Goal: Transaction & Acquisition: Purchase product/service

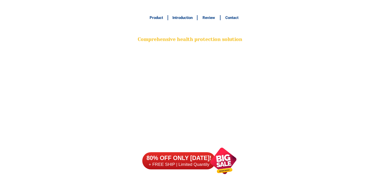
scroll to position [4005, 0]
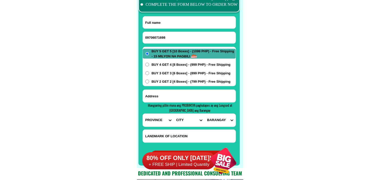
type input "09706071698"
click at [161, 26] on input "Input full_name" at bounding box center [189, 22] width 93 height 12
paste input "Minie Villamayor"
type input "Minie Villamayor"
paste input "1251G Tambunting St, Sta,Cruz Manila near Bakery"
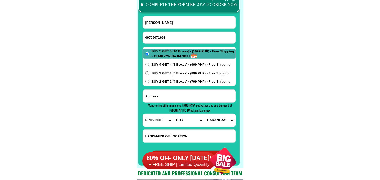
click at [185, 98] on input "Input address" at bounding box center [189, 96] width 93 height 13
type input "1251G Tambunting St, Sta,Cruz Manila near Bakery"
click at [150, 120] on select "PROVINCE [GEOGRAPHIC_DATA] [GEOGRAPHIC_DATA][PERSON_NAME][GEOGRAPHIC_DATA][GEOG…" at bounding box center [158, 120] width 31 height 13
select select "63_219"
click at [143, 114] on select "PROVINCE [GEOGRAPHIC_DATA] [GEOGRAPHIC_DATA][PERSON_NAME][GEOGRAPHIC_DATA][GEOG…" at bounding box center [158, 120] width 31 height 13
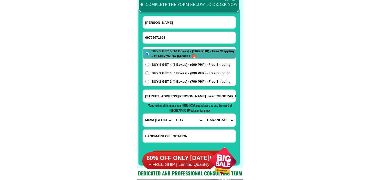
click at [185, 121] on select "CITY [GEOGRAPHIC_DATA] [GEOGRAPHIC_DATA] [GEOGRAPHIC_DATA] [GEOGRAPHIC_DATA]-ci…" at bounding box center [188, 120] width 31 height 13
select select "63_2194327"
click at [173, 114] on select "CITY [GEOGRAPHIC_DATA] [GEOGRAPHIC_DATA] [GEOGRAPHIC_DATA] [GEOGRAPHIC_DATA]-ci…" at bounding box center [188, 120] width 31 height 13
click at [223, 119] on select "BARANGAY Barangay 297 Barangay 298 Barangay 299 Barangay 300 Barangay 301 Baran…" at bounding box center [219, 120] width 31 height 13
click at [180, 96] on input "1251G Tambunting St, Sta,Cruz Manila near Bakery" at bounding box center [189, 96] width 93 height 13
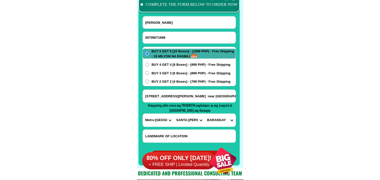
click at [220, 119] on select "BARANGAY Barangay 297 Barangay 298 Barangay 299 Barangay 300 Barangay 301 Baran…" at bounding box center [219, 120] width 31 height 13
select select "63_21943277765"
click at [204, 114] on select "BARANGAY Barangay 297 Barangay 298 Barangay 299 Barangay 300 Barangay 301 Baran…" at bounding box center [219, 120] width 31 height 13
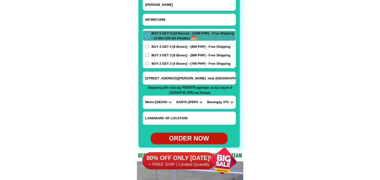
scroll to position [4033, 0]
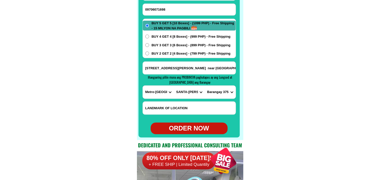
drag, startPoint x: 195, startPoint y: 128, endPoint x: 171, endPoint y: 138, distance: 25.8
click at [195, 129] on div "ORDER NOW" at bounding box center [188, 129] width 77 height 10
type input "Minie Villamayor"
type input "09706071698"
radio input "true"
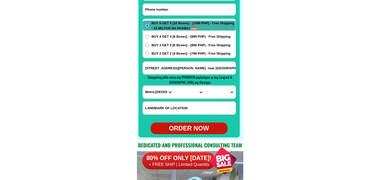
drag, startPoint x: 166, startPoint y: 13, endPoint x: 151, endPoint y: 10, distance: 15.3
click at [166, 13] on input "Input phone_number" at bounding box center [189, 10] width 93 height 12
paste input "09939415670"
type input "09939415670"
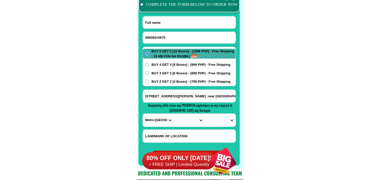
paste input "Jovito v apostol"
click at [173, 24] on input "Input full_name" at bounding box center [189, 22] width 93 height 12
type input "Jovito v apostol"
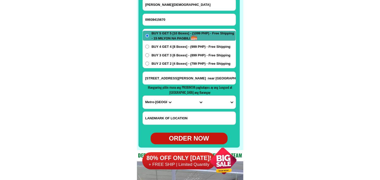
scroll to position [4033, 0]
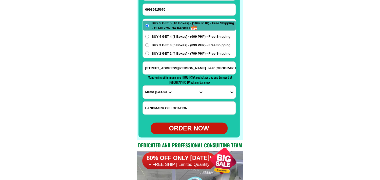
click at [177, 35] on span "BUY 4 GET 4 [8 Boxes] - (999 PHP) - Free Shipping" at bounding box center [190, 36] width 79 height 5
click at [149, 35] on input "BUY 4 GET 4 [8 Boxes] - (999 PHP) - Free Shipping" at bounding box center [147, 37] width 4 height 4
radio input "true"
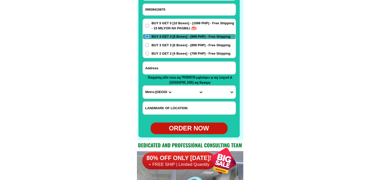
click at [159, 73] on input "Input address" at bounding box center [189, 68] width 93 height 13
paste input "0228 zone 4 Brgy flores san manuel 2438 pangasinan Back ex capt dela pena house"
type input "0228 zone 4 Brgy flores san manuel 2438 pangasinan Back ex capt dela pena house"
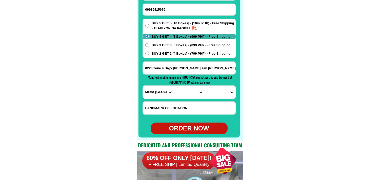
click at [154, 99] on form "Jovito v apostol 09939415670 ORDER NOW 0228 zone 4 Brgy flores san manuel 2438 …" at bounding box center [188, 61] width 93 height 146
click at [160, 93] on select "PROVINCE [GEOGRAPHIC_DATA] [GEOGRAPHIC_DATA][PERSON_NAME][GEOGRAPHIC_DATA][GEOG…" at bounding box center [158, 92] width 31 height 13
select select "63_247"
click at [143, 86] on select "PROVINCE [GEOGRAPHIC_DATA] [GEOGRAPHIC_DATA][PERSON_NAME][GEOGRAPHIC_DATA][GEOG…" at bounding box center [158, 92] width 31 height 13
click at [178, 96] on select "CITY Agno Aguilar Alaminos-city Asingan Balungao Bani Basista Bautista Bayamban…" at bounding box center [188, 92] width 31 height 13
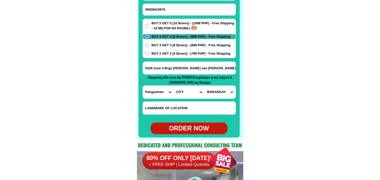
select select "63_2477729"
click at [173, 86] on select "CITY Agno Aguilar Alaminos-city Asingan Balungao Bani Basista Bautista Bayamban…" at bounding box center [188, 92] width 31 height 13
click at [215, 93] on select "BARANGAY Cabacaraan Cabaritan Flores Guiset norte (pob.) Guiset sur (pob.) Lapa…" at bounding box center [219, 92] width 31 height 13
select select "63_24777293535"
click at [204, 86] on select "BARANGAY Cabacaraan Cabaritan Flores Guiset norte (pob.) Guiset sur (pob.) Lapa…" at bounding box center [219, 92] width 31 height 13
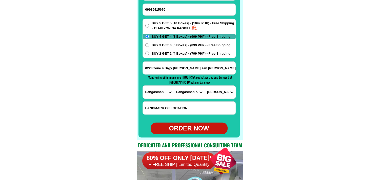
click at [191, 129] on div "ORDER NOW" at bounding box center [188, 129] width 77 height 10
radio input "true"
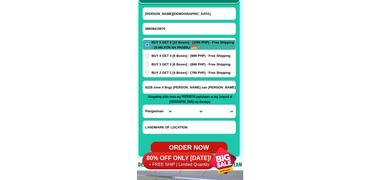
scroll to position [3977, 0]
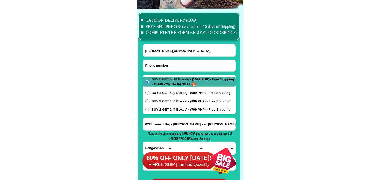
click at [165, 65] on input "Input phone_number" at bounding box center [189, 66] width 93 height 12
paste input "09611250455"
type input "09611250455"
click at [186, 51] on input "Jovito v apostol" at bounding box center [189, 50] width 93 height 12
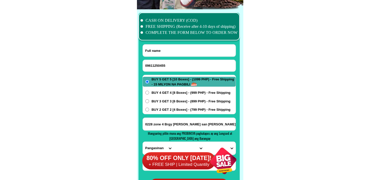
paste input "Gliceria Panal"
type input "Gliceria Panal"
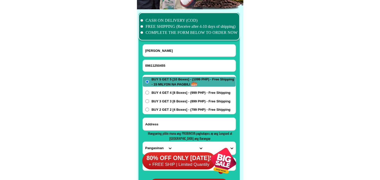
click at [167, 125] on input "Input address" at bounding box center [189, 124] width 93 height 13
paste input "45 Kalye Pogi ST, Canlalay Biñan Laguna Banda dulo Gate na Pula Biñan City Lagu…"
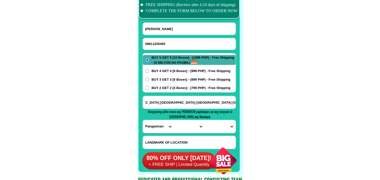
scroll to position [4005, 0]
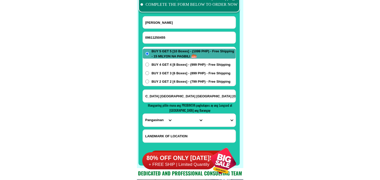
type input "45 Kalye Pogi ST, Canlalay Biñan Laguna Banda dulo Gate na Pula Biñan City Lagu…"
click at [151, 118] on select "PROVINCE [GEOGRAPHIC_DATA] [GEOGRAPHIC_DATA][PERSON_NAME][GEOGRAPHIC_DATA][GEOG…" at bounding box center [158, 120] width 31 height 13
select select "63_904"
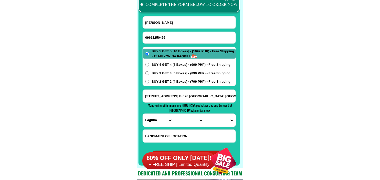
click at [143, 114] on select "PROVINCE [GEOGRAPHIC_DATA] [GEOGRAPHIC_DATA][PERSON_NAME][GEOGRAPHIC_DATA][GEOG…" at bounding box center [158, 120] width 31 height 13
click at [184, 119] on select "CITY [GEOGRAPHIC_DATA]-city [GEOGRAPHIC_DATA]-city [GEOGRAPHIC_DATA][PERSON_NAM…" at bounding box center [188, 120] width 31 height 13
select select "63_9043609"
click at [173, 114] on select "CITY [GEOGRAPHIC_DATA]-city [GEOGRAPHIC_DATA]-city [GEOGRAPHIC_DATA][PERSON_NAM…" at bounding box center [188, 120] width 31 height 13
click at [212, 94] on input "45 Kalye Pogi ST, Canlalay Biñan Laguna Banda dulo Gate na Pula Biñan City Lagu…" at bounding box center [189, 96] width 93 height 13
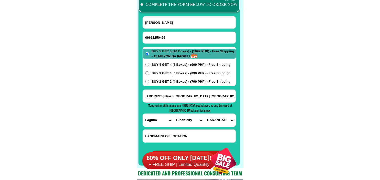
scroll to position [0, 22]
click at [222, 120] on select "BARANGAY Binan (poblacion) Bungahan Canlalay Casile De la paz Ganado Langkiwa L…" at bounding box center [219, 120] width 31 height 13
select select "63_90436091172"
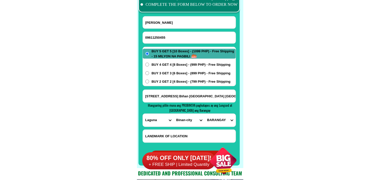
click at [204, 114] on select "BARANGAY Binan (poblacion) Bungahan Canlalay Casile De la paz Ganado Langkiwa L…" at bounding box center [219, 120] width 31 height 13
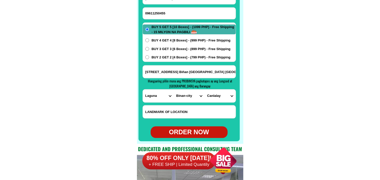
scroll to position [4033, 0]
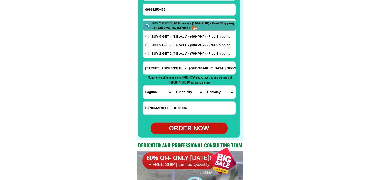
click at [191, 130] on div "ORDER NOW" at bounding box center [188, 129] width 77 height 10
radio input "true"
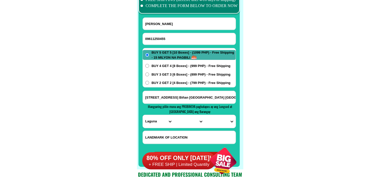
scroll to position [3977, 0]
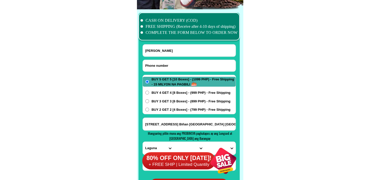
click at [159, 68] on input "Input phone_number" at bounding box center [189, 66] width 93 height 12
paste input "0927 345 5001"
click at [161, 64] on input "0927 345 5001" at bounding box center [189, 66] width 93 height 12
click at [154, 66] on input "0927 3455001" at bounding box center [189, 66] width 93 height 12
click at [146, 66] on input "09273455001" at bounding box center [189, 66] width 93 height 12
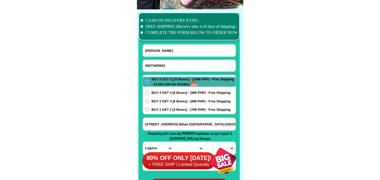
type input "09273455001"
drag, startPoint x: 84, startPoint y: 66, endPoint x: 66, endPoint y: 8, distance: 61.0
click at [170, 49] on input "Input full_name" at bounding box center [189, 50] width 93 height 12
paste input "Emer macabuag"
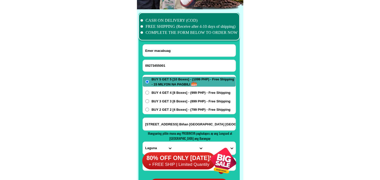
type input "Emer macabuag"
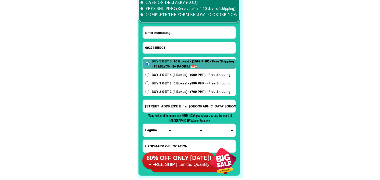
scroll to position [4005, 0]
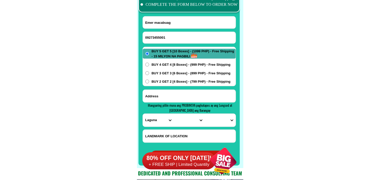
click at [176, 93] on input "Input address" at bounding box center [189, 96] width 93 height 13
paste input "add 112a everlasting st bernabe 2 subd evacom sucat San dionisio paranaque city…"
type input "add 112a everlasting st bernabe 2 subd evacom sucat San dionisio paranaque city…"
click at [151, 120] on select "PROVINCE [GEOGRAPHIC_DATA] [GEOGRAPHIC_DATA][PERSON_NAME][GEOGRAPHIC_DATA][GEOG…" at bounding box center [158, 120] width 31 height 13
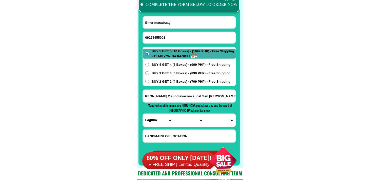
scroll to position [0, 0]
select select "63_219"
click at [143, 114] on select "PROVINCE [GEOGRAPHIC_DATA] [GEOGRAPHIC_DATA][PERSON_NAME][GEOGRAPHIC_DATA][GEOG…" at bounding box center [158, 120] width 31 height 13
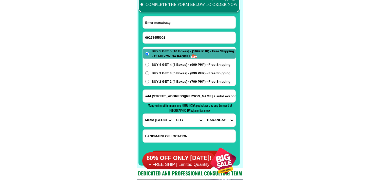
click at [182, 123] on select "CITY [GEOGRAPHIC_DATA] [GEOGRAPHIC_DATA] [GEOGRAPHIC_DATA] [GEOGRAPHIC_DATA]-ci…" at bounding box center [188, 120] width 31 height 13
select select "63_2195840"
click at [173, 114] on select "CITY [GEOGRAPHIC_DATA] [GEOGRAPHIC_DATA] [GEOGRAPHIC_DATA] [GEOGRAPHIC_DATA]-ci…" at bounding box center [188, 120] width 31 height 13
click at [221, 100] on input "add 112a everlasting st bernabe 2 subd evacom sucat San dionisio paranaque city…" at bounding box center [189, 96] width 93 height 13
click at [220, 120] on select "BARANGAY B. f. homes Baclaran [PERSON_NAME] [PERSON_NAME] [GEOGRAPHIC_DATA][PER…" at bounding box center [219, 120] width 31 height 13
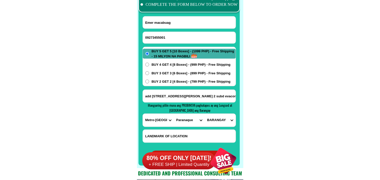
select select "63_21958402405"
click at [204, 114] on select "BARANGAY B. f. homes Baclaran Don bosco Don galo La huerta Marcelo green villag…" at bounding box center [219, 120] width 31 height 13
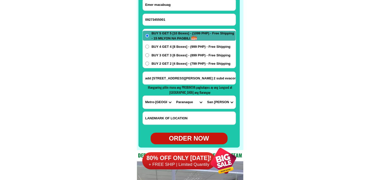
scroll to position [4033, 0]
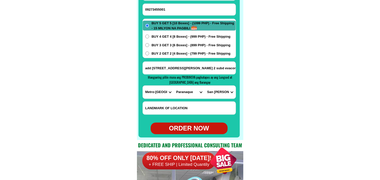
click at [186, 129] on div "ORDER NOW" at bounding box center [188, 129] width 77 height 10
type input "09273455001"
radio input "true"
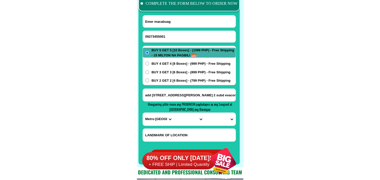
scroll to position [3977, 0]
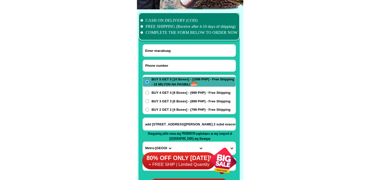
paste input "09939415670"
click at [161, 69] on input "Input phone_number" at bounding box center [189, 66] width 93 height 12
type input "09939415670"
drag, startPoint x: 164, startPoint y: 51, endPoint x: 101, endPoint y: 4, distance: 77.9
click at [165, 51] on input "Input full_name" at bounding box center [189, 50] width 93 height 12
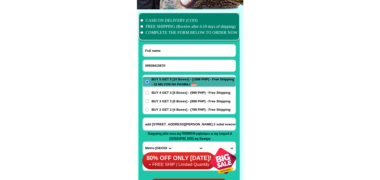
paste input "Jovito Apostol"
paste input "jovito v a"
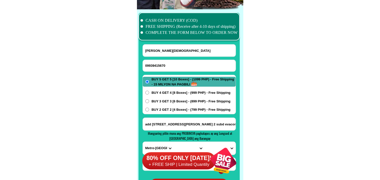
type input "jovito v apostol"
drag, startPoint x: 160, startPoint y: 92, endPoint x: 146, endPoint y: 76, distance: 21.1
click at [160, 92] on span "BUY 4 GET 4 [8 Boxes] - (999 PHP) - Free Shipping" at bounding box center [190, 92] width 79 height 5
click at [149, 92] on input "BUY 4 GET 4 [8 Boxes] - (999 PHP) - Free Shipping" at bounding box center [147, 93] width 4 height 4
radio input "true"
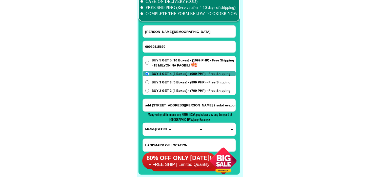
scroll to position [4033, 0]
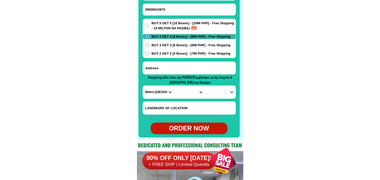
click at [176, 65] on input "Input address" at bounding box center [189, 68] width 93 height 13
paste input "jovito v apostol o228 zone 4 brgy flores san manuel 2438 pangaslnan back ex cap…"
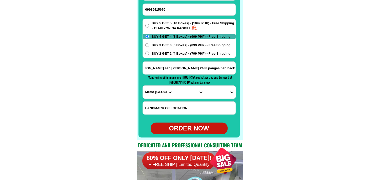
type input "jovito v apostol o228 zone 4 brgy flores san manuel 2438 pangaslnan back ex cap…"
click at [210, 70] on input "jovito v apostol o228 zone 4 brgy flores san manuel 2438 pangaslnan back ex cap…" at bounding box center [189, 68] width 93 height 13
click at [156, 92] on select "PROVINCE [GEOGRAPHIC_DATA] [GEOGRAPHIC_DATA][PERSON_NAME][GEOGRAPHIC_DATA][GEOG…" at bounding box center [158, 92] width 31 height 13
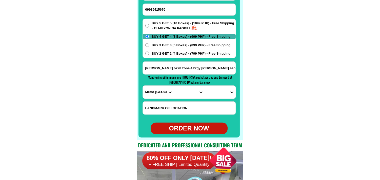
select select "63_247"
click at [143, 86] on select "PROVINCE [GEOGRAPHIC_DATA] [GEOGRAPHIC_DATA][PERSON_NAME][GEOGRAPHIC_DATA][GEOG…" at bounding box center [158, 92] width 31 height 13
click at [228, 63] on input "jovito v apostol o228 zone 4 brgy flores san manuel 2438 pangaslnan back ex cap…" at bounding box center [189, 68] width 93 height 13
click at [187, 93] on select "CITY Agno Aguilar Alaminos-city Asingan Balungao Bani Basista Bautista Bayamban…" at bounding box center [188, 92] width 31 height 13
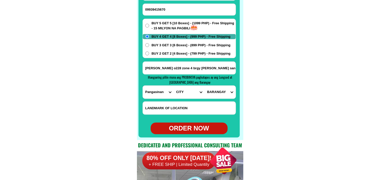
select select "63_2477729"
click at [173, 86] on select "CITY Agno Aguilar Alaminos-city Asingan Balungao Bani Basista Bautista Bayamban…" at bounding box center [188, 92] width 31 height 13
click at [224, 91] on select "BARANGAY Cabacaraan Cabaritan Flores Guiset norte (pob.) Guiset sur (pob.) Lapa…" at bounding box center [219, 92] width 31 height 13
select select "63_24777293535"
click at [204, 86] on select "BARANGAY Cabacaraan Cabaritan Flores Guiset norte (pob.) Guiset sur (pob.) Lapa…" at bounding box center [219, 92] width 31 height 13
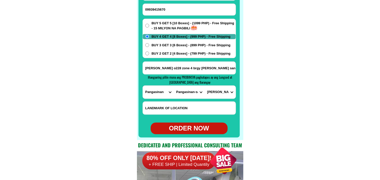
click at [186, 6] on input "09939415670" at bounding box center [189, 10] width 93 height 12
paste input "483138644"
type input "09483138644"
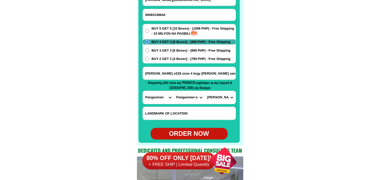
scroll to position [4005, 0]
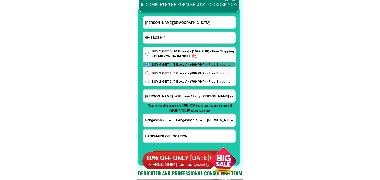
click at [166, 19] on input "jovito v apostol" at bounding box center [189, 22] width 93 height 12
paste input "Flocerfina Almondia"
type input "Flocerfina Almondia"
click at [160, 96] on input "jovito v apostol o228 zone 4 brgy flores san manuel 2438 pangaslnan back ex cap…" at bounding box center [189, 96] width 93 height 13
paste input "Purok Centro Tiniguiban Puerto Princesa City Palawan"
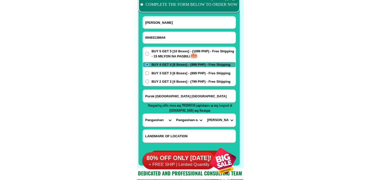
type input "Purok Centro Tiniguiban Puerto Princesa City Palawan"
click at [152, 120] on select "PROVINCE [GEOGRAPHIC_DATA] [GEOGRAPHIC_DATA][PERSON_NAME][GEOGRAPHIC_DATA][GEOG…" at bounding box center [158, 120] width 31 height 13
select select "63_811"
click at [143, 114] on select "PROVINCE [GEOGRAPHIC_DATA] [GEOGRAPHIC_DATA][PERSON_NAME][GEOGRAPHIC_DATA][GEOG…" at bounding box center [158, 120] width 31 height 13
click at [183, 122] on select "CITY Aborlan Agutaya Araceli Balabac Bataraza Brookes-point Busuanga Cagayancil…" at bounding box center [188, 120] width 31 height 13
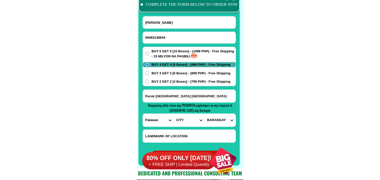
select select "63_8115896"
click at [173, 114] on select "CITY Aborlan Agutaya Araceli Balabac Bataraza Brookes-point Busuanga Cagayancil…" at bounding box center [188, 120] width 31 height 13
click at [213, 118] on select "BARANGAY Babuyan Bacungan Bagong bayan Bagong pag-asa Bagong pag-asa (pob.) Bag…" at bounding box center [219, 120] width 31 height 13
select select "63_81158963772"
click at [204, 114] on select "BARANGAY Babuyan Bacungan Bagong bayan Bagong pag-asa Bagong pag-asa (pob.) Bag…" at bounding box center [219, 120] width 31 height 13
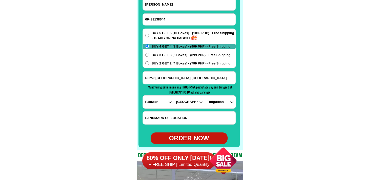
scroll to position [4033, 0]
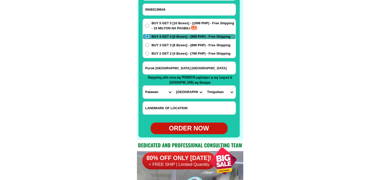
click at [171, 24] on span "BUY 5 GET 5 [10 Boxes] - (1099 PHP) - Free Shipping - 15 MILYON NA PAGBILI" at bounding box center [193, 26] width 84 height 10
click at [149, 24] on input "BUY 5 GET 5 [10 Boxes] - (1099 PHP) - Free Shipping - 15 MILYON NA PAGBILI" at bounding box center [147, 26] width 4 height 4
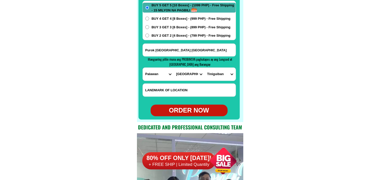
scroll to position [4061, 0]
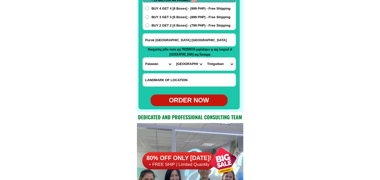
click at [189, 104] on div "ORDER NOW" at bounding box center [188, 101] width 77 height 10
radio input "true"
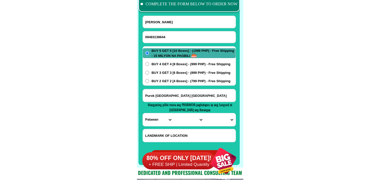
scroll to position [4005, 0]
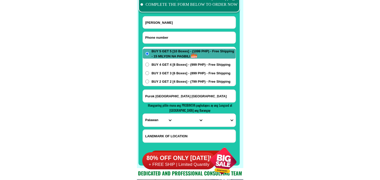
click at [164, 34] on input "Input phone_number" at bounding box center [189, 38] width 93 height 12
paste input "09270567668"
type input "09270567668"
click at [169, 15] on div at bounding box center [188, 75] width 101 height 181
click at [179, 18] on input "Flocerfina Almondia" at bounding box center [189, 22] width 93 height 12
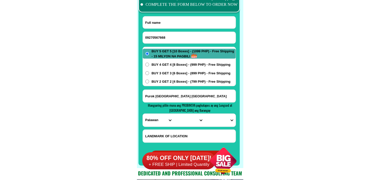
paste input "baby aburido"
type input "baby aburido"
click at [177, 95] on input "Input address" at bounding box center [189, 96] width 93 height 13
paste input "blk 17 lot 1 southville 10 brgy plaza aldea tanay rizal near forestal. wave"
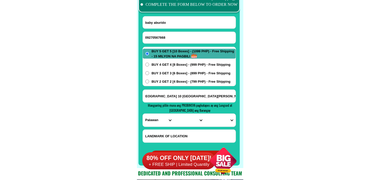
type input "blk 17 lot 1 southville 10 brgy plaza aldea tanay rizal near forestal. wave"
click at [157, 118] on select "PROVINCE [GEOGRAPHIC_DATA] [GEOGRAPHIC_DATA][PERSON_NAME][GEOGRAPHIC_DATA][GEOG…" at bounding box center [158, 120] width 31 height 13
select select "63_993"
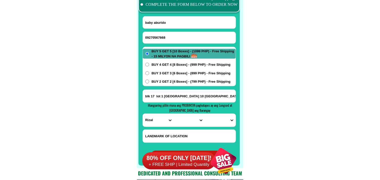
click at [143, 114] on select "PROVINCE [GEOGRAPHIC_DATA] [GEOGRAPHIC_DATA][PERSON_NAME][GEOGRAPHIC_DATA][GEOG…" at bounding box center [158, 120] width 31 height 13
click at [184, 122] on select "CITY Angono Antipolo-city Binangonan Cainta Cardona Jala-jala Pililla Rizal-bar…" at bounding box center [188, 120] width 31 height 13
select select "63_9939757"
click at [173, 114] on select "CITY Angono Antipolo-city Binangonan Cainta Cardona Jala-jala Pililla Rizal-bar…" at bounding box center [188, 120] width 31 height 13
click at [221, 118] on select "BARANGAY Cayabu Cuyambay Daraitan Katipunan-bayan (pob.) Kaybuto (pob.) Laiban …" at bounding box center [219, 120] width 31 height 13
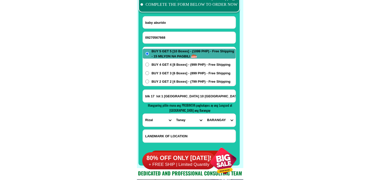
select select "63_99397575805"
click at [204, 114] on select "BARANGAY Cayabu Cuyambay Daraitan Katipunan-bayan (pob.) Kaybuto (pob.) Laiban …" at bounding box center [219, 120] width 31 height 13
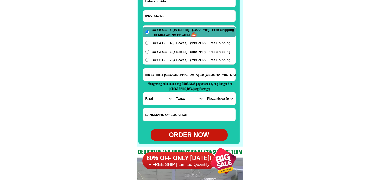
scroll to position [4033, 0]
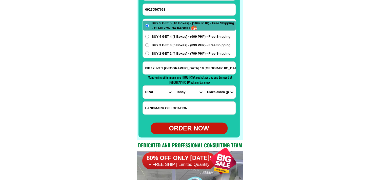
click at [190, 129] on div "ORDER NOW" at bounding box center [188, 129] width 77 height 10
radio input "true"
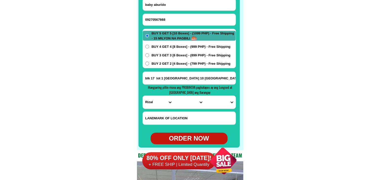
scroll to position [4005, 0]
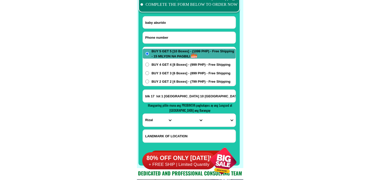
click at [167, 41] on input "Input phone_number" at bounding box center [189, 38] width 93 height 12
paste input "09355015083"
type input "09355015083"
drag, startPoint x: 173, startPoint y: 24, endPoint x: 127, endPoint y: 1, distance: 51.7
click at [173, 24] on input "baby aburido" at bounding box center [189, 22] width 93 height 12
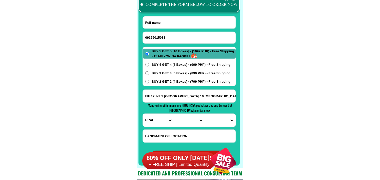
paste input "Imelda Avanceña Taan"
type input "Imelda Avanceña Taan"
drag, startPoint x: 175, startPoint y: 77, endPoint x: 170, endPoint y: 83, distance: 8.5
click at [175, 77] on div "BUY 5 GET 5 [10 Boxes] - (1099 PHP) - Free Shipping - 15 MILYON NA PAGBILI BUY …" at bounding box center [188, 66] width 93 height 39
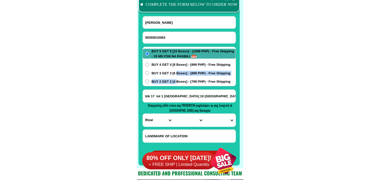
click at [170, 83] on span "BUY 2 GET 2 [4 Boxes] - (799 PHP) - Free Shipping" at bounding box center [190, 81] width 79 height 5
click at [149, 83] on input "BUY 2 GET 2 [4 Boxes] - (799 PHP) - Free Shipping" at bounding box center [147, 82] width 4 height 4
radio input "true"
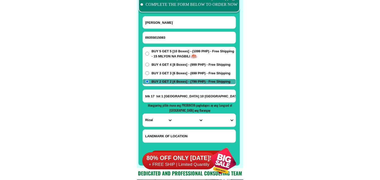
click at [161, 97] on input "blk 17 lot 1 southville 10 brgy plaza aldea tanay rizal near forestal. wave" at bounding box center [189, 96] width 93 height 13
paste input "Colibao,Sta Maria Davao Occ, poblacion,sitio Brg,Colibao. buy2get 2. p799(4"
type input "Colibao,Sta Maria Davao Occ, poblacion,sitio Brg,Colibao. buy2get 2. p799(4"
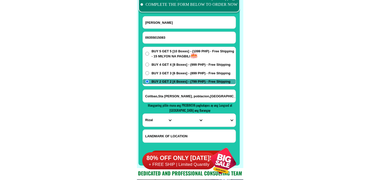
click at [147, 114] on select "PROVINCE [GEOGRAPHIC_DATA] [GEOGRAPHIC_DATA][PERSON_NAME][GEOGRAPHIC_DATA][GEOG…" at bounding box center [158, 120] width 31 height 13
select select "63_48010"
click at [143, 114] on select "PROVINCE [GEOGRAPHIC_DATA] [GEOGRAPHIC_DATA][PERSON_NAME][GEOGRAPHIC_DATA][GEOG…" at bounding box center [158, 120] width 31 height 13
click at [184, 119] on select "CITY Davao-occidental-Santa-Maria Don-Marcelino Jose-Abad-Santos Malita Saranga…" at bounding box center [188, 120] width 31 height 13
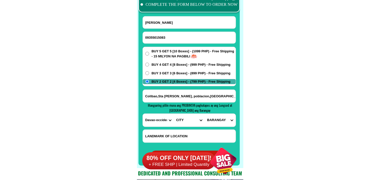
select select "63_4801004"
click at [173, 114] on select "CITY Davao-occidental-Santa-Maria Don-Marcelino Jose-Abad-Santos Malita Saranga…" at bounding box center [188, 120] width 31 height 13
click at [213, 117] on select "BARANGAY Basiawan Buca Cadaatan Datu Daligasao Datu Intan Kidadan Kinilidan Kis…" at bounding box center [219, 120] width 31 height 13
click at [212, 100] on input "Colibao,Sta Maria Davao Occ, poblacion,sitio Brg,Colibao. buy2get 2. p799(4" at bounding box center [189, 96] width 93 height 13
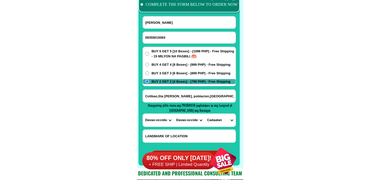
click at [184, 120] on select "CITY Davao-occidental-Santa-Maria Don-Marcelino Jose-Abad-Santos Malita Saranga…" at bounding box center [188, 120] width 31 height 13
click at [185, 120] on select "CITY Davao-occidental-Santa-Maria Don-Marcelino Jose-Abad-Santos Malita Saranga…" at bounding box center [188, 120] width 31 height 13
click at [216, 121] on select "BARANGAY Basiawan Buca Cadaatan Datu Daligasao Datu Intan Kidadan Kinilidan Kis…" at bounding box center [219, 120] width 31 height 13
select select "63_480100409"
click at [204, 114] on select "BARANGAY Basiawan Buca Cadaatan Datu Daligasao Datu Intan Kidadan Kinilidan Kis…" at bounding box center [219, 120] width 31 height 13
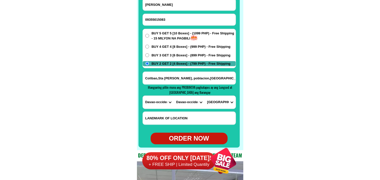
scroll to position [4033, 0]
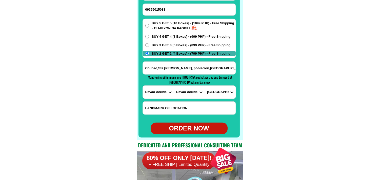
click at [185, 124] on div "ORDER NOW" at bounding box center [188, 129] width 77 height 12
radio input "true"
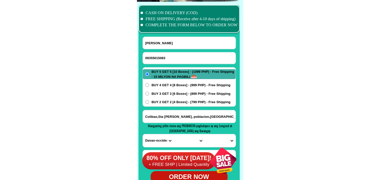
scroll to position [3977, 0]
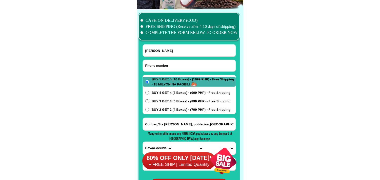
drag, startPoint x: 158, startPoint y: 65, endPoint x: 70, endPoint y: 0, distance: 109.6
click at [158, 65] on input "Input phone_number" at bounding box center [189, 66] width 93 height 12
paste input "09183848447"
type input "09183848447"
drag, startPoint x: 163, startPoint y: 54, endPoint x: 105, endPoint y: 16, distance: 68.5
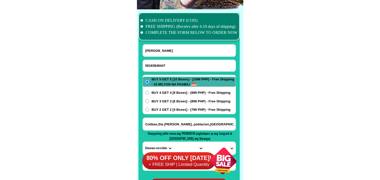
click at [163, 54] on input "Imelda Avanceña Taan" at bounding box center [189, 50] width 93 height 12
paste input "Catherine Suello"
paste input "Bernadette Torregosa Bautista/"
type input "Bernadette Torregosa Bautista/"
drag, startPoint x: 172, startPoint y: 128, endPoint x: 155, endPoint y: 106, distance: 28.1
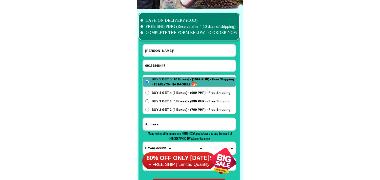
click at [172, 127] on input "Input address" at bounding box center [189, 124] width 93 height 13
paste input "Bernadette Torregosa Bautista/ 50-23 Purok Caimito Laray chapel San Roque Talis…"
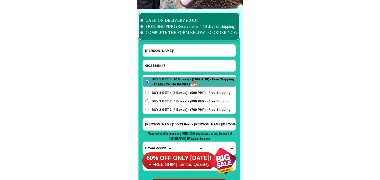
scroll to position [0, 82]
type input "Bernadette Torregosa Bautista/ 50-23 Purok Caimito Laray chapel San Roque Talis…"
click at [175, 42] on div at bounding box center [188, 103] width 101 height 181
click at [176, 49] on input "Bernadette Torregosa Bautista/" at bounding box center [189, 50] width 93 height 12
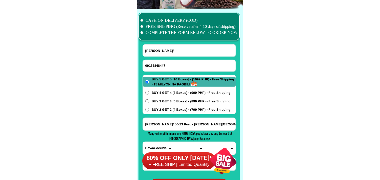
paste input "Catherine Suello"
type input "Catherine Suello"
click at [221, 121] on input "Bernadette Torregosa Bautista/ 50-23 Purok Caimito Laray chapel San Roque Talis…" at bounding box center [189, 124] width 93 height 13
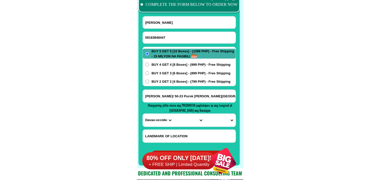
click at [150, 120] on select "PROVINCE [GEOGRAPHIC_DATA] [GEOGRAPHIC_DATA][PERSON_NAME][GEOGRAPHIC_DATA][GEOG…" at bounding box center [158, 120] width 31 height 13
select select "63_8"
click at [143, 114] on select "PROVINCE [GEOGRAPHIC_DATA] [GEOGRAPHIC_DATA][PERSON_NAME][GEOGRAPHIC_DATA][GEOG…" at bounding box center [158, 120] width 31 height 13
click at [183, 122] on select "CITY Alcoy Aloguinsan Argao Asturias Badian Balamban Bantayan Barili Bogo-city …" at bounding box center [188, 120] width 31 height 13
select select "63_86950"
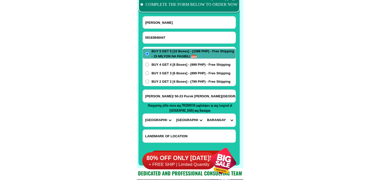
click at [173, 114] on select "CITY Alcoy Aloguinsan Argao Asturias Badian Balamban Bantayan Barili Bogo-city …" at bounding box center [188, 120] width 31 height 13
click at [227, 97] on input "Bernadette Torregosa Bautista/ 50-23 Purok Caimito Laray chapel San Roque Talis…" at bounding box center [189, 96] width 93 height 13
click at [223, 120] on select "BARANGAY Biasong Bulacao Cadulawan Camp iv Cansojong Dumlog Jaclupan Lagtang La…" at bounding box center [219, 120] width 31 height 13
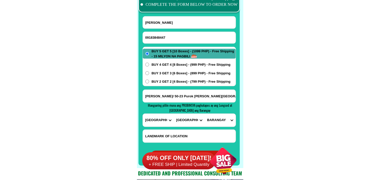
select select "63_869507974"
click at [204, 114] on select "BARANGAY Biasong Bulacao Cadulawan Camp iv Cansojong Dumlog Jaclupan Lagtang La…" at bounding box center [219, 120] width 31 height 13
drag, startPoint x: 266, startPoint y: 106, endPoint x: 174, endPoint y: 31, distance: 119.5
click at [158, 65] on span "BUY 4 GET 4 [8 Boxes] - (999 PHP) - Free Shipping" at bounding box center [190, 64] width 79 height 5
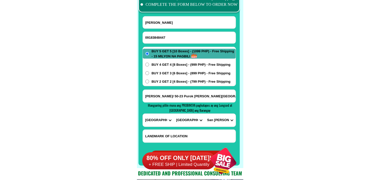
click at [149, 65] on input "BUY 4 GET 4 [8 Boxes] - (999 PHP) - Free Shipping" at bounding box center [147, 65] width 4 height 4
radio input "true"
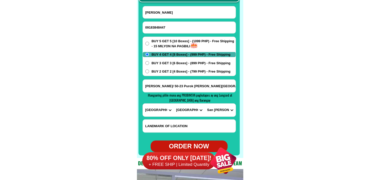
scroll to position [4033, 0]
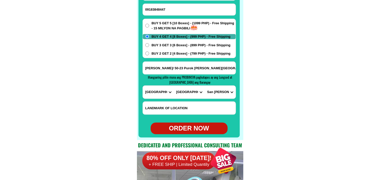
click at [194, 122] on form "Catherine Suello 09183848447 ORDER NOW Bernadette Torregosa Bautista/ 50-23 Pur…" at bounding box center [188, 61] width 93 height 146
click at [194, 124] on div "ORDER NOW" at bounding box center [188, 129] width 77 height 12
type input "Bernadette Torregosa Bautista/ 50-23 Purok Caimito Laray chapel San Roque Talis…"
radio input "true"
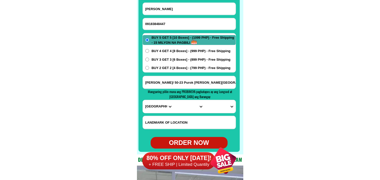
scroll to position [3977, 0]
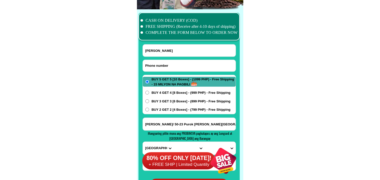
click at [158, 61] on input "Input phone_number" at bounding box center [189, 66] width 93 height 12
paste input "09562702030"
type input "09562702030"
click at [170, 49] on input "Input full_name" at bounding box center [189, 50] width 93 height 12
paste input "Celestial Torrella"
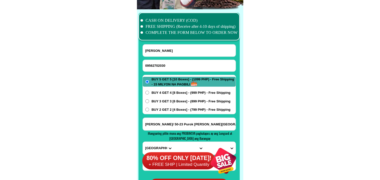
type input "Celestial Torrella"
click at [164, 126] on input "Bernadette Torregosa Bautista/ 50-23 Purok Caimito Laray chapel San Roque Talis…" at bounding box center [189, 124] width 93 height 13
paste input ".celestial torrella of poblacion sur Barcelona sorsogon house no 222 wdcpno 095…"
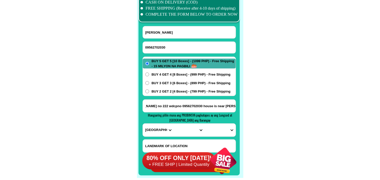
scroll to position [4005, 0]
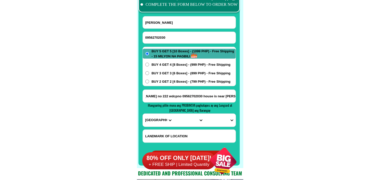
type input ".celestial torrella of poblacion sur Barcelona sorsogon house no 222 wdcpno 095…"
click at [223, 98] on input ".celestial torrella of poblacion sur Barcelona sorsogon house no 222 wdcpno 095…" at bounding box center [189, 96] width 93 height 13
click at [145, 118] on select "PROVINCE [GEOGRAPHIC_DATA] [GEOGRAPHIC_DATA][PERSON_NAME][GEOGRAPHIC_DATA][GEOG…" at bounding box center [158, 120] width 31 height 13
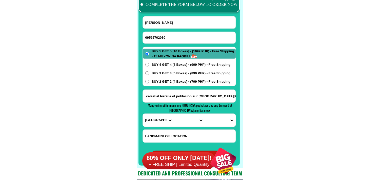
select select "63_662"
click at [143, 114] on select "PROVINCE [GEOGRAPHIC_DATA] [GEOGRAPHIC_DATA][PERSON_NAME][GEOGRAPHIC_DATA][GEOG…" at bounding box center [158, 120] width 31 height 13
click at [175, 126] on select "CITY Barcelona Bulan Bulusan Castilla Donsol Gubat Irosin Juban Matnog Prieto-d…" at bounding box center [188, 120] width 31 height 13
select select "63_6627867"
click at [173, 114] on select "CITY Barcelona Bulan Bulusan Castilla Donsol Gubat Irosin Juban Matnog Prieto-d…" at bounding box center [188, 120] width 31 height 13
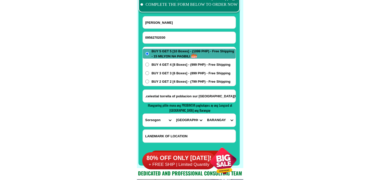
click at [216, 117] on select "BARANGAY Alegria Bagacay Bangate Bugtong Cagang Fabrica Jibong Lago Layog Lunet…" at bounding box center [219, 120] width 31 height 13
select select "63_66278671349"
click at [204, 114] on select "BARANGAY Alegria Bagacay Bangate Bugtong Cagang Fabrica Jibong Lago Layog Lunet…" at bounding box center [219, 120] width 31 height 13
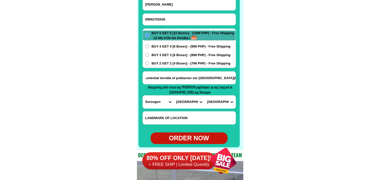
scroll to position [4033, 0]
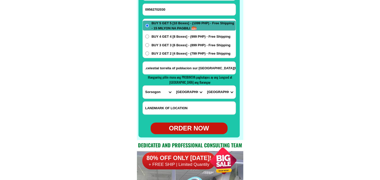
click at [186, 125] on div "ORDER NOW" at bounding box center [188, 129] width 77 height 10
type input "09562702030"
radio input "true"
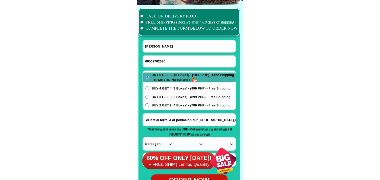
scroll to position [3977, 0]
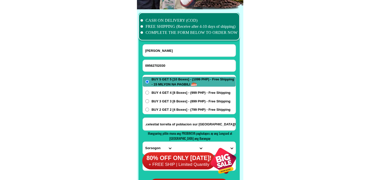
click at [166, 60] on div "09562702030" at bounding box center [188, 66] width 93 height 12
click at [166, 64] on input "Input phone_number" at bounding box center [189, 66] width 93 height 12
paste input "09483667778"
type input "09483667778"
click at [162, 53] on input "Input full_name" at bounding box center [189, 50] width 93 height 12
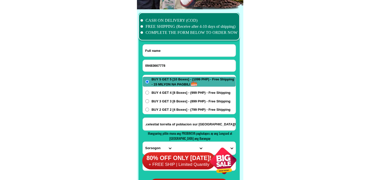
paste input "Lydia Villar"
type input "Lydia Villar"
click at [176, 93] on span "BUY 4 GET 4 [8 Boxes] - (999 PHP) - Free Shipping" at bounding box center [190, 92] width 79 height 5
click at [149, 93] on input "BUY 4 GET 4 [8 Boxes] - (999 PHP) - Free Shipping" at bounding box center [147, 93] width 4 height 4
radio input "true"
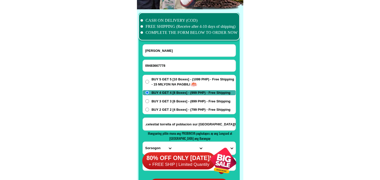
click at [172, 104] on span "BUY 3 GET 3 [6 Boxes] - (899 PHP) - Free Shipping" at bounding box center [190, 101] width 79 height 5
click at [167, 103] on span "BUY 3 GET 3 [6 Boxes] - (899 PHP) - Free Shipping" at bounding box center [190, 101] width 79 height 5
click at [149, 103] on input "BUY 3 GET 3 [6 Boxes] - (899 PHP) - Free Shipping" at bounding box center [147, 101] width 4 height 4
radio input "true"
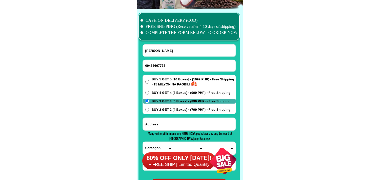
click at [165, 120] on input "Input address" at bounding box center [189, 124] width 93 height 13
paste input "phece 2 ma corzon santa cruz Antipolo Rizal 899po ang order ko vonavita cofe"
type input "phece 2 ma corzon santa cruz Antipolo Rizal 899po ang order ko vonavita cofe"
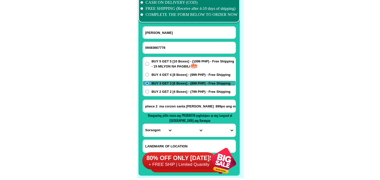
scroll to position [4005, 0]
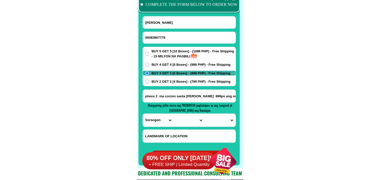
click at [151, 118] on select "PROVINCE [GEOGRAPHIC_DATA] [GEOGRAPHIC_DATA][PERSON_NAME][GEOGRAPHIC_DATA][GEOG…" at bounding box center [158, 120] width 31 height 13
select select "63_993"
click at [143, 114] on select "PROVINCE [GEOGRAPHIC_DATA] [GEOGRAPHIC_DATA][PERSON_NAME][GEOGRAPHIC_DATA][GEOG…" at bounding box center [158, 120] width 31 height 13
click at [182, 121] on select "CITY Angono Antipolo-city Binangonan Cainta Cardona Jala-jala Pililla Rizal-bar…" at bounding box center [188, 120] width 31 height 13
select select "63_993568"
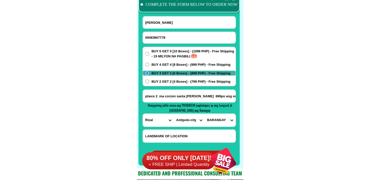
click at [173, 114] on select "CITY Angono Antipolo-city Binangonan Cainta Cardona Jala-jala Pililla Rizal-bar…" at bounding box center [188, 120] width 31 height 13
click at [218, 119] on select "BARANGAY Bagong nayon Beverly hills Calawis Cupang Dalig Dela paz (pob.) Inaraw…" at bounding box center [219, 120] width 31 height 13
select select "63_9935684579"
click at [204, 114] on select "BARANGAY Bagong nayon Beverly hills Calawis Cupang Dalig Dela paz (pob.) Inaraw…" at bounding box center [219, 120] width 31 height 13
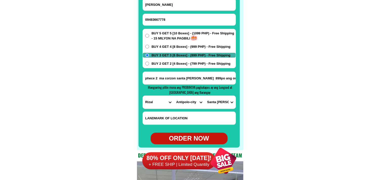
scroll to position [4033, 0]
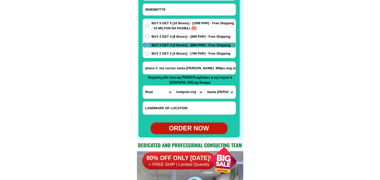
click at [200, 130] on div "ORDER NOW" at bounding box center [188, 129] width 77 height 10
radio input "true"
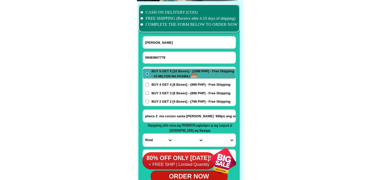
scroll to position [3977, 0]
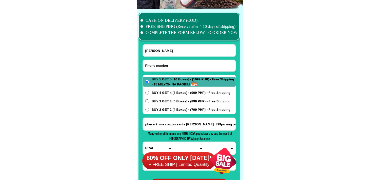
drag, startPoint x: 166, startPoint y: 64, endPoint x: 60, endPoint y: 5, distance: 121.1
click at [166, 64] on input "Input phone_number" at bounding box center [189, 66] width 93 height 12
paste input "09752632331"
type input "09752632331"
click at [163, 48] on input "Input full_name" at bounding box center [189, 50] width 93 height 12
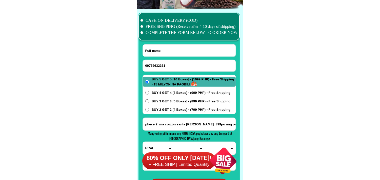
paste input "Henrita Domingo Gumaru"
type input "Henrita Domingo Gumaru"
drag, startPoint x: 163, startPoint y: 107, endPoint x: 164, endPoint y: 110, distance: 3.2
click at [163, 107] on div "BUY 5 GET 5 [10 Boxes] - (1099 PHP) - Free Shipping - 15 MILYON NA PAGBILI BUY …" at bounding box center [188, 94] width 93 height 39
click at [165, 112] on span "BUY 2 GET 2 [4 Boxes] - (799 PHP) - Free Shipping" at bounding box center [190, 109] width 79 height 5
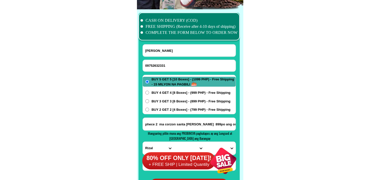
click at [149, 112] on input "BUY 2 GET 2 [4 Boxes] - (799 PHP) - Free Shipping" at bounding box center [147, 110] width 4 height 4
radio input "true"
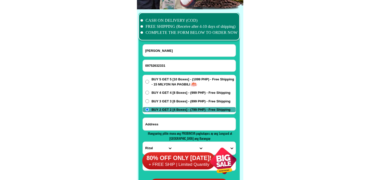
click at [164, 123] on input "Input address" at bounding box center [189, 124] width 93 height 13
paste input "address Henrita Gumaru Pinzon Phase 2 Gumaru boarding house San Fabian Echague …"
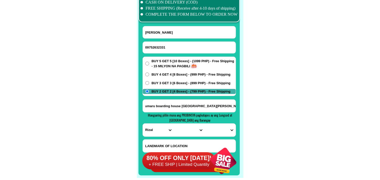
scroll to position [4005, 0]
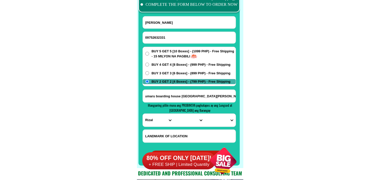
type input "address Henrita Gumaru Pinzon Phase 2 Gumaru boarding house San Fabian Echague …"
click at [195, 98] on input "address Henrita Gumaru Pinzon Phase 2 Gumaru boarding house San Fabian Echague …" at bounding box center [189, 96] width 93 height 13
click at [155, 120] on select "PROVINCE [GEOGRAPHIC_DATA] [GEOGRAPHIC_DATA][PERSON_NAME][GEOGRAPHIC_DATA][GEOG…" at bounding box center [158, 120] width 31 height 13
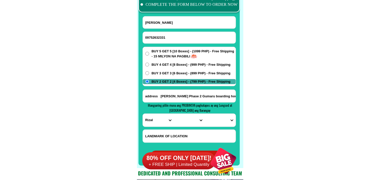
select select "63_305"
click at [143, 114] on select "PROVINCE [GEOGRAPHIC_DATA] [GEOGRAPHIC_DATA][PERSON_NAME][GEOGRAPHIC_DATA][GEOG…" at bounding box center [158, 120] width 31 height 13
click at [216, 97] on input "address Henrita Gumaru Pinzon Phase 2 Gumaru boarding house San Fabian Echague …" at bounding box center [189, 96] width 93 height 13
click at [193, 120] on select "CITY Angadanan Benito-soliven Cabagan Cauayan-city Cordon Delfin-albano Dinapig…" at bounding box center [188, 120] width 31 height 13
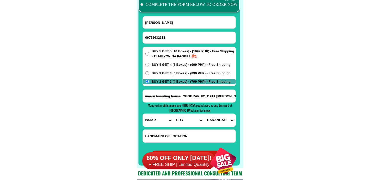
scroll to position [0, 0]
select select "63_3059039"
click at [173, 114] on select "CITY Angadanan Benito-soliven Cabagan Cauayan-city Cordon Delfin-albano Dinapig…" at bounding box center [188, 120] width 31 height 13
click at [227, 95] on input "address Henrita Gumaru Pinzon Phase 2 Gumaru boarding house San Fabian Echague …" at bounding box center [189, 96] width 93 height 13
click at [224, 120] on select "BARANGAY Angoluan Annafunan Arabiat Aromin Babaran Bacradal Benguet Buneg Busil…" at bounding box center [219, 120] width 31 height 13
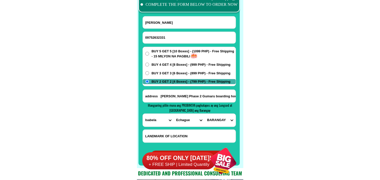
select select "63_30590396687"
click at [204, 114] on select "BARANGAY Angoluan Annafunan Arabiat Aromin Babaran Bacradal Benguet Buneg Busil…" at bounding box center [219, 120] width 31 height 13
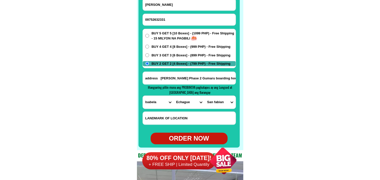
scroll to position [4033, 0]
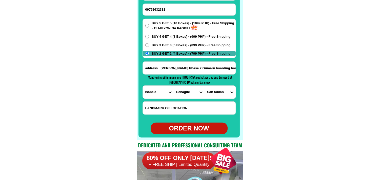
click at [195, 125] on div "ORDER NOW" at bounding box center [188, 129] width 77 height 10
radio input "true"
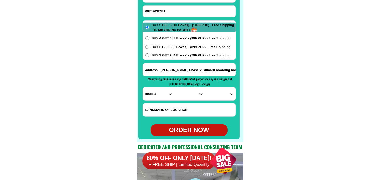
scroll to position [4005, 0]
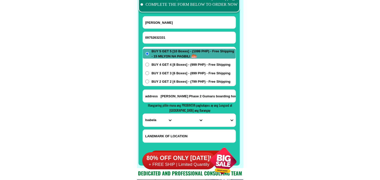
click at [170, 44] on form "Henrita Domingo Gumaru 09752632331 ORDER NOW address Henrita Gumaru Pinzon Phas…" at bounding box center [188, 89] width 93 height 146
click at [171, 38] on input "Input phone_number" at bounding box center [189, 38] width 93 height 12
paste input "09854774370"
type input "09854774370"
click at [165, 23] on input "Input full_name" at bounding box center [189, 22] width 93 height 12
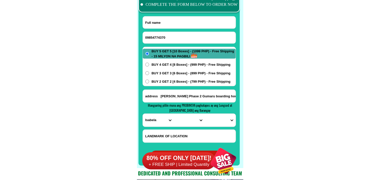
paste input "Bobby Cabahug"
type input "Bobby Cabahug"
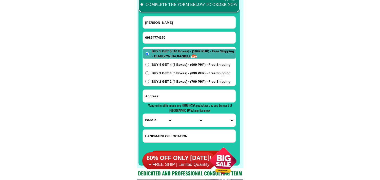
click at [168, 98] on input "Input address" at bounding box center [189, 96] width 93 height 13
paste input "Bobby Cabahug1029 st,block 85 lot 16 brngy 183 Villamor subdivision, Pasay City"
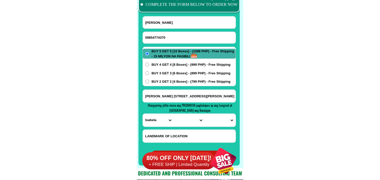
type input "Bobby Cabahug1029 st,block 85 lot 16 brngy 183 Villamor subdivision, Pasay City"
click at [147, 125] on select "PROVINCE [GEOGRAPHIC_DATA] [GEOGRAPHIC_DATA][PERSON_NAME][GEOGRAPHIC_DATA][GEOG…" at bounding box center [158, 120] width 31 height 13
select select "63_219"
click at [143, 114] on select "PROVINCE [GEOGRAPHIC_DATA] [GEOGRAPHIC_DATA][PERSON_NAME][GEOGRAPHIC_DATA][GEOG…" at bounding box center [158, 120] width 31 height 13
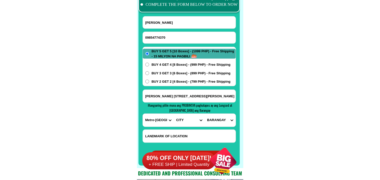
drag, startPoint x: 179, startPoint y: 118, endPoint x: 179, endPoint y: 121, distance: 3.0
click at [179, 118] on select "CITY Binondo CALOOCAN Ermita Intramuros Las-pinas Makati Malabon-city Malate Ma…" at bounding box center [188, 120] width 31 height 13
select select "63_2196219"
click at [173, 114] on select "CITY Binondo CALOOCAN Ermita Intramuros Las-pinas Makati Malabon-city Malate Ma…" at bounding box center [188, 120] width 31 height 13
click at [221, 95] on input "Bobby Cabahug1029 st,block 85 lot 16 brngy 183 Villamor subdivision, Pasay City" at bounding box center [189, 96] width 93 height 13
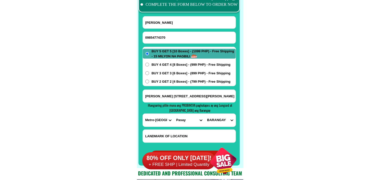
scroll to position [0, 37]
click at [219, 118] on select "BARANGAY Barangay 1 Barangay 10 Barangay 100 Barangay 101 Barangay 102 Barangay…" at bounding box center [219, 120] width 31 height 13
select select "63_21962191609"
click at [204, 114] on select "BARANGAY Barangay 1 Barangay 10 Barangay 100 Barangay 101 Barangay 102 Barangay…" at bounding box center [219, 120] width 31 height 13
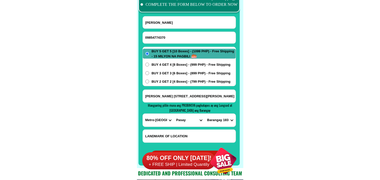
click at [165, 61] on div "BUY 5 GET 5 [10 Boxes] - (1099 PHP) - Free Shipping - 15 MILYON NA PAGBILI BUY …" at bounding box center [188, 66] width 93 height 39
click at [166, 64] on span "BUY 4 GET 4 [8 Boxes] - (999 PHP) - Free Shipping" at bounding box center [190, 64] width 79 height 5
click at [149, 64] on input "BUY 4 GET 4 [8 Boxes] - (999 PHP) - Free Shipping" at bounding box center [147, 65] width 4 height 4
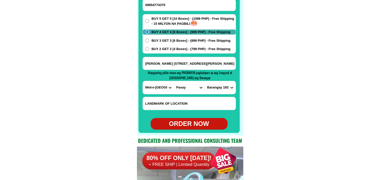
scroll to position [4061, 0]
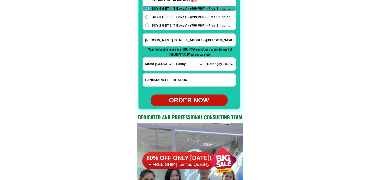
drag, startPoint x: 188, startPoint y: 101, endPoint x: 194, endPoint y: 101, distance: 6.3
click at [188, 101] on div "ORDER NOW" at bounding box center [188, 101] width 77 height 10
radio input "true"
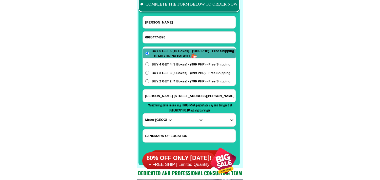
scroll to position [4005, 0]
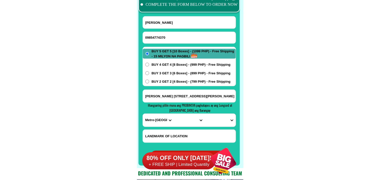
click at [172, 41] on input "09854774370" at bounding box center [189, 38] width 93 height 12
paste input "09677309260"
type input "09677309260"
click at [175, 27] on input "Input full_name" at bounding box center [189, 22] width 93 height 12
paste input "Julie Ganancial"
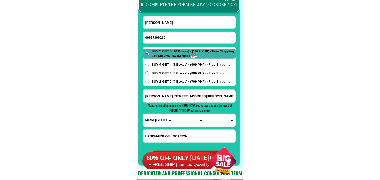
type input "Julie Ganancial"
paste input "o look lagon kalandagan tacurong City sultan kudarat 09677309260"
click at [165, 95] on input "o look lagon kalandagan tacurong City sultan kudarat 09677309260" at bounding box center [189, 96] width 93 height 13
type input "o look lagon kalandagan tacurong City sultan kudarat 09677309260"
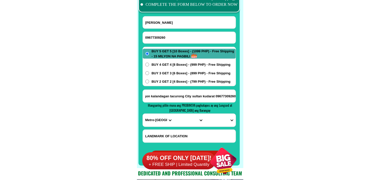
scroll to position [0, 0]
click at [158, 119] on select "PROVINCE [GEOGRAPHIC_DATA] [GEOGRAPHIC_DATA][PERSON_NAME][GEOGRAPHIC_DATA][GEOG…" at bounding box center [158, 120] width 31 height 13
select select "63_189"
click at [143, 114] on select "PROVINCE [GEOGRAPHIC_DATA] [GEOGRAPHIC_DATA][PERSON_NAME][GEOGRAPHIC_DATA][GEOG…" at bounding box center [158, 120] width 31 height 13
click at [180, 121] on select "CITY Bagumbayan Columbio Isulan Kalamansig Lambayong Lebak Lutayan Palimbang Pr…" at bounding box center [188, 120] width 31 height 13
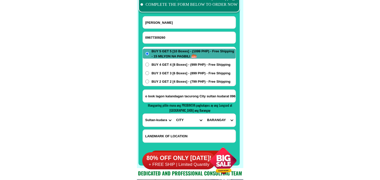
select select "63_1896268"
click at [173, 114] on select "CITY Bagumbayan Columbio Isulan Kalamansig Lambayong Lebak Lutayan Palimbang Pr…" at bounding box center [188, 120] width 31 height 13
click at [217, 120] on select "BARANGAY Baras Buenaflor Calean Carmen D'Ledesma EJC Montilla Gansing Kalandaga…" at bounding box center [219, 120] width 31 height 13
select select "63_18962689180"
click at [204, 114] on select "BARANGAY Baras Buenaflor Calean Carmen D'Ledesma EJC Montilla Gansing Kalandaga…" at bounding box center [219, 120] width 31 height 13
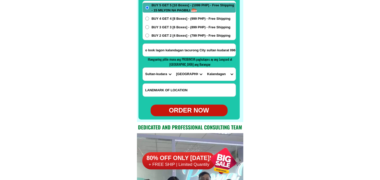
scroll to position [4061, 0]
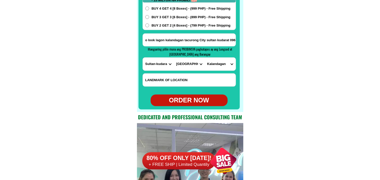
click at [194, 105] on div "ORDER NOW" at bounding box center [188, 101] width 77 height 12
radio input "true"
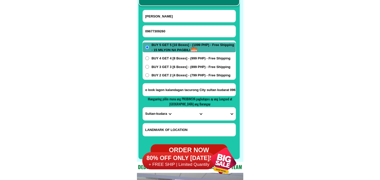
scroll to position [4005, 0]
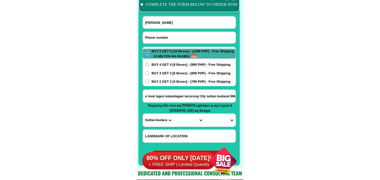
click at [178, 37] on input "Input phone_number" at bounding box center [189, 38] width 93 height 12
paste input "09536518107"
type input "09536518107"
click at [188, 21] on input "Input full_name" at bounding box center [189, 22] width 93 height 12
paste input "Ranzkie Santiago Amerol"
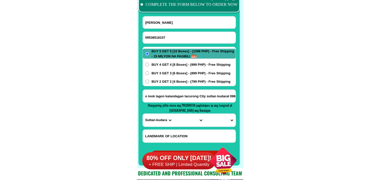
type input "Ranzkie Santiago Amerol"
click at [176, 95] on input "o look lagon kalandagan tacurong City sultan kudarat 09677309260" at bounding box center [189, 96] width 93 height 13
paste input "Ordepoakongisasoranamariabonigacipsitioembuscadovsslibamgbanhancabanatuancity31…"
type input "Ordepoakongisasoranamariabonigacipsitioembuscadovsslibamgbanhancabanatuancity31…"
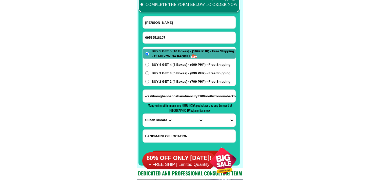
scroll to position [0, 0]
click at [153, 121] on select "PROVINCE [GEOGRAPHIC_DATA] [GEOGRAPHIC_DATA][PERSON_NAME][GEOGRAPHIC_DATA][GEOG…" at bounding box center [158, 120] width 31 height 13
select select "63_198"
click at [143, 114] on select "PROVINCE [GEOGRAPHIC_DATA] [GEOGRAPHIC_DATA][PERSON_NAME][GEOGRAPHIC_DATA][GEOG…" at bounding box center [158, 120] width 31 height 13
click at [182, 123] on select "CITY Aliaga Bongabon Cabanatuan-city Cabiao Carranglan Cuyapo Gabaldon Gapan-ci…" at bounding box center [188, 120] width 31 height 13
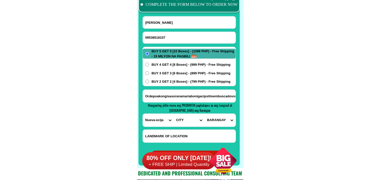
select select "63_1988988"
click at [173, 114] on select "CITY Aliaga Bongabon Cabanatuan-city Cabiao Carranglan Cuyapo Gabaldon Gapan-ci…" at bounding box center [188, 120] width 31 height 13
click at [220, 121] on select "BARANGAY Aduas centro (aduas) Aduas norte Aduas sur Bagong buhay Bagong sikat B…" at bounding box center [219, 120] width 31 height 13
select select "63_19889884830"
click at [204, 114] on select "BARANGAY Aduas centro (aduas) Aduas norte Aduas sur Bagong buhay Bagong sikat B…" at bounding box center [219, 120] width 31 height 13
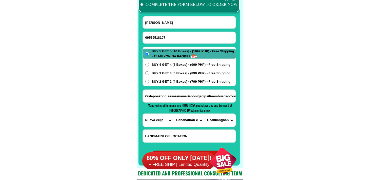
scroll to position [4033, 0]
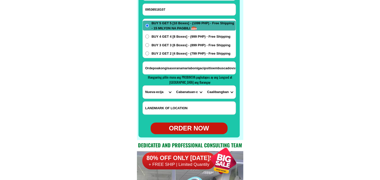
click at [187, 132] on div "ORDER NOW" at bounding box center [188, 129] width 77 height 10
radio input "true"
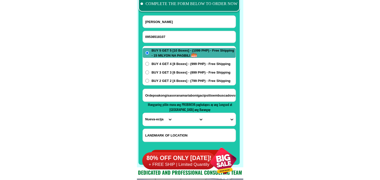
scroll to position [3977, 0]
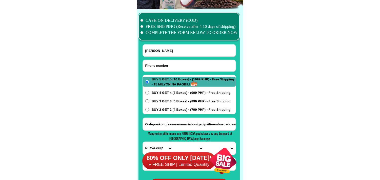
drag, startPoint x: 165, startPoint y: 63, endPoint x: 129, endPoint y: 34, distance: 45.9
click at [165, 63] on input "Input phone_number" at bounding box center [189, 66] width 93 height 12
paste input "09652513858"
type input "09652513858"
click at [173, 54] on input "Input full_name" at bounding box center [189, 50] width 93 height 12
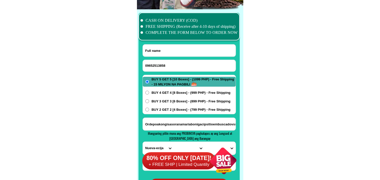
paste input "Visminda Pantinople Rabanillo Butay"
type input "Visminda Pantinople Rabanillo Butay"
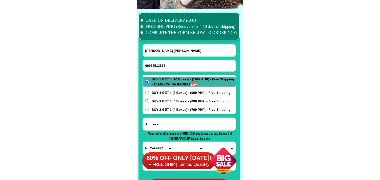
click at [174, 124] on input "Input address" at bounding box center [189, 124] width 93 height 13
paste input "upper Bukana na porok 3 Barayong Magsaysay 8004. Davao der sure Butay com poun,"
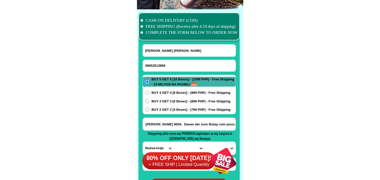
type input "upper Bukana na porok 3 Barayong Magsaysay 8004. Davao der sure Butay com poun,"
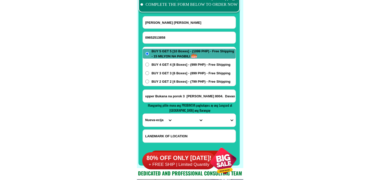
click at [140, 117] on div at bounding box center [188, 75] width 101 height 181
click at [153, 118] on select "PROVINCE [GEOGRAPHIC_DATA] [GEOGRAPHIC_DATA][PERSON_NAME][GEOGRAPHIC_DATA][GEOG…" at bounding box center [158, 120] width 31 height 13
select select "63_738"
click at [143, 114] on select "PROVINCE [GEOGRAPHIC_DATA] [GEOGRAPHIC_DATA][PERSON_NAME][GEOGRAPHIC_DATA][GEOG…" at bounding box center [158, 120] width 31 height 13
click at [215, 102] on input "upper Bukana na porok 3 Barayong Magsaysay 8004. Davao der sure Butay com poun," at bounding box center [189, 96] width 93 height 13
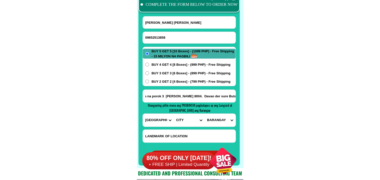
scroll to position [0, 0]
click at [180, 118] on select "CITY Bansalan Davao-city Davao-del-sur-hagonoy Davao-del-sur-magsaysay Davao-de…" at bounding box center [188, 120] width 31 height 13
select select "63_7384266"
click at [173, 114] on select "CITY Bansalan Davao-city Davao-del-sur-hagonoy Davao-del-sur-magsaysay Davao-de…" at bounding box center [188, 120] width 31 height 13
click at [223, 117] on select "BARANGAY Bacungan Balnate Barayong Blocon Dalawinon Dalumay Glamang Kanapulo Ka…" at bounding box center [219, 120] width 31 height 13
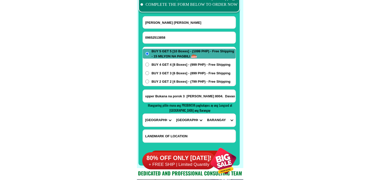
select select "63_73842661687"
click at [204, 114] on select "BARANGAY Bacungan Balnate Barayong Blocon Dalawinon Dalumay Glamang Kanapulo Ka…" at bounding box center [219, 120] width 31 height 13
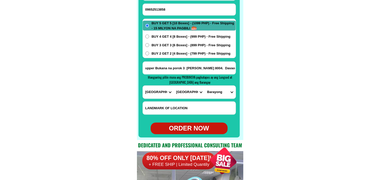
click at [190, 130] on div "ORDER NOW" at bounding box center [188, 129] width 77 height 10
radio input "true"
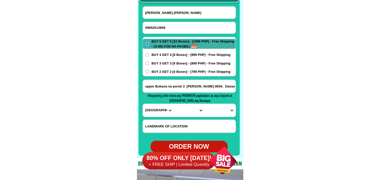
scroll to position [4005, 0]
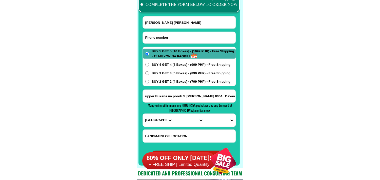
drag, startPoint x: 166, startPoint y: 41, endPoint x: 157, endPoint y: 33, distance: 12.4
click at [166, 41] on input "Input phone_number" at bounding box center [189, 38] width 93 height 12
paste input "09453471762"
type input "09453471762"
click at [178, 27] on input "Input full_name" at bounding box center [189, 22] width 93 height 12
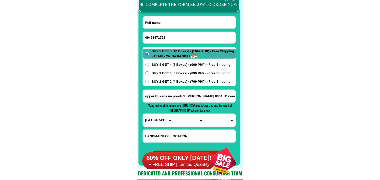
paste input "Mila Mosca"
type input "Mila Mosca"
click at [175, 85] on div "BUY 5 GET 5 [10 Boxes] - (1099 PHP) - Free Shipping - 15 MILYON NA PAGBILI BUY …" at bounding box center [188, 66] width 93 height 39
click at [179, 81] on span "BUY 2 GET 2 [4 Boxes] - (799 PHP) - Free Shipping" at bounding box center [190, 81] width 79 height 5
click at [149, 81] on input "BUY 2 GET 2 [4 Boxes] - (799 PHP) - Free Shipping" at bounding box center [147, 82] width 4 height 4
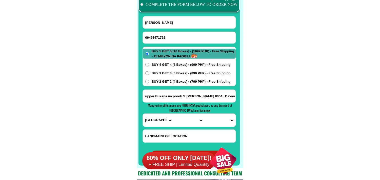
radio input "true"
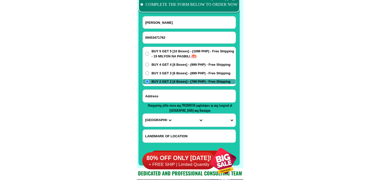
click at [167, 96] on input "Input address" at bounding box center [189, 96] width 93 height 13
paste input "brgay sanguiller mo lipa city malapit sa barangay hall buy 2 get2"
type input "brgay sanguiller mo lipa city malapit sa barangay hall buy 2 get2"
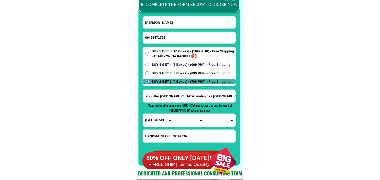
scroll to position [0, 0]
click at [221, 98] on input "brgay sanguiller mo lipa city malapit sa barangay hall buy 2 get2" at bounding box center [189, 96] width 93 height 13
drag, startPoint x: 218, startPoint y: 96, endPoint x: 124, endPoint y: 98, distance: 93.3
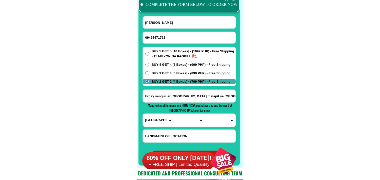
click at [157, 120] on select "PROVINCE [GEOGRAPHIC_DATA] [GEOGRAPHIC_DATA][PERSON_NAME][GEOGRAPHIC_DATA][GEOG…" at bounding box center [158, 120] width 31 height 13
select select "63_108"
click at [143, 114] on select "PROVINCE [GEOGRAPHIC_DATA] [GEOGRAPHIC_DATA][PERSON_NAME][GEOGRAPHIC_DATA][GEOG…" at bounding box center [158, 120] width 31 height 13
click at [190, 123] on select "CITY Agoncillo Alitagtag Allacapan Balayan Batangas-balete Batangas-city Batang…" at bounding box center [188, 120] width 31 height 13
select select "63_1088573"
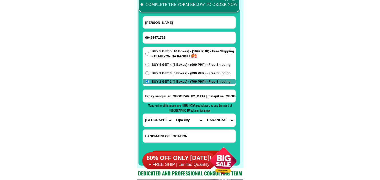
click at [173, 114] on select "CITY Agoncillo Alitagtag Allacapan Balayan Batangas-balete Batangas-city Batang…" at bounding box center [188, 120] width 31 height 13
click at [216, 120] on select "BARANGAY Adya Anilao Anilao-labac Antipolo del norte Antipolo del sur Bagong po…" at bounding box center [219, 120] width 31 height 13
select select "63_10885735900"
click at [204, 114] on select "BARANGAY Adya Anilao Anilao-labac Antipolo del norte Antipolo del sur Bagong po…" at bounding box center [219, 120] width 31 height 13
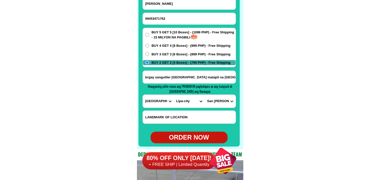
scroll to position [4033, 0]
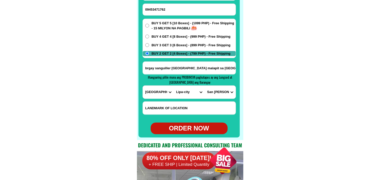
click at [190, 128] on div "ORDER NOW" at bounding box center [188, 129] width 77 height 10
type input "brgay sanguiller mo lipa city malapit sa barangay hall buy 2 get2"
radio input "true"
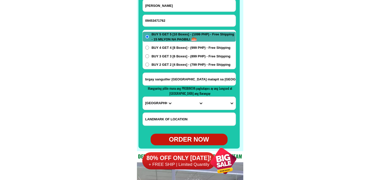
scroll to position [4005, 0]
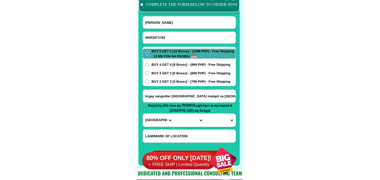
drag, startPoint x: 182, startPoint y: 35, endPoint x: 136, endPoint y: 18, distance: 49.3
click at [182, 35] on input "09453471762" at bounding box center [189, 38] width 93 height 12
paste input "09381618145"
type input "09381618145"
click at [174, 30] on form "Mila Mosca 09381618145 ORDER NOW brgay sanguiller mo lipa city malapit sa baran…" at bounding box center [188, 89] width 93 height 146
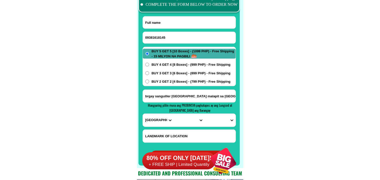
drag, startPoint x: 176, startPoint y: 22, endPoint x: 110, endPoint y: 1, distance: 70.0
click at [176, 22] on input "Input full_name" at bounding box center [189, 22] width 93 height 12
paste input "Emerlinda Labo"
type input "Emerlinda Labo"
click at [168, 90] on form "Emerlinda Labo 09381618145 ORDER NOW brgay sanguiller mo lipa city malapit sa b…" at bounding box center [188, 89] width 93 height 146
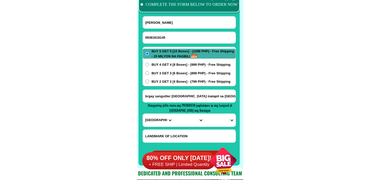
drag, startPoint x: 165, startPoint y: 99, endPoint x: 163, endPoint y: 96, distance: 3.9
click at [165, 99] on input "brgay sanguiller mo lipa city malapit sa barangay hall buy 2 get2" at bounding box center [189, 96] width 93 height 13
paste input "Aglalana passi cityiloilo"
click at [210, 94] on input "Aglalana passi cityiloilo" at bounding box center [189, 96] width 93 height 13
paste input "aglalana Dethacment"
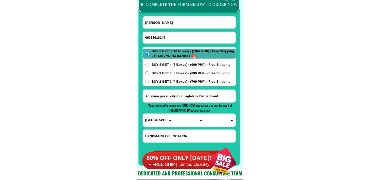
type input "Aglalana passi cityiloilo aglalana Dethacment"
click at [188, 71] on span "BUY 3 GET 3 [6 Boxes] - (899 PHP) - Free Shipping" at bounding box center [190, 73] width 79 height 5
click at [149, 71] on input "BUY 3 GET 3 [6 Boxes] - (899 PHP) - Free Shipping" at bounding box center [147, 73] width 4 height 4
radio input "true"
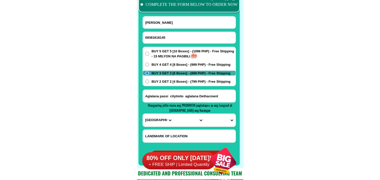
drag, startPoint x: 221, startPoint y: 92, endPoint x: 118, endPoint y: 97, distance: 102.7
click at [150, 118] on select "PROVINCE [GEOGRAPHIC_DATA] [GEOGRAPHIC_DATA][PERSON_NAME][GEOGRAPHIC_DATA][GEOG…" at bounding box center [158, 120] width 31 height 13
select select "63_151"
click at [143, 114] on select "PROVINCE [GEOGRAPHIC_DATA] [GEOGRAPHIC_DATA][PERSON_NAME][GEOGRAPHIC_DATA][GEOG…" at bounding box center [158, 120] width 31 height 13
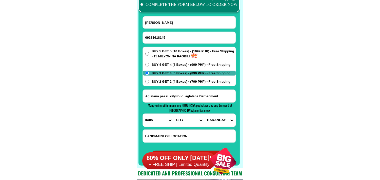
click at [175, 120] on select "CITY Ajuy Alimodian Anilao Badiangan Balasan Banate Barotac-nuevo Barotac-viejo…" at bounding box center [188, 120] width 31 height 13
select select "63_1512306"
click at [173, 114] on select "CITY Ajuy Alimodian Anilao Badiangan Balasan Banate Barotac-nuevo Barotac-viejo…" at bounding box center [188, 120] width 31 height 13
click at [225, 128] on form "Emerlinda Labo 09381618145 ORDER NOW Aglalana passi cityiloilo aglalana Dethacm…" at bounding box center [188, 89] width 93 height 146
click at [225, 122] on select "BARANGAY Agdahon Agdayao Aglalana Agtabo Agtambo Alimono Arac Ayuyan Bacuranan …" at bounding box center [219, 120] width 31 height 13
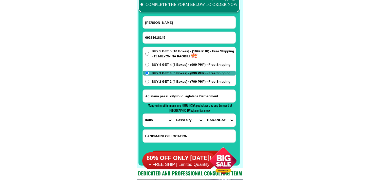
select select "63_151230689581"
click at [204, 114] on select "BARANGAY Agdahon Agdayao Aglalana Agtabo Agtambo Alimono Arac Ayuyan Bacuranan …" at bounding box center [219, 120] width 31 height 13
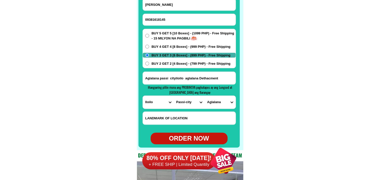
scroll to position [4033, 0]
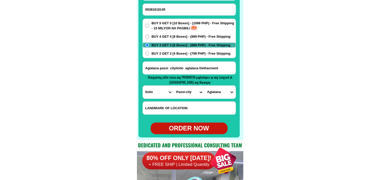
click at [191, 126] on div "ORDER NOW" at bounding box center [188, 129] width 77 height 10
radio input "true"
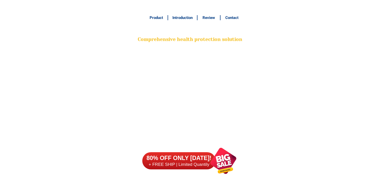
scroll to position [4005, 0]
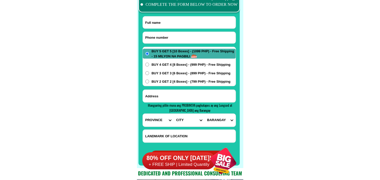
click at [166, 38] on input "Input phone_number" at bounding box center [189, 38] width 93 height 12
paste input "09480991207"
type input "09480991207"
click at [195, 21] on input "Input full_name" at bounding box center [189, 22] width 93 height 12
paste input "[PERSON_NAME]"
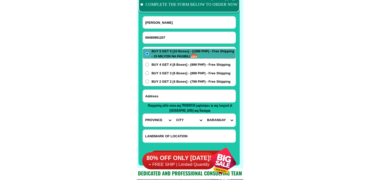
type input "[PERSON_NAME]"
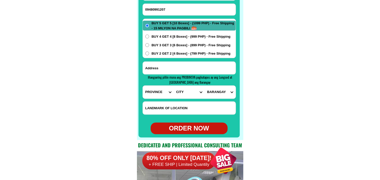
click at [174, 72] on input "Input address" at bounding box center [189, 68] width 93 height 13
paste input "122 Brgy.[PERSON_NAME],La Union ..Just infrontof the [GEOGRAPHIC_DATA][PERSON_N…"
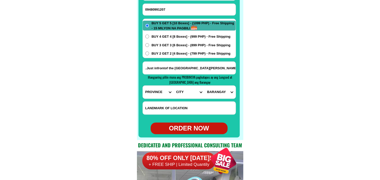
type input "122 Brgy.[PERSON_NAME],La Union ..Just infrontof the [GEOGRAPHIC_DATA][PERSON_N…"
click at [153, 91] on select "PROVINCE [GEOGRAPHIC_DATA] [GEOGRAPHIC_DATA][PERSON_NAME][GEOGRAPHIC_DATA][GEOG…" at bounding box center [158, 92] width 31 height 13
select select "63_32"
click at [143, 86] on select "PROVINCE [GEOGRAPHIC_DATA] [GEOGRAPHIC_DATA][PERSON_NAME][GEOGRAPHIC_DATA][GEOG…" at bounding box center [158, 92] width 31 height 13
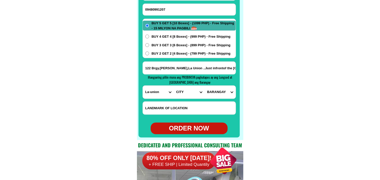
click at [220, 64] on input "122 Brgy.[PERSON_NAME],La Union ..Just infrontof the [GEOGRAPHIC_DATA][PERSON_N…" at bounding box center [189, 68] width 93 height 13
click at [183, 90] on select "CITY [PERSON_NAME] Bagulin Balaoan [PERSON_NAME][GEOGRAPHIC_DATA] La-union-[GEO…" at bounding box center [188, 92] width 31 height 13
select select "63_321615"
click at [173, 86] on select "CITY [PERSON_NAME] Bagulin Balaoan [PERSON_NAME][GEOGRAPHIC_DATA] La-union-[GEO…" at bounding box center [188, 92] width 31 height 13
click at [221, 90] on select "[GEOGRAPHIC_DATA][PERSON_NAME] (pob.) [PERSON_NAME] Bungro Buselbusel Cabalitoc…" at bounding box center [219, 92] width 31 height 13
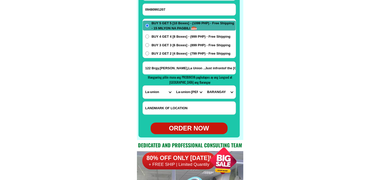
select select "63_32161550646"
click at [204, 86] on select "[GEOGRAPHIC_DATA][PERSON_NAME] (pob.) [PERSON_NAME] Bungro Buselbusel Cabalitoc…" at bounding box center [219, 92] width 31 height 13
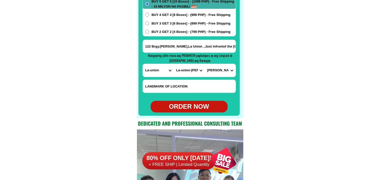
scroll to position [4061, 0]
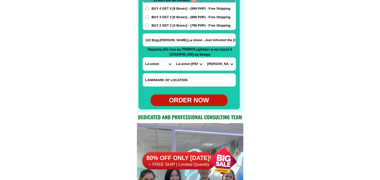
click at [212, 101] on div "ORDER NOW" at bounding box center [188, 101] width 77 height 10
type input "122 Brgy.[PERSON_NAME],La Union ..Just infrontof the [GEOGRAPHIC_DATA][PERSON_N…"
radio input "true"
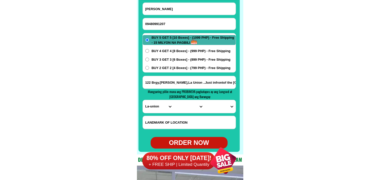
scroll to position [4005, 0]
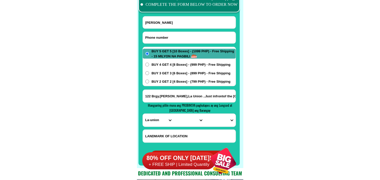
click at [166, 34] on input "Input phone_number" at bounding box center [189, 38] width 93 height 12
paste input "09192079004"
type input "09192079004"
click at [179, 18] on input "Input full_name" at bounding box center [189, 22] width 93 height 12
paste input "[PERSON_NAME]"
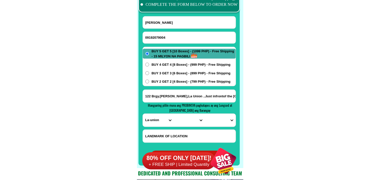
type input "[PERSON_NAME]"
click at [170, 97] on input "Input address" at bounding box center [189, 96] width 93 height 13
paste input "[PERSON_NAME] tabunan bago city negros occedintal"
type input "[PERSON_NAME] tabunan bago city negros occedintal"
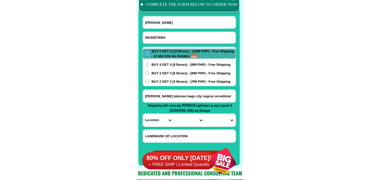
scroll to position [0, 0]
click at [147, 119] on select "PROVINCE [GEOGRAPHIC_DATA] [GEOGRAPHIC_DATA][PERSON_NAME][GEOGRAPHIC_DATA][GEOG…" at bounding box center [158, 120] width 31 height 13
select select "63_396"
click at [143, 114] on select "PROVINCE [GEOGRAPHIC_DATA] [GEOGRAPHIC_DATA][PERSON_NAME][GEOGRAPHIC_DATA][GEOG…" at bounding box center [158, 120] width 31 height 13
click at [184, 119] on select "CITY [GEOGRAPHIC_DATA]-city [GEOGRAPHIC_DATA]-city [GEOGRAPHIC_DATA][PERSON_NAM…" at bounding box center [188, 120] width 31 height 13
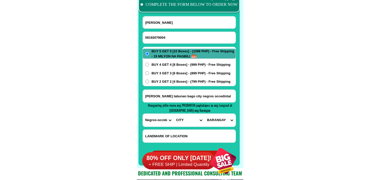
select select "63_3969805"
click at [173, 114] on select "CITY [GEOGRAPHIC_DATA]-city [GEOGRAPHIC_DATA]-city [GEOGRAPHIC_DATA][PERSON_NAM…" at bounding box center [188, 120] width 31 height 13
click at [217, 120] on select "BARANGAY Abuanan [PERSON_NAME] [PERSON_NAME] Busay [PERSON_NAME] [PERSON_NAME] …" at bounding box center [219, 120] width 31 height 13
select select "63_396980561625"
click at [204, 114] on select "BARANGAY Abuanan [PERSON_NAME] [PERSON_NAME] Busay [PERSON_NAME] [PERSON_NAME] …" at bounding box center [219, 120] width 31 height 13
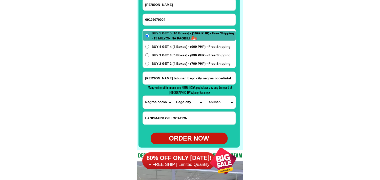
scroll to position [4033, 0]
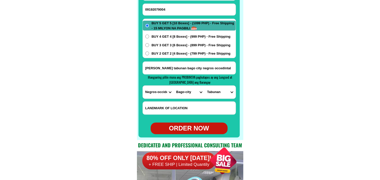
click at [191, 120] on form "[PERSON_NAME] 09192079004 ORDER NOW [PERSON_NAME] tabunan [GEOGRAPHIC_DATA] neg…" at bounding box center [188, 61] width 93 height 146
click at [194, 127] on div "ORDER NOW" at bounding box center [188, 129] width 77 height 10
type input "[PERSON_NAME]"
type input "09192079004"
type input "[PERSON_NAME] tabunan bago city negros occedintal"
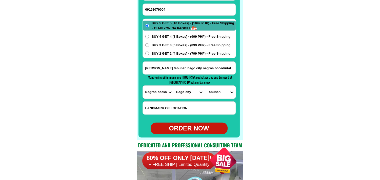
radio input "true"
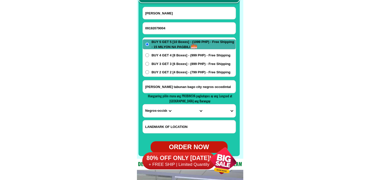
scroll to position [4005, 0]
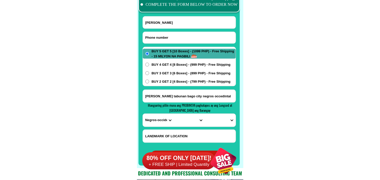
paste input "0613331860"
click at [158, 35] on input "Input phone_number" at bounding box center [189, 38] width 93 height 12
click at [147, 37] on input "0613331860" at bounding box center [189, 38] width 93 height 12
type input "09613331860"
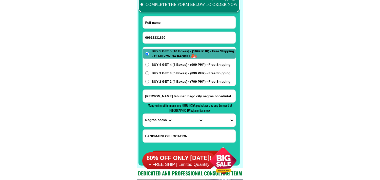
click at [154, 26] on input "Input full_name" at bounding box center [189, 22] width 93 height 12
paste input "Sabing Cruzat"
type input "Sabing Cruzat"
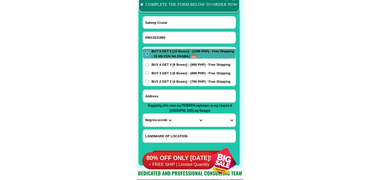
paste input "[GEOGRAPHIC_DATA] [GEOGRAPHIC_DATA]"
drag, startPoint x: 173, startPoint y: 94, endPoint x: 177, endPoint y: 98, distance: 6.1
click at [173, 94] on input "Input address" at bounding box center [189, 96] width 93 height 13
type input "[GEOGRAPHIC_DATA] [GEOGRAPHIC_DATA]"
click at [151, 120] on select "PROVINCE [GEOGRAPHIC_DATA] [GEOGRAPHIC_DATA][PERSON_NAME][GEOGRAPHIC_DATA][GEOG…" at bounding box center [158, 120] width 31 height 13
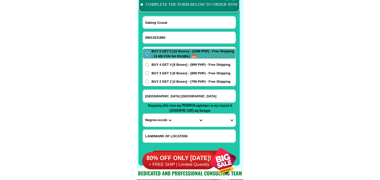
select select "63_904"
click at [143, 114] on select "PROVINCE [GEOGRAPHIC_DATA] [GEOGRAPHIC_DATA][PERSON_NAME][GEOGRAPHIC_DATA][GEOG…" at bounding box center [158, 120] width 31 height 13
click at [175, 118] on select "CITY [GEOGRAPHIC_DATA]-city [GEOGRAPHIC_DATA]-city [GEOGRAPHIC_DATA][PERSON_NAM…" at bounding box center [188, 120] width 31 height 13
select select "63_9048628"
click at [173, 114] on select "CITY [GEOGRAPHIC_DATA]-city [GEOGRAPHIC_DATA]-city [GEOGRAPHIC_DATA][PERSON_NAM…" at bounding box center [188, 120] width 31 height 13
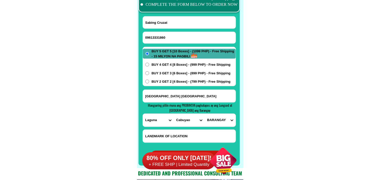
click at [214, 116] on select "BARANGAY Baclaran Banaybanay Banlic Barangay dos (pob.) [GEOGRAPHIC_DATA] (pob.…" at bounding box center [219, 120] width 31 height 13
select select "63_90486281474"
click at [204, 114] on select "BARANGAY Baclaran Banaybanay Banlic Barangay dos (pob.) [GEOGRAPHIC_DATA] (pob.…" at bounding box center [219, 120] width 31 height 13
click at [157, 82] on span "BUY 2 GET 2 [4 Boxes] - (799 PHP) - Free Shipping" at bounding box center [190, 81] width 79 height 5
click at [149, 82] on input "BUY 2 GET 2 [4 Boxes] - (799 PHP) - Free Shipping" at bounding box center [147, 82] width 4 height 4
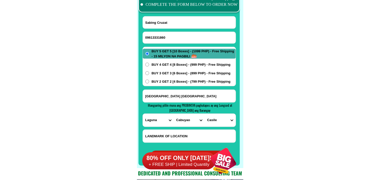
radio input "true"
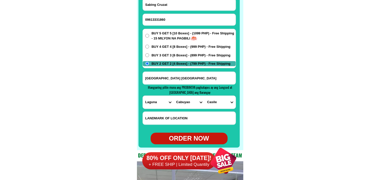
scroll to position [4033, 0]
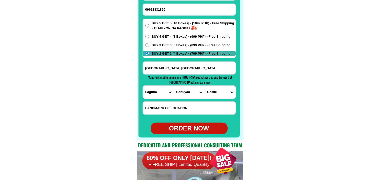
click at [185, 124] on form "Sabing Cruzat 09613331860 ORDER NOW [GEOGRAPHIC_DATA] [GEOGRAPHIC_DATA] [GEOGRA…" at bounding box center [188, 61] width 93 height 146
click at [195, 126] on div "ORDER NOW" at bounding box center [188, 129] width 77 height 10
type input "Sabing Cruzat"
type input "09613331860"
radio input "true"
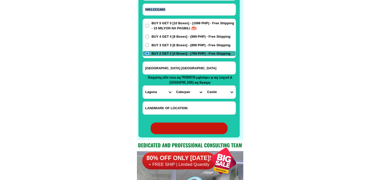
radio input "true"
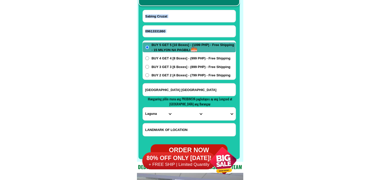
scroll to position [4005, 0]
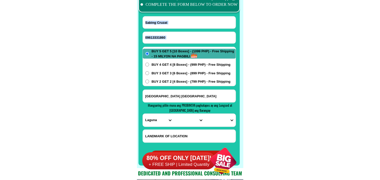
click at [187, 41] on input "09613331860" at bounding box center [189, 38] width 93 height 12
click at [178, 34] on input "Input phone_number" at bounding box center [189, 38] width 93 height 12
paste input "09970854516"
type input "09970854516"
drag, startPoint x: 187, startPoint y: 17, endPoint x: 170, endPoint y: 13, distance: 17.1
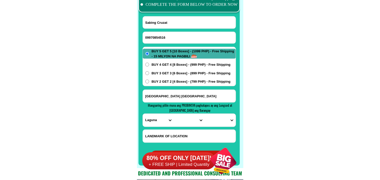
click at [187, 17] on input "Sabing Cruzat" at bounding box center [189, 22] width 93 height 12
paste input "[PERSON_NAME]"
type input "[PERSON_NAME]"
click at [175, 80] on span "BUY 2 GET 2 [4 Boxes] - (799 PHP) - Free Shipping" at bounding box center [190, 81] width 79 height 5
click at [149, 80] on input "BUY 2 GET 2 [4 Boxes] - (799 PHP) - Free Shipping" at bounding box center [147, 82] width 4 height 4
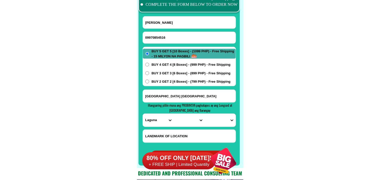
radio input "true"
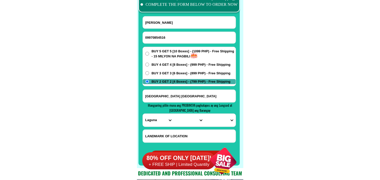
click at [166, 95] on input "[GEOGRAPHIC_DATA] [GEOGRAPHIC_DATA]" at bounding box center [189, 96] width 93 height 13
paste input "buy2 get 2 [PERSON_NAME] salindab blàk3 [PERSON_NAME] maruhomsalic sambulawan p…"
type input "buy2 get 2 [PERSON_NAME] salindab blàk3 [PERSON_NAME] maruhomsalic sambulawan p…"
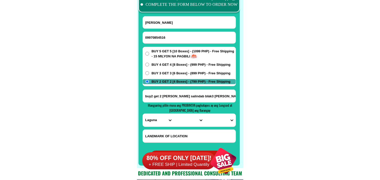
click at [159, 122] on select "PROVINCE [GEOGRAPHIC_DATA] [GEOGRAPHIC_DATA][PERSON_NAME][GEOGRAPHIC_DATA][GEOG…" at bounding box center [158, 120] width 31 height 13
select select "63_189"
click at [143, 114] on select "PROVINCE [GEOGRAPHIC_DATA] [GEOGRAPHIC_DATA][PERSON_NAME][GEOGRAPHIC_DATA][GEOG…" at bounding box center [158, 120] width 31 height 13
click at [222, 95] on input "buy2 get 2 [PERSON_NAME] salindab blàk3 [PERSON_NAME] maruhomsalic sambulawan p…" at bounding box center [189, 96] width 93 height 13
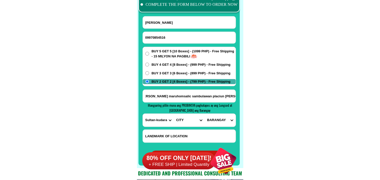
click at [218, 119] on select "BARANGAY" at bounding box center [219, 120] width 31 height 13
click at [190, 121] on select "CITY Bagumbayan Columbio Isulan [PERSON_NAME] Palimbang President-[PERSON_NAME]…" at bounding box center [188, 120] width 31 height 13
click at [173, 114] on select "CITY Bagumbayan Columbio Isulan [PERSON_NAME] Palimbang President-[PERSON_NAME]…" at bounding box center [188, 120] width 31 height 13
click at [225, 96] on input "buy2 get 2 [PERSON_NAME] salindab blàk3 [PERSON_NAME] maruhomsalic sambulawan p…" at bounding box center [189, 96] width 93 height 13
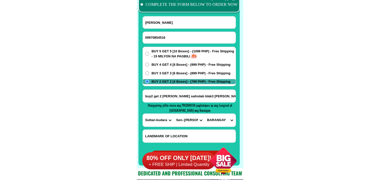
click at [198, 120] on select "CITY Bagumbayan Columbio Isulan [PERSON_NAME] Palimbang President-[PERSON_NAME]…" at bounding box center [188, 120] width 31 height 13
select select "63_1898925"
click at [173, 114] on select "CITY Bagumbayan Columbio Isulan [PERSON_NAME] Palimbang President-[PERSON_NAME]…" at bounding box center [188, 120] width 31 height 13
click at [225, 99] on input "buy2 get 2 [PERSON_NAME] salindab blàk3 [PERSON_NAME] maruhomsalic sambulawan p…" at bounding box center [189, 96] width 93 height 13
click at [219, 120] on select "BARANGAY Bagumbayan Bannawag Bayawa C. [PERSON_NAME] Kalanawe i Kalanawe ii Kat…" at bounding box center [219, 120] width 31 height 13
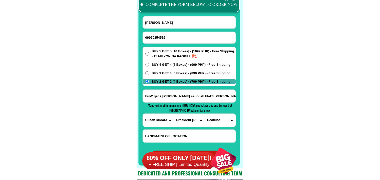
click at [229, 95] on input "buy2 get 2 [PERSON_NAME] salindab blàk3 [PERSON_NAME] maruhomsalic sambulawan p…" at bounding box center [189, 96] width 93 height 13
click at [215, 120] on select "BARANGAY Bagumbayan Bannawag Bayawa C. [PERSON_NAME] Kalanawe i Kalanawe ii Kat…" at bounding box center [219, 120] width 31 height 13
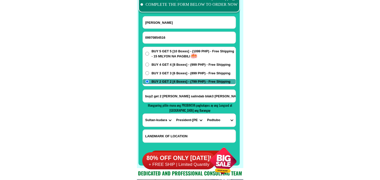
select select "63_18989254033"
click at [204, 114] on select "BARANGAY Bagumbayan Bannawag Bayawa C. [PERSON_NAME] Kalanawe i Kalanawe ii Kat…" at bounding box center [219, 120] width 31 height 13
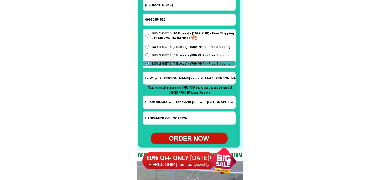
scroll to position [4033, 0]
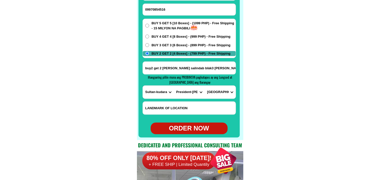
click at [188, 127] on div "ORDER NOW" at bounding box center [188, 129] width 77 height 10
radio input "true"
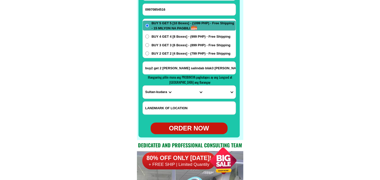
scroll to position [3977, 0]
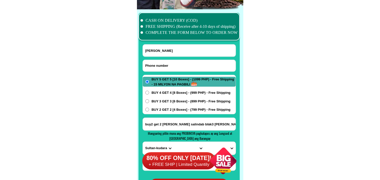
drag, startPoint x: 180, startPoint y: 63, endPoint x: 173, endPoint y: 62, distance: 6.4
click at [180, 63] on input "Input phone_number" at bounding box center [189, 66] width 93 height 12
paste input "0946 508 7772"
click at [160, 63] on input "0946 508 7772" at bounding box center [189, 66] width 93 height 12
click at [154, 64] on input "0946 5087772" at bounding box center [189, 66] width 93 height 12
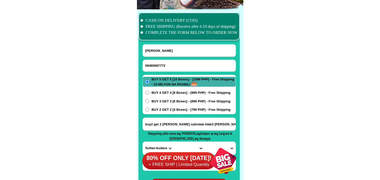
type input "09465087772"
drag, startPoint x: 92, startPoint y: 81, endPoint x: 77, endPoint y: 56, distance: 28.8
click at [167, 50] on input "Input full_name" at bounding box center [189, 50] width 93 height 12
paste input "Yna Smith"
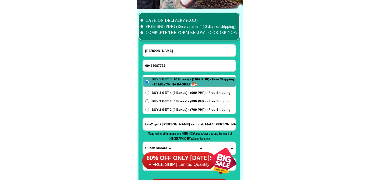
type input "Yna Smith"
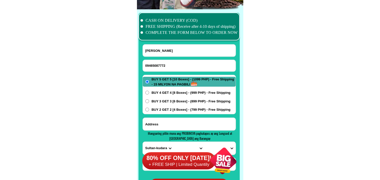
click at [166, 124] on input "Input address" at bounding box center [189, 124] width 93 height 13
paste input "Elma Palacio Barangay ecopurok ono San Antonio st. Mondragon N. Samar,Bonavita …"
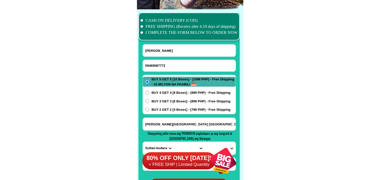
scroll to position [0, 79]
type input "Elma Palacio Barangay ecopurok ono San Antonio st. Mondragon N. Samar,Bonavita …"
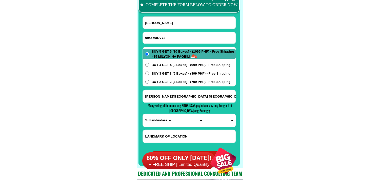
scroll to position [4005, 0]
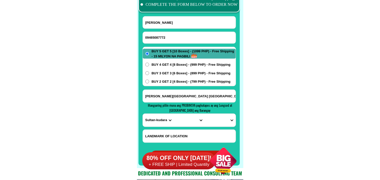
click at [204, 97] on input "Elma Palacio Barangay ecopurok ono San Antonio st. Mondragon N. Samar,Bonavita …" at bounding box center [189, 96] width 93 height 13
click at [187, 21] on input "Yna Smith" at bounding box center [189, 22] width 93 height 12
paste input "Elma Palacio"
type input "Elma Palacio"
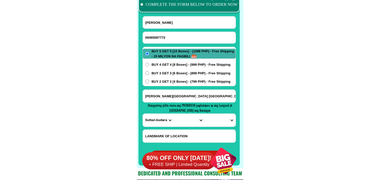
click at [229, 97] on input "Elma Palacio Barangay ecopurok ono San Antonio st. Mondragon N. Samar,Bonavita …" at bounding box center [189, 96] width 93 height 13
click at [153, 119] on select "PROVINCE [GEOGRAPHIC_DATA] [GEOGRAPHIC_DATA][PERSON_NAME][GEOGRAPHIC_DATA][GEOG…" at bounding box center [158, 120] width 31 height 13
select select "63_575"
click at [143, 114] on select "PROVINCE [GEOGRAPHIC_DATA] [GEOGRAPHIC_DATA][PERSON_NAME][GEOGRAPHIC_DATA][GEOG…" at bounding box center [158, 120] width 31 height 13
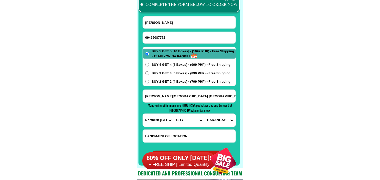
click at [223, 94] on input "Elma Palacio Barangay ecopurok ono San Antonio st. Mondragon N. Samar,Bonavita …" at bounding box center [189, 96] width 93 height 13
click at [188, 119] on select "CITY Allen Biri Bobon Capul Catubig Gamay Laoang Lapinig Las-navas Lavezares Lo…" at bounding box center [188, 120] width 31 height 13
select select "63_5759448"
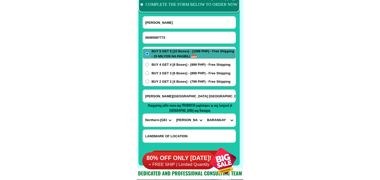
click at [173, 114] on select "CITY Allen Biri Bobon Capul Catubig Gamay Laoang Lapinig Las-navas Lavezares Lo…" at bounding box center [188, 120] width 31 height 13
click at [220, 117] on select "BARANGAY Bagasbas Bugko Cablangan Cagmanaba Cahicsan Chitongco (pob.) De maria …" at bounding box center [219, 120] width 31 height 13
select select "63_57594488691"
click at [204, 114] on select "BARANGAY Bagasbas Bugko Cablangan Cagmanaba Cahicsan Chitongco (pob.) De maria …" at bounding box center [219, 120] width 31 height 13
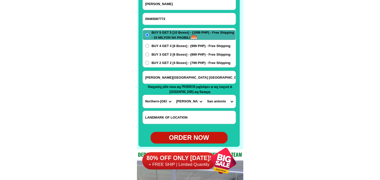
scroll to position [4033, 0]
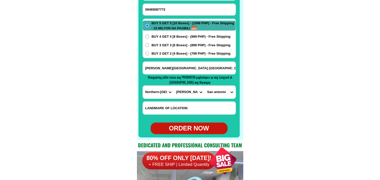
click at [193, 124] on div "ORDER NOW" at bounding box center [188, 129] width 77 height 12
type input "Elma Palacio Barangay ecopurok ono San Antonio st. Mondragon N. Samar,Bonavita …"
radio input "true"
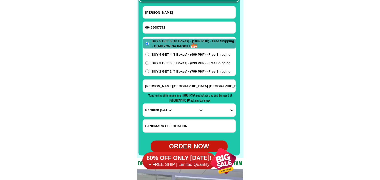
scroll to position [4005, 0]
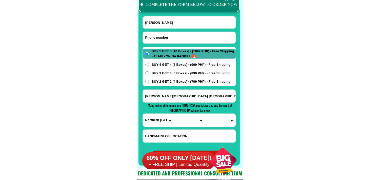
drag, startPoint x: 167, startPoint y: 37, endPoint x: 157, endPoint y: 35, distance: 10.5
click at [167, 37] on input "Input phone_number" at bounding box center [189, 38] width 93 height 12
paste input "0915 9028 762"
click at [162, 35] on input "0915 9028 762" at bounding box center [189, 38] width 93 height 12
click at [154, 37] on input "0915 9028762" at bounding box center [189, 38] width 93 height 12
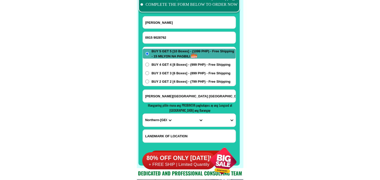
click at [153, 36] on input "0915 9028762" at bounding box center [189, 38] width 93 height 12
type input "09159028762"
drag, startPoint x: 169, startPoint y: 23, endPoint x: 138, endPoint y: 2, distance: 37.8
click at [168, 23] on input "Input full_name" at bounding box center [189, 22] width 93 height 12
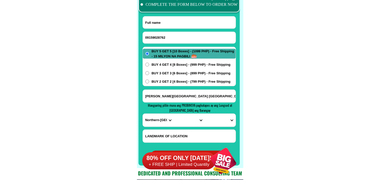
paste input "Nemesia Amora"
type input "Nemesia Amora"
click at [176, 99] on input "Input address" at bounding box center [189, 96] width 93 height 13
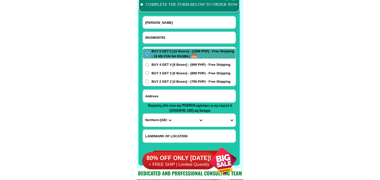
paste input "15020 Saint Francis St Moonwalk sa likod ng Alfa Mart"
type input "15020 Saint Francis St Moonwalk sa likod ng Alfa Mart"
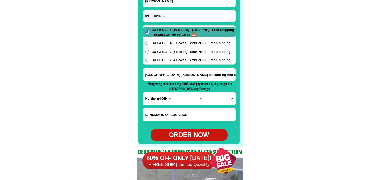
scroll to position [4033, 0]
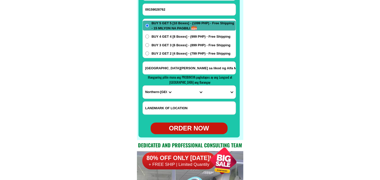
click at [154, 99] on div "PROVINCE Abra Agusan-del-norte Agusan-del-sur Aklan Albay Antique Apayao Aurora…" at bounding box center [188, 91] width 93 height 13
click at [153, 92] on select "PROVINCE [GEOGRAPHIC_DATA] [GEOGRAPHIC_DATA][PERSON_NAME][GEOGRAPHIC_DATA][GEOG…" at bounding box center [158, 92] width 31 height 13
select select "63_219"
click at [143, 86] on select "PROVINCE [GEOGRAPHIC_DATA] [GEOGRAPHIC_DATA][PERSON_NAME][GEOGRAPHIC_DATA][GEOG…" at bounding box center [158, 92] width 31 height 13
click at [181, 95] on select "CITY Binondo CALOOCAN Ermita Intramuros Las-pinas Makati Malabon-city Malate Ma…" at bounding box center [188, 92] width 31 height 13
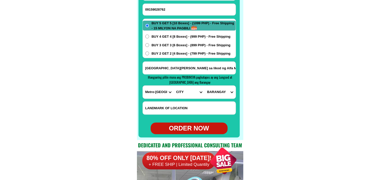
select select "63_2195840"
click at [173, 86] on select "CITY Binondo CALOOCAN Ermita Intramuros Las-pinas Makati Malabon-city Malate Ma…" at bounding box center [188, 92] width 31 height 13
click at [228, 90] on select "BARANGAY B. f. homes Baclaran Don bosco Don galo La huerta Marcelo green villag…" at bounding box center [219, 92] width 31 height 13
select select "63_21958407791"
click at [204, 86] on select "BARANGAY B. f. homes Baclaran Don bosco Don galo La huerta Marcelo green villag…" at bounding box center [219, 92] width 31 height 13
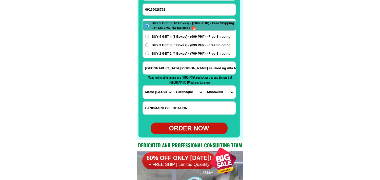
drag, startPoint x: 216, startPoint y: 69, endPoint x: 217, endPoint y: 64, distance: 4.4
click at [217, 64] on input "15020 Saint Francis St Moonwalk sa likod ng Alfa Mart" at bounding box center [189, 68] width 93 height 13
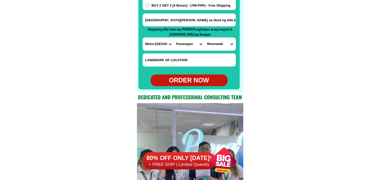
scroll to position [4089, 0]
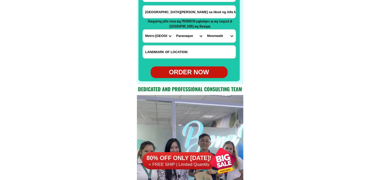
click at [181, 77] on div "ORDER NOW" at bounding box center [188, 72] width 77 height 12
type input "Nemesia Amora"
type input "15020 Saint Francis St Moonwalk sa likod ng Alfa Mart"
radio input "true"
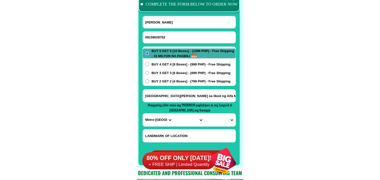
scroll to position [4005, 0]
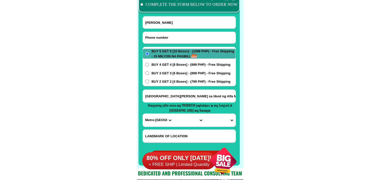
click at [171, 36] on input "Input phone_number" at bounding box center [189, 38] width 93 height 12
paste input "09686103205"
type input "09686103205"
click at [157, 22] on input "Input full_name" at bounding box center [189, 22] width 93 height 12
paste input "chona Bermas"
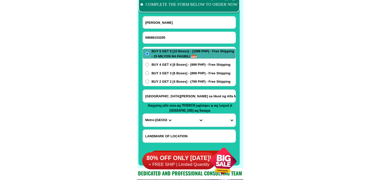
type input "chona Bermas"
click at [167, 95] on input "Input address" at bounding box center [189, 96] width 93 height 13
paste input "blk3 lot 3 luke street del mundo brgy 167 llano caloocan city"
type input "blk3 lot 3 luke street del mundo brgy 167 llano caloocan city"
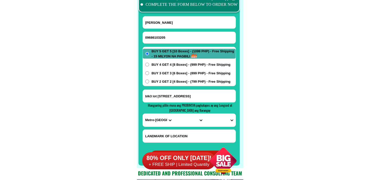
click at [146, 120] on select "PROVINCE [GEOGRAPHIC_DATA] [GEOGRAPHIC_DATA][PERSON_NAME][GEOGRAPHIC_DATA][GEOG…" at bounding box center [158, 120] width 31 height 13
select select "63_219"
click at [143, 114] on select "PROVINCE [GEOGRAPHIC_DATA] [GEOGRAPHIC_DATA][PERSON_NAME][GEOGRAPHIC_DATA][GEOG…" at bounding box center [158, 120] width 31 height 13
click at [179, 116] on select "CITY Binondo CALOOCAN Ermita Intramuros Las-pinas Makati Malabon-city Malate Ma…" at bounding box center [188, 120] width 31 height 13
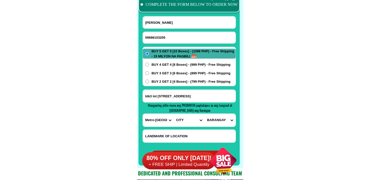
select select "63_2199773"
click at [173, 114] on select "CITY Binondo CALOOCAN Ermita Intramuros Las-pinas Makati Malabon-city Malate Ma…" at bounding box center [188, 120] width 31 height 13
drag, startPoint x: 224, startPoint y: 92, endPoint x: 219, endPoint y: 106, distance: 14.6
click at [224, 92] on input "blk3 lot 3 luke street del mundo brgy 167 llano caloocan city" at bounding box center [189, 96] width 93 height 13
click at [220, 118] on select "BARANGAY Barangay 1 Barangay 10 Barangay 100 Barangay 101 Barangay 102 Barangay…" at bounding box center [219, 120] width 31 height 13
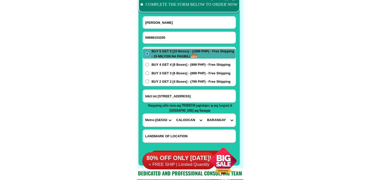
select select "63_219977380"
click at [204, 114] on select "BARANGAY Barangay 1 Barangay 10 Barangay 100 Barangay 101 Barangay 102 Barangay…" at bounding box center [219, 120] width 31 height 13
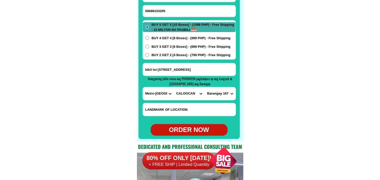
scroll to position [4033, 0]
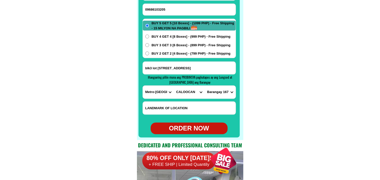
click at [188, 128] on div "ORDER NOW" at bounding box center [188, 129] width 77 height 10
type input "blk3 lot 3 luke street del mundo brgy 167 llano caloocan city"
radio input "true"
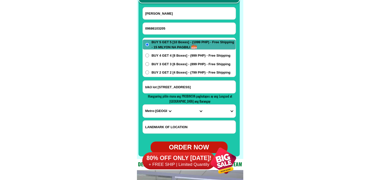
scroll to position [4005, 0]
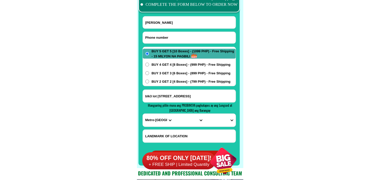
drag, startPoint x: 185, startPoint y: 36, endPoint x: 168, endPoint y: 31, distance: 18.1
click at [185, 36] on input "Input phone_number" at bounding box center [189, 38] width 93 height 12
paste input "09079585553"
type input "09079585553"
click at [167, 22] on input "Input full_name" at bounding box center [189, 22] width 93 height 12
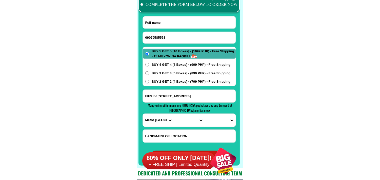
paste input "Verginia Raza"
type input "Verginia Raza"
click at [181, 100] on input "blk3 lot 3 luke street del mundo brgy 167 llano caloocan city" at bounding box center [189, 96] width 93 height 13
paste input "Bargy, SUHA, Torrijos, Marinduque Porok l,"
type input "Bargy, SUHA, Torrijos, Marinduque Porok l,"
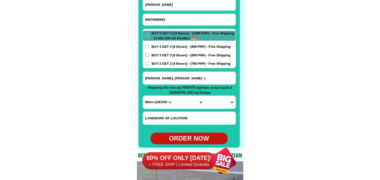
scroll to position [4033, 0]
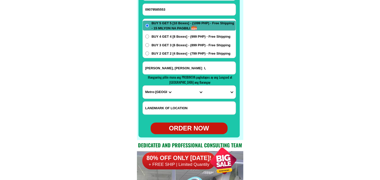
click at [150, 92] on select "PROVINCE [GEOGRAPHIC_DATA] [GEOGRAPHIC_DATA][PERSON_NAME][GEOGRAPHIC_DATA][GEOG…" at bounding box center [158, 92] width 31 height 13
select select "63_880"
click at [143, 86] on select "PROVINCE [GEOGRAPHIC_DATA] [GEOGRAPHIC_DATA][PERSON_NAME][GEOGRAPHIC_DATA][GEOG…" at bounding box center [158, 92] width 31 height 13
click at [186, 90] on select "CITY Boac Gasan Marinduque-buenavista Marinduque-santa-cruz Mogpog Torrijos" at bounding box center [188, 92] width 31 height 13
select select "63_8801602"
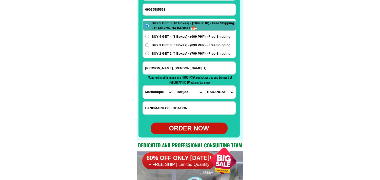
click at [173, 86] on select "CITY Boac Gasan Marinduque-buenavista Marinduque-santa-cruz Mogpog Torrijos" at bounding box center [188, 92] width 31 height 13
click at [214, 93] on select "BARANGAY Bangwayin Bayakbakin Bolo Bonliw Buangan Cabuyo Cagpo Dampulan Kay duk…" at bounding box center [219, 92] width 31 height 13
select select "63_88016024237"
click at [204, 86] on select "BARANGAY Bangwayin Bayakbakin Bolo Bonliw Buangan Cabuyo Cagpo Dampulan Kay duk…" at bounding box center [219, 92] width 31 height 13
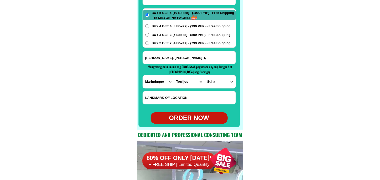
scroll to position [4061, 0]
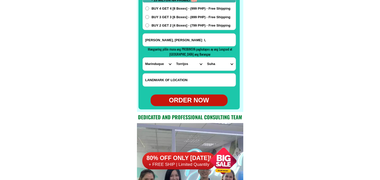
click at [192, 102] on div "ORDER NOW" at bounding box center [188, 101] width 77 height 10
radio input "true"
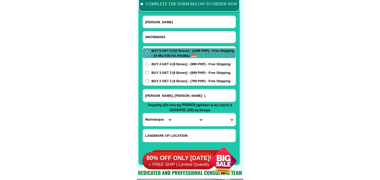
scroll to position [4005, 0]
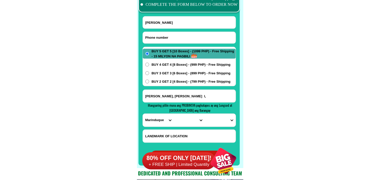
drag, startPoint x: 164, startPoint y: 36, endPoint x: 139, endPoint y: 22, distance: 28.5
click at [164, 36] on input "Input phone_number" at bounding box center [189, 38] width 93 height 12
paste input "09556522326"
type input "09556522326"
click at [160, 25] on input "Verginia Raza" at bounding box center [189, 22] width 93 height 12
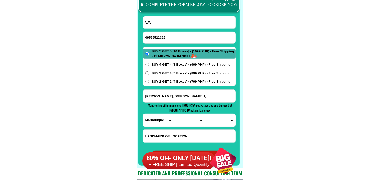
paste input "Nora Valdez"
type input "Nora Valdez"
click at [183, 80] on span "BUY 2 GET 2 [4 Boxes] - (799 PHP) - Free Shipping" at bounding box center [190, 81] width 79 height 5
click at [149, 80] on input "BUY 2 GET 2 [4 Boxes] - (799 PHP) - Free Shipping" at bounding box center [147, 82] width 4 height 4
radio input "true"
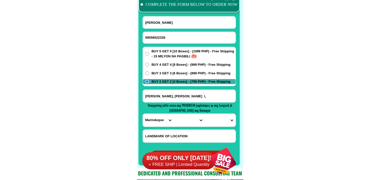
drag, startPoint x: 168, startPoint y: 94, endPoint x: 166, endPoint y: 97, distance: 3.4
click at [167, 94] on input "Bargy, SUHA, Torrijos, Marinduque Porok l," at bounding box center [189, 96] width 93 height 13
paste input ":Purok Namnama Alicia Isabela"
type input ":Purok Namnama Alicia Isabela"
click at [153, 117] on select "PROVINCE [GEOGRAPHIC_DATA] [GEOGRAPHIC_DATA][PERSON_NAME][GEOGRAPHIC_DATA][GEOG…" at bounding box center [158, 120] width 31 height 13
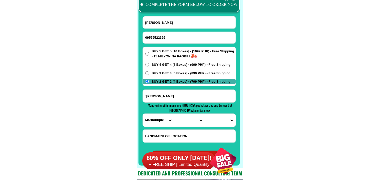
select select "63_305"
click at [143, 114] on select "PROVINCE [GEOGRAPHIC_DATA] [GEOGRAPHIC_DATA][PERSON_NAME][GEOGRAPHIC_DATA][GEOG…" at bounding box center [158, 120] width 31 height 13
click at [182, 118] on select "CITY Angadanan Benito-soliven Cabagan Cauayan-city Cordon Delfin-albano Dinapig…" at bounding box center [188, 120] width 31 height 13
select select "63_305751"
click at [173, 114] on select "CITY Angadanan Benito-soliven Cabagan Cauayan-city Cordon Delfin-albano Dinapig…" at bounding box center [188, 120] width 31 height 13
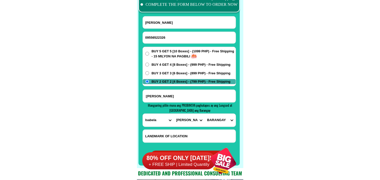
click at [215, 119] on select "BARANGAY Amistad Antonino (pob.) Apanay Aurora Bagnos Bagong sikat Bantug-petin…" at bounding box center [219, 120] width 31 height 13
drag, startPoint x: 207, startPoint y: 97, endPoint x: 105, endPoint y: 44, distance: 114.3
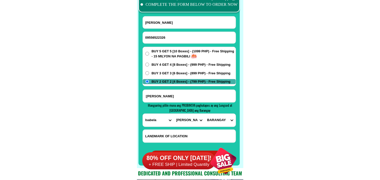
click at [228, 120] on select "BARANGAY Amistad Antonino (pob.) Apanay Aurora Bagnos Bagong sikat Bantug-petin…" at bounding box center [219, 120] width 31 height 13
drag, startPoint x: 296, startPoint y: 45, endPoint x: 244, endPoint y: 28, distance: 54.9
click at [196, 126] on select "CITY Angadanan Benito-soliven Cabagan Cauayan-city Cordon Delfin-albano Dinapig…" at bounding box center [188, 120] width 31 height 13
click at [173, 114] on select "CITY Angadanan Benito-soliven Cabagan Cauayan-city Cordon Delfin-albano Dinapig…" at bounding box center [188, 120] width 31 height 13
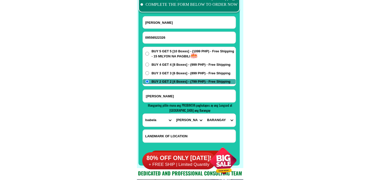
click at [217, 118] on select "BARANGAY Amistad Antonino (pob.) Apanay Aurora Bagnos Bagong sikat Bantug-petin…" at bounding box center [219, 120] width 31 height 13
click at [229, 120] on select "BARANGAY Amistad Antonino (pob.) Apanay Aurora Bagnos Bagong sikat Bantug-petin…" at bounding box center [219, 120] width 31 height 13
select select "63_3057511861"
click at [204, 114] on select "BARANGAY Amistad Antonino (pob.) Apanay Aurora Bagnos Bagong sikat Bantug-petin…" at bounding box center [219, 120] width 31 height 13
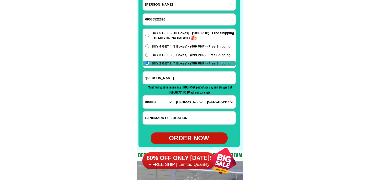
scroll to position [4033, 0]
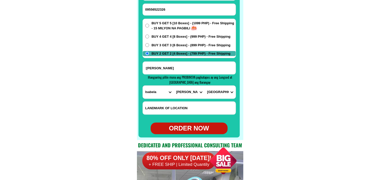
click at [200, 128] on div "ORDER NOW" at bounding box center [188, 129] width 77 height 10
radio input "true"
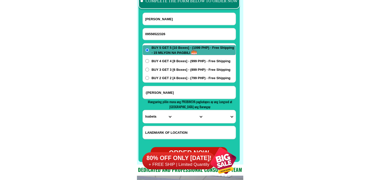
scroll to position [3977, 0]
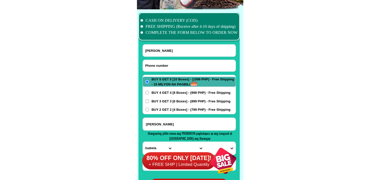
drag, startPoint x: 161, startPoint y: 68, endPoint x: 145, endPoint y: 53, distance: 21.5
click at [160, 68] on input "Input phone_number" at bounding box center [189, 66] width 93 height 12
paste input "09062620360"
type input "09062620360"
click at [174, 48] on input "Input full_name" at bounding box center [189, 50] width 93 height 12
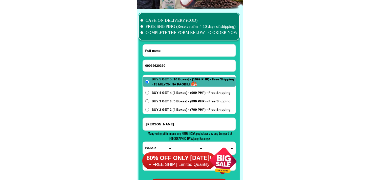
paste input "Vicky Villamor"
type input "Vicky Villamor"
paste input "brgy. Mabini mayorya leyte"
click at [168, 124] on input "Input address" at bounding box center [189, 124] width 93 height 13
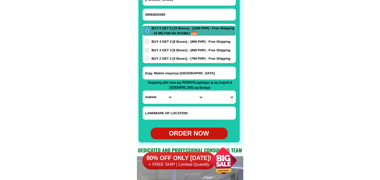
scroll to position [4033, 0]
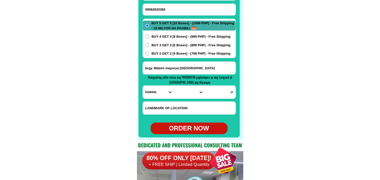
type input "brgy. Mabini mayorya leyte"
click at [149, 97] on select "PROVINCE [GEOGRAPHIC_DATA] [GEOGRAPHIC_DATA][PERSON_NAME][GEOGRAPHIC_DATA][GEOG…" at bounding box center [158, 92] width 31 height 13
select select "63_199"
click at [143, 86] on select "PROVINCE [GEOGRAPHIC_DATA] [GEOGRAPHIC_DATA][PERSON_NAME][GEOGRAPHIC_DATA][GEOG…" at bounding box center [158, 92] width 31 height 13
click at [180, 89] on select "CITY Abuyog Alangalang Albuera Babatngon Barugo Baybay-city Burauen Calubian Ca…" at bounding box center [188, 92] width 31 height 13
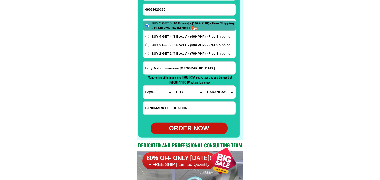
select select "63_1999943"
click at [173, 86] on select "CITY Abuyog Alangalang Albuera Babatngon Barugo Baybay-city Burauen Calubian Ca…" at bounding box center [188, 92] width 31 height 13
click at [213, 95] on select "BARANGAY A. bonifacio Burgos Calipayan Camansi General antonio luna Liberty Mab…" at bounding box center [219, 92] width 31 height 13
select select "63_1999943852"
click at [204, 86] on select "BARANGAY A. bonifacio Burgos Calipayan Camansi General antonio luna Liberty Mab…" at bounding box center [219, 92] width 31 height 13
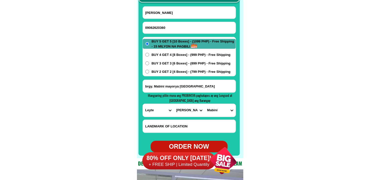
scroll to position [4005, 0]
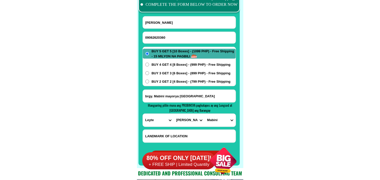
click at [174, 36] on input "09062620360" at bounding box center [189, 38] width 93 height 12
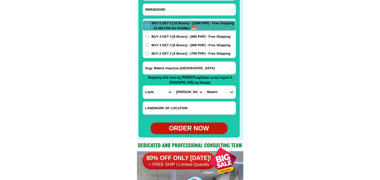
drag, startPoint x: 175, startPoint y: 8, endPoint x: 126, endPoint y: 8, distance: 49.1
click at [190, 129] on div "ORDER NOW" at bounding box center [188, 129] width 77 height 10
radio input "true"
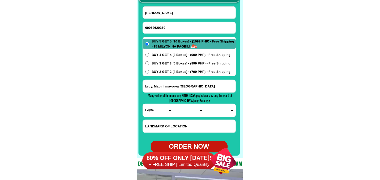
scroll to position [4005, 0]
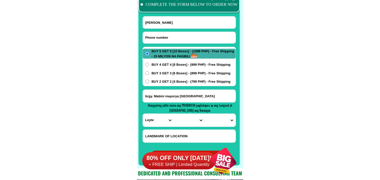
click at [172, 37] on input "Input phone_number" at bounding box center [189, 38] width 93 height 12
paste input "o9954393511"
click at [147, 37] on input "o9954393511" at bounding box center [189, 38] width 93 height 12
type input "09954393511"
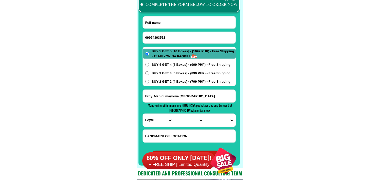
click at [187, 18] on input "Input full_name" at bounding box center [189, 22] width 93 height 12
paste input "Aurora Panimdim"
type input "Aurora Panimdim"
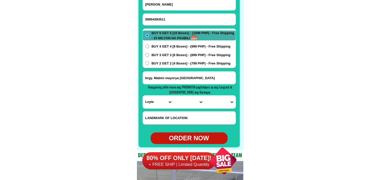
scroll to position [4033, 0]
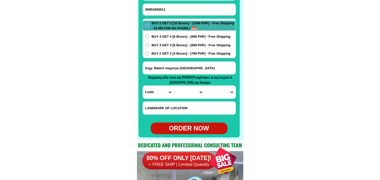
drag, startPoint x: 173, startPoint y: 71, endPoint x: 173, endPoint y: 69, distance: 2.5
click at [173, 71] on input "brgy. Mabini mayorya leyte" at bounding box center [189, 68] width 93 height 13
paste input "zone 3 sta Rosa del Norte pasacao camarines sur"
type input "zone 3 sta Rosa del Norte pasacao camarines sur"
click at [173, 51] on span "BUY 2 GET 2 [4 Boxes] - (799 PHP) - Free Shipping" at bounding box center [190, 53] width 79 height 5
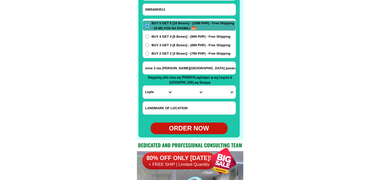
click at [149, 52] on input "BUY 2 GET 2 [4 Boxes] - (799 PHP) - Free Shipping" at bounding box center [147, 54] width 4 height 4
radio input "true"
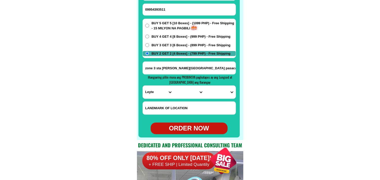
click at [157, 87] on select "PROVINCE [GEOGRAPHIC_DATA] [GEOGRAPHIC_DATA][PERSON_NAME][GEOGRAPHIC_DATA][GEOG…" at bounding box center [158, 92] width 31 height 13
select select "63_374"
click at [143, 86] on select "PROVINCE [GEOGRAPHIC_DATA] [GEOGRAPHIC_DATA][PERSON_NAME][GEOGRAPHIC_DATA][GEOG…" at bounding box center [158, 92] width 31 height 13
click at [180, 100] on form "Aurora Panimdim 09954393511 ORDER NOW zone 3 sta Rosa del Norte pasacao camarin…" at bounding box center [188, 61] width 93 height 146
click at [178, 105] on input "Input LANDMARKOFLOCATION" at bounding box center [189, 108] width 93 height 13
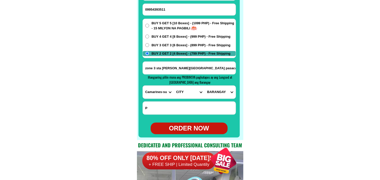
type input "P"
click at [180, 97] on select "CITY Baao Balatan Bombon Buhi Bula Cabusao Calabanga Camaligan Camarines-sur-ba…" at bounding box center [188, 92] width 31 height 13
select select "63_3741037"
click at [173, 86] on select "CITY Baao Balatan Bombon Buhi Bula Cabusao Calabanga Camaligan Camarines-sur-ba…" at bounding box center [188, 92] width 31 height 13
click at [218, 95] on select "BARANGAY Antipolo Bagong silang Bahay Balogo Caranan Cuco Dalupaon Hubo Itulan …" at bounding box center [219, 92] width 31 height 13
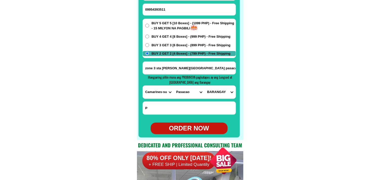
select select "63_37410377326"
click at [204, 86] on select "BARANGAY Antipolo Bagong silang Bahay Balogo Caranan Cuco Dalupaon Hubo Itulan …" at bounding box center [219, 92] width 31 height 13
click at [200, 128] on div "ORDER NOW" at bounding box center [188, 129] width 77 height 10
type input "09954393511"
type input "zone 3 sta Rosa del Norte pasacao camarines sur"
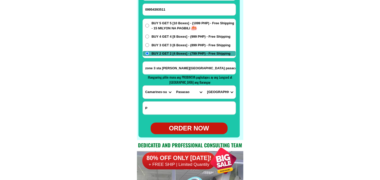
radio input "true"
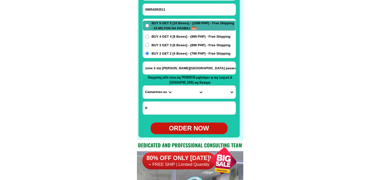
radio input "true"
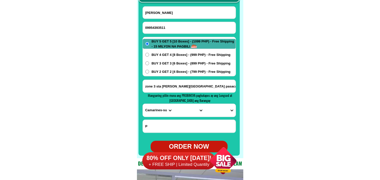
scroll to position [4005, 0]
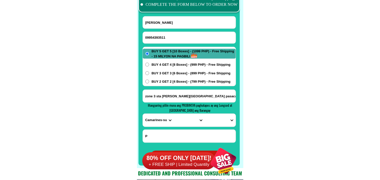
drag, startPoint x: 178, startPoint y: 41, endPoint x: 159, endPoint y: 31, distance: 21.1
click at [177, 41] on input "09954393511" at bounding box center [189, 38] width 93 height 12
paste input "09159760160"
type input "09159760160"
click at [172, 22] on input "Aurora Panimdim" at bounding box center [189, 22] width 93 height 12
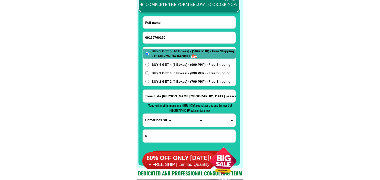
paste input "Julieta Abundo"
type input "Julieta Abundo"
click at [160, 93] on input "Input address" at bounding box center [189, 96] width 93 height 13
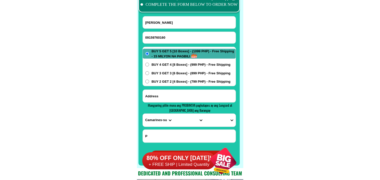
paste input "blk67 lot 9 Kayumangi St brgy. san Isidro Cainta Rizal ."
type input "blk67 lot 9 Kayumangi St brgy. san Isidro Cainta Rizal ."
click at [159, 122] on select "PROVINCE [GEOGRAPHIC_DATA] [GEOGRAPHIC_DATA][PERSON_NAME][GEOGRAPHIC_DATA][GEOG…" at bounding box center [158, 120] width 31 height 13
select select "63_993"
click at [143, 114] on select "PROVINCE [GEOGRAPHIC_DATA] [GEOGRAPHIC_DATA][PERSON_NAME][GEOGRAPHIC_DATA][GEOG…" at bounding box center [158, 120] width 31 height 13
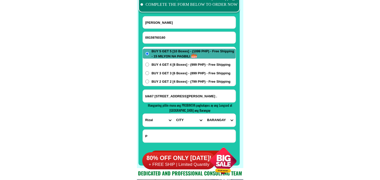
click at [188, 125] on select "CITY Angono Antipolo-city Binangonan Cainta Cardona Jala-jala Pililla Rizal-bar…" at bounding box center [188, 120] width 31 height 13
select select "63_9934004"
click at [173, 114] on select "CITY Angono Antipolo-city Binangonan Cainta Cardona Jala-jala Pililla Rizal-bar…" at bounding box center [188, 120] width 31 height 13
click at [218, 118] on select "BARANGAY San andres (pob.) San isidro San juan San roque Santa rosa Santo domin…" at bounding box center [219, 120] width 31 height 13
select select "63_99340046178"
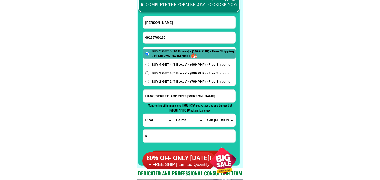
click at [204, 114] on select "BARANGAY San andres (pob.) San isidro San juan San roque Santa rosa Santo domin…" at bounding box center [219, 120] width 31 height 13
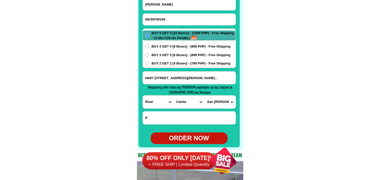
scroll to position [4033, 0]
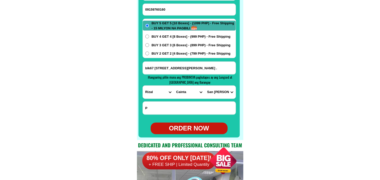
click at [186, 124] on div "ORDER NOW" at bounding box center [188, 129] width 77 height 10
radio input "true"
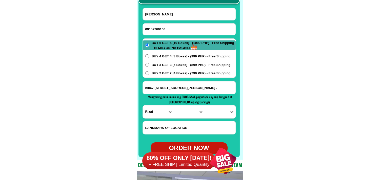
scroll to position [4005, 0]
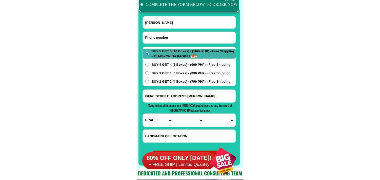
drag, startPoint x: 162, startPoint y: 38, endPoint x: 137, endPoint y: 4, distance: 42.3
click at [162, 38] on input "Input phone_number" at bounding box center [189, 38] width 93 height 12
paste input "09261768155"
type input "09261768155"
drag, startPoint x: 159, startPoint y: 24, endPoint x: 139, endPoint y: 13, distance: 22.1
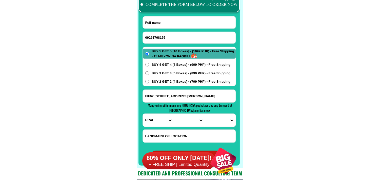
click at [159, 24] on input "Input full_name" at bounding box center [189, 22] width 93 height 12
paste input "Flora Inday Aponesto"
type input "Flora Inday Aponesto"
paste input "PRK 7, BOUGAINVILLA ST. STO. NINO, BRGY APOPONG , GENERAL SANTOS CITY. SOUTH CO…"
click at [185, 93] on input "Input address" at bounding box center [189, 96] width 93 height 13
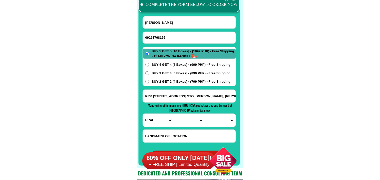
scroll to position [0, 194]
type input "PRK 7, BOUGAINVILLA ST. STO. NINO, BRGY APOPONG , GENERAL SANTOS CITY. SOUTH CO…"
drag, startPoint x: 262, startPoint y: 100, endPoint x: 224, endPoint y: 109, distance: 39.4
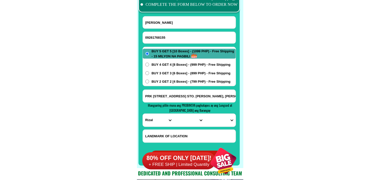
click at [149, 125] on select "PROVINCE [GEOGRAPHIC_DATA] [GEOGRAPHIC_DATA][PERSON_NAME][GEOGRAPHIC_DATA][GEOG…" at bounding box center [158, 120] width 31 height 13
select select "63_995"
click at [143, 114] on select "PROVINCE [GEOGRAPHIC_DATA] [GEOGRAPHIC_DATA][PERSON_NAME][GEOGRAPHIC_DATA][GEOG…" at bounding box center [158, 120] width 31 height 13
click at [222, 95] on input "PRK 7, BOUGAINVILLA ST. STO. NINO, BRGY APOPONG , GENERAL SANTOS CITY. SOUTH CO…" at bounding box center [189, 96] width 93 height 13
click at [179, 120] on select "CITY General-santos-city Koronadal-city Lake-sebu Norala Polomolok South-cotaba…" at bounding box center [188, 120] width 31 height 13
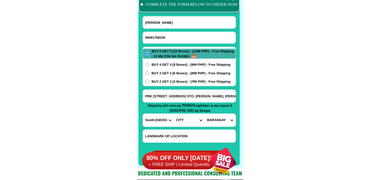
select select "63_9951169"
click at [173, 114] on select "CITY General-santos-city Koronadal-city Lake-sebu Norala Polomolok South-cotaba…" at bounding box center [188, 120] width 31 height 13
click at [223, 119] on select "BARANGAY Apopong Baluan Batomelong Buayan Bula Calumpang City heights Conel Dad…" at bounding box center [219, 120] width 31 height 13
select select "63_99511691407"
click at [204, 114] on select "BARANGAY Apopong Baluan Batomelong Buayan Bula Calumpang City heights Conel Dad…" at bounding box center [219, 120] width 31 height 13
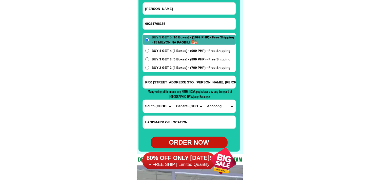
scroll to position [4033, 0]
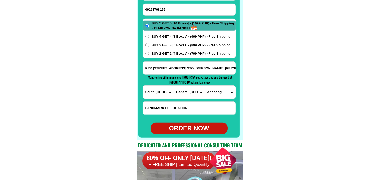
click at [183, 126] on div "ORDER NOW" at bounding box center [188, 129] width 77 height 10
type input "PRK 7, BOUGAINVILLA ST. STO. NINO, BRGY APOPONG , GENERAL SANTOS CITY. SOUTH CO…"
radio input "true"
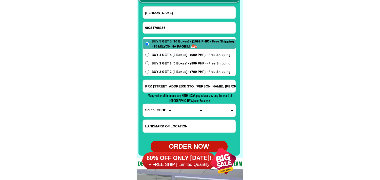
scroll to position [4005, 0]
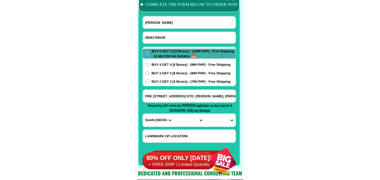
click at [175, 39] on input "09261768155" at bounding box center [189, 38] width 93 height 12
paste input "09659457084"
type input "09659457084"
drag, startPoint x: 181, startPoint y: 26, endPoint x: 147, endPoint y: 14, distance: 35.4
click at [181, 26] on input "Flora Inday Aponesto" at bounding box center [189, 22] width 93 height 12
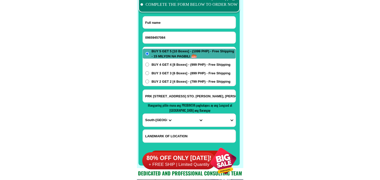
paste input "chíto Eustacio Manoguid Santos"
type input "chíto Eustacio Manoguid Santos"
drag, startPoint x: 176, startPoint y: 83, endPoint x: 176, endPoint y: 86, distance: 3.3
click at [177, 83] on span "BUY 2 GET 2 [4 Boxes] - (799 PHP) - Free Shipping" at bounding box center [190, 81] width 79 height 5
click at [149, 83] on input "BUY 2 GET 2 [4 Boxes] - (799 PHP) - Free Shipping" at bounding box center [147, 82] width 4 height 4
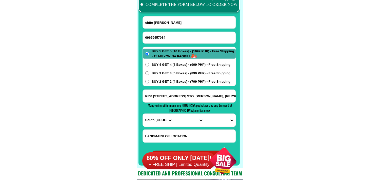
radio input "true"
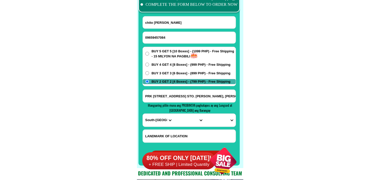
click at [165, 98] on input "PRK 7, BOUGAINVILLA ST. STO. NINO, BRGY APOPONG , GENERAL SANTOS CITY. SOUTH CO…" at bounding box center [189, 96] width 93 height 13
paste input "# 777 Madrigal compound Brgy bancao2x purok maligaya jacana road Puerto Princes…"
type input "# 777 Madrigal compound Brgy bancao2x purok maligaya jacana road Puerto Princes…"
click at [159, 116] on select "PROVINCE [GEOGRAPHIC_DATA] [GEOGRAPHIC_DATA][PERSON_NAME][GEOGRAPHIC_DATA][GEOG…" at bounding box center [158, 120] width 31 height 13
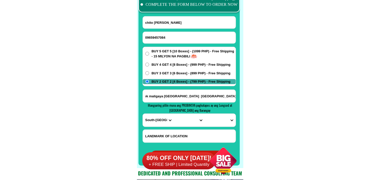
scroll to position [0, 0]
select select "63_811"
click at [143, 114] on select "PROVINCE [GEOGRAPHIC_DATA] [GEOGRAPHIC_DATA][PERSON_NAME][GEOGRAPHIC_DATA][GEOG…" at bounding box center [158, 120] width 31 height 13
click at [203, 97] on input "# 777 Madrigal compound Brgy bancao2x purok maligaya jacana road Puerto Princes…" at bounding box center [189, 96] width 93 height 13
click at [191, 121] on select "CITY Aborlan Agutaya Araceli Balabac Bataraza Brookes-point Busuanga Cagayancil…" at bounding box center [188, 120] width 31 height 13
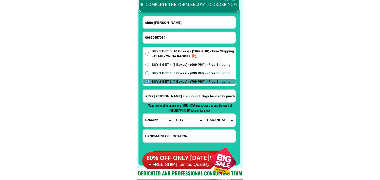
select select "63_8115896"
click at [173, 114] on select "CITY Aborlan Agutaya Araceli Balabac Bataraza Brookes-point Busuanga Cagayancil…" at bounding box center [188, 120] width 31 height 13
click at [217, 118] on select "BARANGAY Babuyan Bacungan Bagong bayan Bagong pag-asa Bagong pag-asa (pob.) Bag…" at bounding box center [219, 120] width 31 height 13
select select "63_81158963426"
click at [204, 114] on select "BARANGAY Babuyan Bacungan Bagong bayan Bagong pag-asa Bagong pag-asa (pob.) Bag…" at bounding box center [219, 120] width 31 height 13
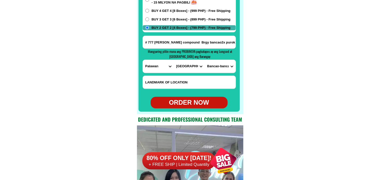
scroll to position [4061, 0]
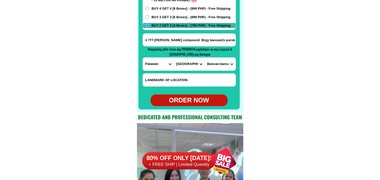
click at [197, 102] on div "ORDER NOW" at bounding box center [188, 101] width 77 height 10
type input "chíto Eustacio Manoguid Santos"
type input "# 777 Madrigal compound Brgy bancao2x purok maligaya jacana road Puerto Princes…"
radio input "true"
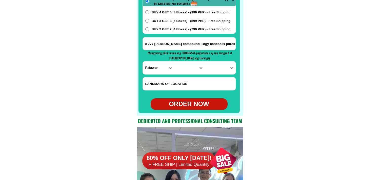
scroll to position [4033, 0]
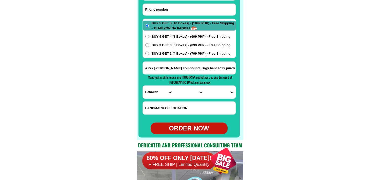
click at [180, 10] on input "Input phone_number" at bounding box center [189, 10] width 93 height 12
paste input "09260373795"
type input "09260373795"
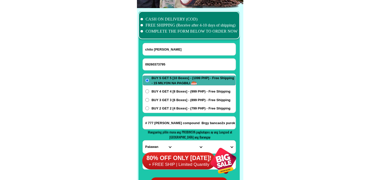
scroll to position [3977, 0]
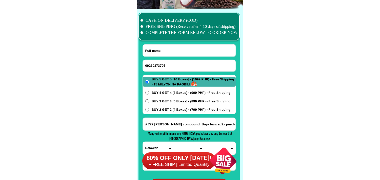
drag, startPoint x: 168, startPoint y: 53, endPoint x: 163, endPoint y: 47, distance: 7.8
click at [168, 53] on input "Input full_name" at bounding box center [189, 50] width 93 height 12
paste input "09260373795"
paste input "Nelia Operana"
type input "Nelia Operana"
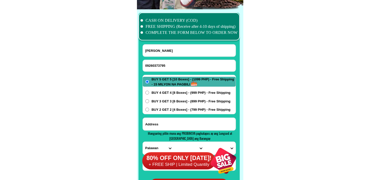
click at [170, 125] on input "Input address" at bounding box center [189, 124] width 93 height 13
paste input "248 Ilang Ilang St Cembo Taguig City"
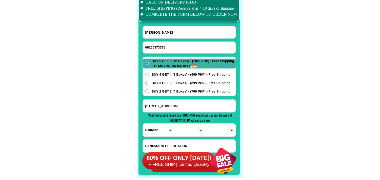
scroll to position [4005, 0]
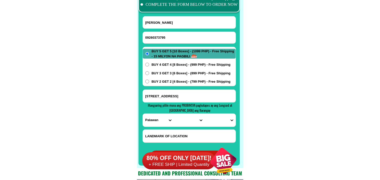
type input "248 Ilang Ilang St Cembo Taguig City"
click at [158, 120] on select "PROVINCE [GEOGRAPHIC_DATA] [GEOGRAPHIC_DATA][PERSON_NAME][GEOGRAPHIC_DATA][GEOG…" at bounding box center [158, 120] width 31 height 13
select select "63_219"
click at [143, 114] on select "PROVINCE [GEOGRAPHIC_DATA] [GEOGRAPHIC_DATA][PERSON_NAME][GEOGRAPHIC_DATA][GEOG…" at bounding box center [158, 120] width 31 height 13
click at [187, 123] on select "CITY Binondo CALOOCAN Ermita Intramuros Las-pinas Makati Malabon-city Malate Ma…" at bounding box center [188, 120] width 31 height 13
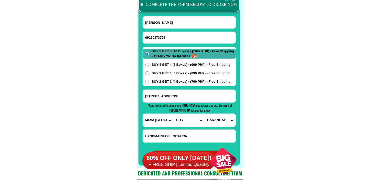
select select "63_2191611"
click at [173, 114] on select "CITY Binondo CALOOCAN Ermita Intramuros Las-pinas Makati Malabon-city Malate Ma…" at bounding box center [188, 120] width 31 height 13
click at [224, 122] on select "BARANGAY Bagumbayan Bambang Calzada Central bicutan Central signal village Fort…" at bounding box center [219, 120] width 31 height 13
click at [180, 99] on input "248 Ilang Ilang St Cembo Taguig City" at bounding box center [189, 96] width 93 height 13
click at [226, 125] on select "BARANGAY Bagumbayan Bambang Calzada Central bicutan Central signal village Fort…" at bounding box center [219, 120] width 31 height 13
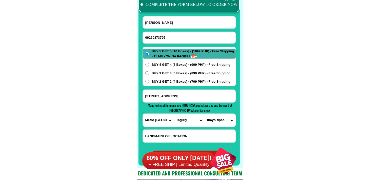
drag, startPoint x: 277, startPoint y: 114, endPoint x: 222, endPoint y: 32, distance: 98.8
click at [212, 120] on select "BARANGAY Bagumbayan Bambang Calzada Central bicutan Central signal village Fort…" at bounding box center [219, 120] width 31 height 13
select select "63_21916112388"
click at [204, 114] on select "BARANGAY Bagumbayan Bambang Calzada Central bicutan Central signal village Fort…" at bounding box center [219, 120] width 31 height 13
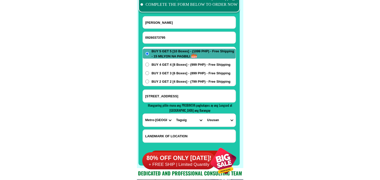
drag, startPoint x: 180, startPoint y: 82, endPoint x: 181, endPoint y: 80, distance: 2.7
click at [180, 82] on span "BUY 2 GET 2 [4 Boxes] - (799 PHP) - Free Shipping" at bounding box center [190, 81] width 79 height 5
click at [182, 79] on div "BUY 5 GET 5 [10 Boxes] - (1099 PHP) - Free Shipping - 15 MILYON NA PAGBILI BUY …" at bounding box center [188, 66] width 93 height 39
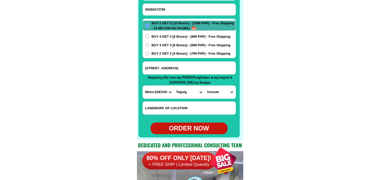
click at [149, 52] on label "BUY 2 GET 2 [4 Boxes] - (799 PHP) - Free Shipping" at bounding box center [189, 53] width 93 height 5
click at [149, 52] on input "BUY 2 GET 2 [4 Boxes] - (799 PHP) - Free Shipping" at bounding box center [147, 54] width 4 height 4
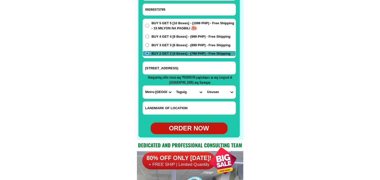
click at [190, 128] on div "ORDER NOW" at bounding box center [188, 129] width 77 height 10
radio input "true"
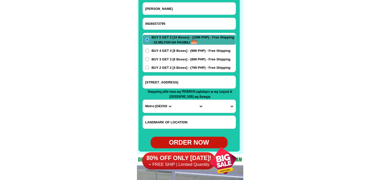
scroll to position [4005, 0]
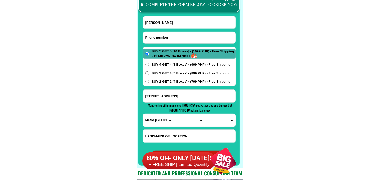
drag, startPoint x: 161, startPoint y: 42, endPoint x: 137, endPoint y: 22, distance: 30.9
click at [161, 42] on input "Input phone_number" at bounding box center [189, 38] width 93 height 12
paste input "09651324668"
type input "09651324668"
drag, startPoint x: 155, startPoint y: 23, endPoint x: 141, endPoint y: 12, distance: 18.0
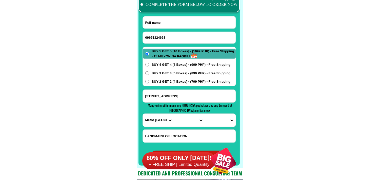
click at [155, 23] on input "Input full_name" at bounding box center [189, 22] width 93 height 12
paste input "Wilma E. Loon"
type input "Wilma E. Loon"
drag, startPoint x: 154, startPoint y: 80, endPoint x: 155, endPoint y: 83, distance: 3.4
click at [155, 81] on span "BUY 2 GET 2 [4 Boxes] - (799 PHP) - Free Shipping" at bounding box center [190, 81] width 79 height 5
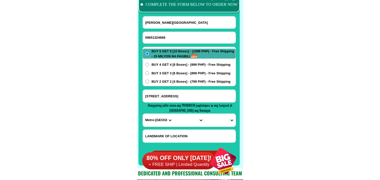
click at [149, 81] on input "BUY 2 GET 2 [4 Boxes] - (799 PHP) - Free Shipping" at bounding box center [147, 82] width 4 height 4
radio input "true"
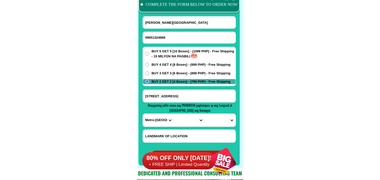
click at [157, 102] on div "248 Ilang Ilang St Cembo Taguig City" at bounding box center [188, 96] width 93 height 13
click at [160, 97] on input "248 Ilang Ilang St Cembo Taguig City" at bounding box center [189, 96] width 93 height 13
paste input "Liong Cataingan Masbate - Front of Liong Elementary School (4 boxes) of Bonavit…"
type input "Liong Cataingan Masbate - Front of Liong Elementary School (4 boxes) of Bonavit…"
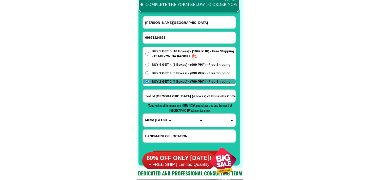
scroll to position [0, 0]
click at [160, 119] on select "PROVINCE [GEOGRAPHIC_DATA] [GEOGRAPHIC_DATA][PERSON_NAME][GEOGRAPHIC_DATA][GEOG…" at bounding box center [158, 120] width 31 height 13
select select "63_626"
click at [143, 114] on select "PROVINCE [GEOGRAPHIC_DATA] [GEOGRAPHIC_DATA][PERSON_NAME][GEOGRAPHIC_DATA][GEOG…" at bounding box center [158, 120] width 31 height 13
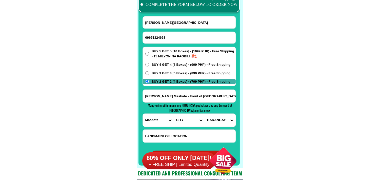
click at [177, 118] on select "CITY Aroroy Baleno Balud Cataingan Cawayan Dimasalang Mandaon Masbate-batuan Ma…" at bounding box center [188, 120] width 31 height 13
select select "63_6263889"
click at [173, 114] on select "CITY Aroroy Baleno Balud Cataingan Cawayan Dimasalang Mandaon Masbate-batuan Ma…" at bounding box center [188, 120] width 31 height 13
click at [212, 118] on select "BARANGAY Abaca Aguada Badiang Bagumbayan Cadulawan Cagbatang Chimenea Concepcio…" at bounding box center [219, 120] width 31 height 13
click at [204, 114] on select "BARANGAY Abaca Aguada Badiang Bagumbayan Cadulawan Cagbatang Chimenea Concepcio…" at bounding box center [219, 120] width 31 height 13
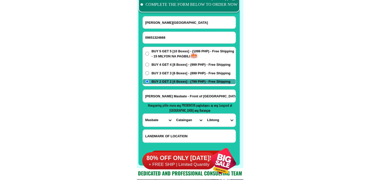
scroll to position [4033, 0]
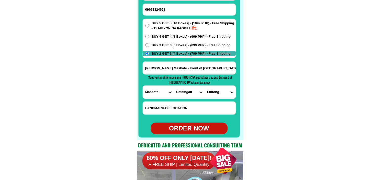
click at [224, 94] on select "BARANGAY Abaca Aguada Badiang Bagumbayan Cadulawan Cagbatang Chimenea Concepcio…" at bounding box center [219, 92] width 31 height 13
select select "63_62638894189"
click at [204, 86] on select "BARANGAY Abaca Aguada Badiang Bagumbayan Cadulawan Cagbatang Chimenea Concepcio…" at bounding box center [219, 92] width 31 height 13
click at [199, 129] on div "ORDER NOW" at bounding box center [188, 129] width 77 height 10
radio input "true"
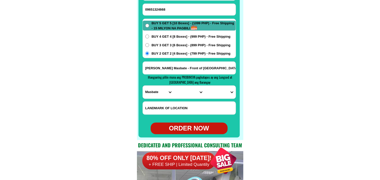
radio input "true"
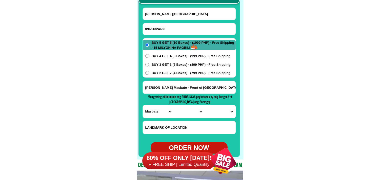
scroll to position [4005, 0]
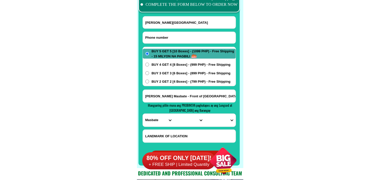
drag, startPoint x: 168, startPoint y: 40, endPoint x: 107, endPoint y: 2, distance: 72.5
click at [168, 39] on input "Input phone_number" at bounding box center [189, 38] width 93 height 12
paste input "09491192990"
type input "09491192990"
drag, startPoint x: 160, startPoint y: 23, endPoint x: 155, endPoint y: 19, distance: 6.0
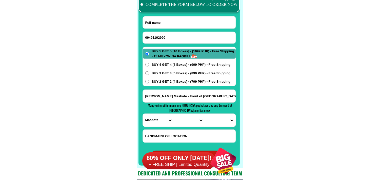
click at [160, 23] on input "Input full_name" at bounding box center [189, 22] width 93 height 12
paste input "perry cantor"
type input "perry cantor"
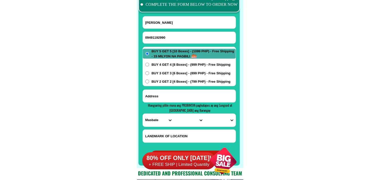
click at [155, 95] on input "Input address" at bounding box center [189, 96] width 93 height 13
paste input "Afpovai lot4 blk17 duque st phase2 taguig city 10 box"
type input "Afpovai lot4 blk17 duque st phase2 taguig city 10 box"
click at [152, 118] on select "PROVINCE [GEOGRAPHIC_DATA] [GEOGRAPHIC_DATA][PERSON_NAME][GEOGRAPHIC_DATA][GEOG…" at bounding box center [158, 120] width 31 height 13
select select "63_219"
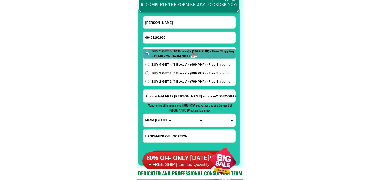
click at [143, 114] on select "PROVINCE [GEOGRAPHIC_DATA] [GEOGRAPHIC_DATA][PERSON_NAME][GEOGRAPHIC_DATA][GEOG…" at bounding box center [158, 120] width 31 height 13
click at [186, 119] on select "CITY Binondo CALOOCAN Ermita Intramuros Las-pinas Makati Malabon-city Malate Ma…" at bounding box center [188, 120] width 31 height 13
select select "63_2191611"
click at [173, 114] on select "CITY Binondo CALOOCAN Ermita Intramuros Las-pinas Makati Malabon-city Malate Ma…" at bounding box center [188, 120] width 31 height 13
click at [216, 120] on select "BARANGAY Bagumbayan Bambang Calzada Central bicutan Central signal village Fort…" at bounding box center [219, 120] width 31 height 13
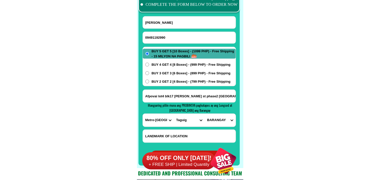
click at [216, 120] on select "BARANGAY Bagumbayan Bambang Calzada Central bicutan Central signal village Fort…" at bounding box center [219, 120] width 31 height 13
click at [215, 125] on select "BARANGAY Bagumbayan Bambang Calzada Central bicutan Central signal village Fort…" at bounding box center [219, 120] width 31 height 13
select select "63_21916111878"
click at [204, 114] on select "BARANGAY Bagumbayan Bambang Calzada Central bicutan Central signal village Fort…" at bounding box center [219, 120] width 31 height 13
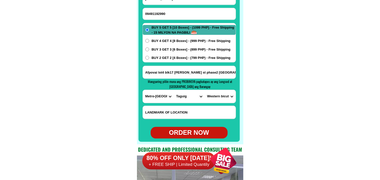
scroll to position [4061, 0]
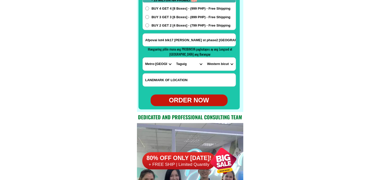
click at [188, 105] on div "ORDER NOW" at bounding box center [188, 101] width 77 height 12
radio input "true"
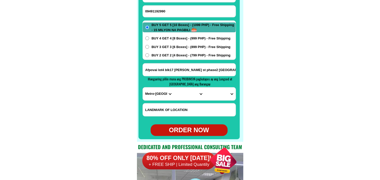
scroll to position [4005, 0]
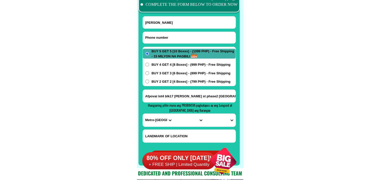
click at [161, 40] on input "Input phone_number" at bounding box center [189, 38] width 93 height 12
paste input "09525169237"
type input "09525169237"
click at [155, 20] on input "Input full_name" at bounding box center [189, 22] width 93 height 12
paste input "Fely Castro"
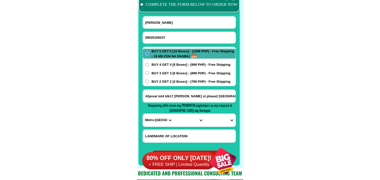
type input "Fely Castro"
click at [177, 97] on input "Input address" at bounding box center [189, 96] width 93 height 13
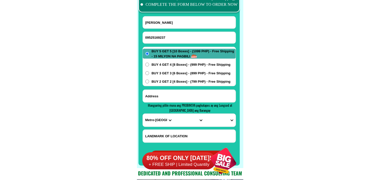
paste input "2637 FB , Harrison Salakut Comp,Ocampo malate manila"
type input "2637 FB , Harrison Salakut Comp,Ocampo malate manila"
click at [153, 120] on select "PROVINCE [GEOGRAPHIC_DATA] [GEOGRAPHIC_DATA][PERSON_NAME][GEOGRAPHIC_DATA][GEOG…" at bounding box center [158, 120] width 31 height 13
select select "63_219"
click at [143, 114] on select "PROVINCE [GEOGRAPHIC_DATA] [GEOGRAPHIC_DATA][PERSON_NAME][GEOGRAPHIC_DATA][GEOG…" at bounding box center [158, 120] width 31 height 13
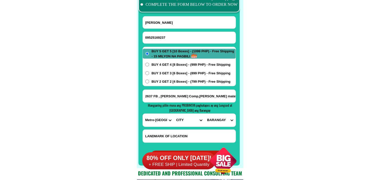
click at [184, 129] on div at bounding box center [188, 135] width 93 height 13
click at [187, 120] on select "CITY Binondo CALOOCAN Ermita Intramuros Las-pinas Makati Malabon-city Malate Ma…" at bounding box center [188, 120] width 31 height 13
select select "63_2196831"
click at [173, 114] on select "CITY Binondo CALOOCAN Ermita Intramuros Las-pinas Makati Malabon-city Malate Ma…" at bounding box center [188, 120] width 31 height 13
click at [219, 120] on select "BARANGAY Barangay 688 Barangay 689 Barangay 690 Barangay 691 Barangay 692 Baran…" at bounding box center [219, 120] width 31 height 13
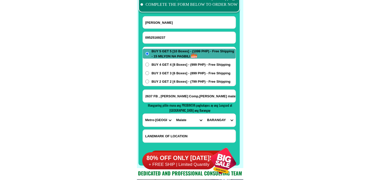
click at [226, 121] on select "BARANGAY Barangay 688 Barangay 689 Barangay 690 Barangay 691 Barangay 692 Baran…" at bounding box center [219, 120] width 31 height 13
select select "63_21968313364"
click at [204, 114] on select "BARANGAY Barangay 688 Barangay 689 Barangay 690 Barangay 691 Barangay 692 Baran…" at bounding box center [219, 120] width 31 height 13
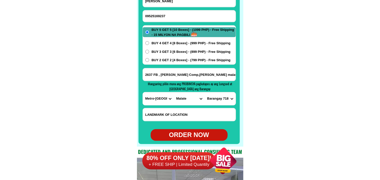
scroll to position [4033, 0]
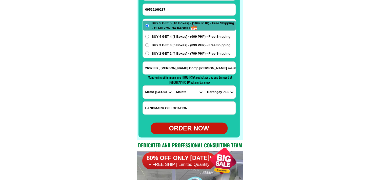
click at [191, 127] on div "ORDER NOW" at bounding box center [188, 129] width 77 height 10
radio input "true"
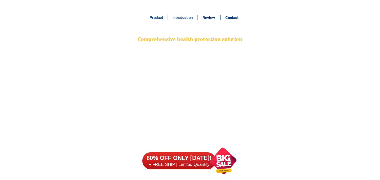
scroll to position [4005, 0]
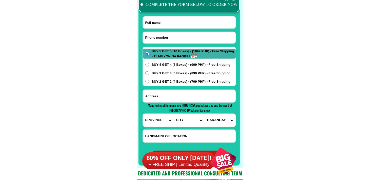
paste input "0927 483 4571"
click at [167, 38] on input "0927 483 4571" at bounding box center [189, 38] width 93 height 12
click at [160, 38] on input "0927 483 4571" at bounding box center [189, 38] width 93 height 12
click at [153, 37] on input "0927 4834571" at bounding box center [189, 38] width 93 height 12
type input "09274834571"
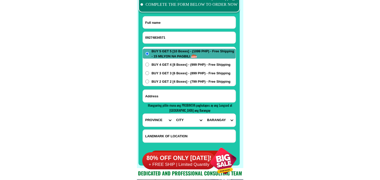
click at [188, 24] on input "Input full_name" at bounding box center [189, 22] width 93 height 12
paste input "Loreto Paulino"
type input "Loreto Paulino"
paste input "zone 6 199 San Ramon Manaoag Pang"
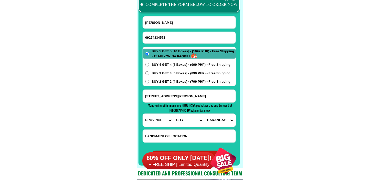
click at [184, 98] on input "zone 6 199 San Ramon Manaoag Pang" at bounding box center [189, 96] width 93 height 13
type input "zone 6 199 San Ramon Manaoag Pang"
click at [154, 122] on select "PROVINCE [GEOGRAPHIC_DATA] [GEOGRAPHIC_DATA][PERSON_NAME][GEOGRAPHIC_DATA][GEOG…" at bounding box center [158, 120] width 31 height 13
select select "63_247"
click at [143, 114] on select "PROVINCE [GEOGRAPHIC_DATA] [GEOGRAPHIC_DATA][PERSON_NAME][GEOGRAPHIC_DATA][GEOG…" at bounding box center [158, 120] width 31 height 13
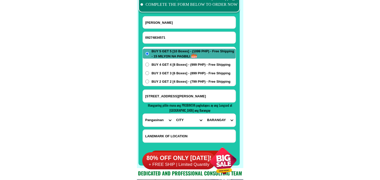
click at [184, 120] on select "CITY Agno Aguilar Alaminos-city Asingan Balungao Bani Basista Bautista Bayamban…" at bounding box center [188, 120] width 31 height 13
select select "63_2477123"
click at [173, 114] on select "CITY Agno Aguilar Alaminos-city Asingan Balungao Bani Basista Bautista Bayamban…" at bounding box center [188, 120] width 31 height 13
click at [218, 121] on select "BARANGAY Babasit Baguinay Baritao Bisal Bucao Cabanbanan Calaocan Inamotan Lele…" at bounding box center [219, 120] width 31 height 13
select select "63_24771234716"
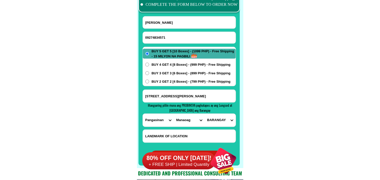
click at [204, 114] on select "BARANGAY Babasit Baguinay Baritao Bisal Bucao Cabanbanan Calaocan Inamotan Lele…" at bounding box center [219, 120] width 31 height 13
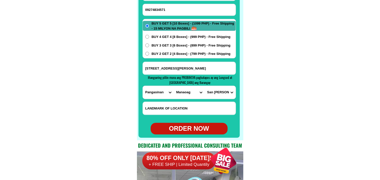
scroll to position [4033, 0]
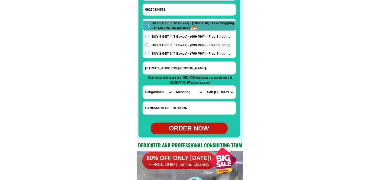
drag, startPoint x: 194, startPoint y: 128, endPoint x: 173, endPoint y: 99, distance: 35.2
click at [193, 128] on div "ORDER NOW" at bounding box center [188, 129] width 77 height 10
radio input "true"
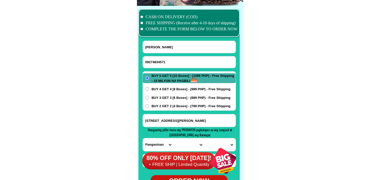
scroll to position [3977, 0]
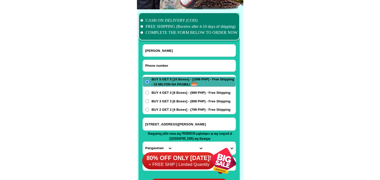
click at [160, 69] on input "Input phone_number" at bounding box center [189, 66] width 93 height 12
paste input "09916267902"
type input "09916267902"
drag, startPoint x: 172, startPoint y: 47, endPoint x: 83, endPoint y: 6, distance: 98.2
click at [168, 47] on input "Input full_name" at bounding box center [189, 50] width 93 height 12
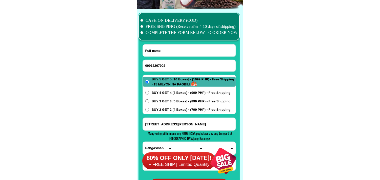
paste input "RUBY nunag"
type input "RUBY nunag"
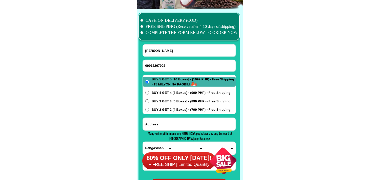
drag, startPoint x: 169, startPoint y: 123, endPoint x: 168, endPoint y: 87, distance: 36.2
click at [170, 123] on input "Input address" at bounding box center [189, 124] width 93 height 13
paste input "nunag 2 -8-c6 th street villasol Subd anunas Angeles city"
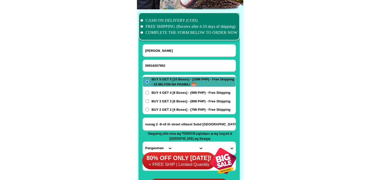
type input "nunag 2 -8-c6 th street villasol Subd anunas Angeles city"
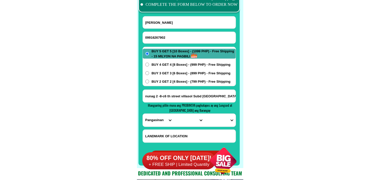
click at [152, 115] on select "PROVINCE [GEOGRAPHIC_DATA] [GEOGRAPHIC_DATA][PERSON_NAME][GEOGRAPHIC_DATA][GEOG…" at bounding box center [158, 120] width 31 height 13
select select "63_811"
click at [143, 114] on select "PROVINCE [GEOGRAPHIC_DATA] [GEOGRAPHIC_DATA][PERSON_NAME][GEOGRAPHIC_DATA][GEOG…" at bounding box center [158, 120] width 31 height 13
click at [181, 119] on select "CITY Aborlan [PERSON_NAME] Brookes-point [GEOGRAPHIC_DATA][PERSON_NAME][GEOGRAP…" at bounding box center [188, 120] width 31 height 13
select select "63_8118555"
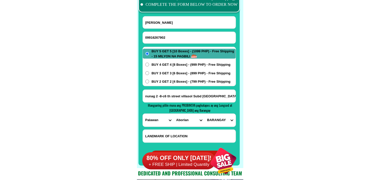
click at [151, 121] on select "PROVINCE [GEOGRAPHIC_DATA] [GEOGRAPHIC_DATA][PERSON_NAME][GEOGRAPHIC_DATA][GEOG…" at bounding box center [158, 120] width 31 height 13
select select "63_779"
click at [143, 114] on select "PROVINCE [GEOGRAPHIC_DATA] [GEOGRAPHIC_DATA][PERSON_NAME][GEOGRAPHIC_DATA][GEOG…" at bounding box center [158, 120] width 31 height 13
click at [183, 121] on select "CITY Angeles-city Apalit Arayat Bacolor Candaba Floridablanca Guagua Lubao Maba…" at bounding box center [188, 120] width 31 height 13
select select "63_7799308"
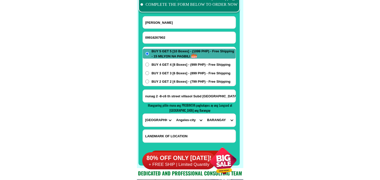
click at [173, 114] on select "CITY Angeles-city Apalit Arayat Bacolor Candaba Floridablanca Guagua Lubao Maba…" at bounding box center [188, 120] width 31 height 13
click at [214, 118] on select "BARANGAY Agapito del rosario Amsic Anunas Balibago Capaya Claro m. recto Cuayan…" at bounding box center [219, 120] width 31 height 13
select select "63_77993083756"
click at [204, 114] on select "BARANGAY Agapito del rosario Amsic Anunas Balibago Capaya Claro m. recto Cuayan…" at bounding box center [219, 120] width 31 height 13
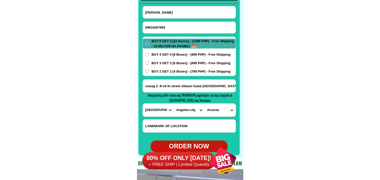
scroll to position [4033, 0]
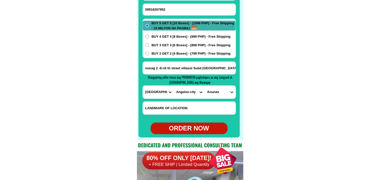
click at [188, 123] on div "ORDER NOW" at bounding box center [188, 129] width 77 height 12
type input "nunag 2 -8-c6 th street villasol Subd anunas Angeles city"
radio input "true"
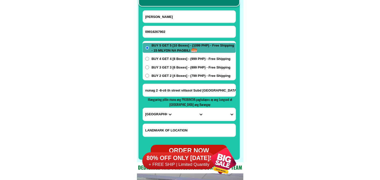
scroll to position [4005, 0]
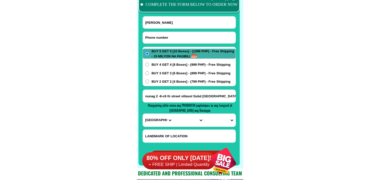
drag, startPoint x: 163, startPoint y: 37, endPoint x: 128, endPoint y: 20, distance: 38.3
click at [163, 37] on input "Input phone_number" at bounding box center [189, 38] width 93 height 12
paste input "09159442109"
type input "09159442109"
click at [167, 19] on input "Input full_name" at bounding box center [189, 22] width 93 height 12
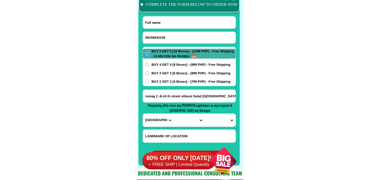
paste input "Gloria.del.villar."
type input "Gloria.del.villar."
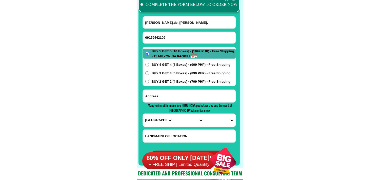
click at [175, 99] on input "Input address" at bounding box center [189, 96] width 93 height 13
paste input ".purok.1bgry.labuin.pila.laguna.side.ng.alfamart.kulay.brown.n.bahay."
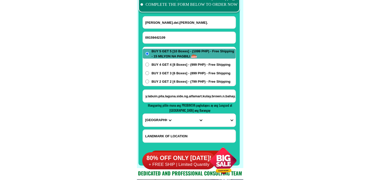
type input ".purok.1bgry.labuin.pila.laguna.side.ng.alfamart.kulay.brown.n.bahay."
click at [152, 119] on select "PROVINCE [GEOGRAPHIC_DATA] [GEOGRAPHIC_DATA][PERSON_NAME][GEOGRAPHIC_DATA][GEOG…" at bounding box center [158, 120] width 31 height 13
select select "63_904"
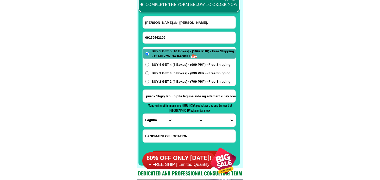
click at [143, 114] on select "PROVINCE [GEOGRAPHIC_DATA] [GEOGRAPHIC_DATA][PERSON_NAME][GEOGRAPHIC_DATA][GEOG…" at bounding box center [158, 120] width 31 height 13
click at [180, 120] on select "CITY [GEOGRAPHIC_DATA]-city [GEOGRAPHIC_DATA]-city [GEOGRAPHIC_DATA][PERSON_NAM…" at bounding box center [188, 120] width 31 height 13
select select "63_904443"
click at [173, 114] on select "CITY [GEOGRAPHIC_DATA]-city [GEOGRAPHIC_DATA]-city [GEOGRAPHIC_DATA][PERSON_NAM…" at bounding box center [188, 120] width 31 height 13
click at [218, 123] on select "BARANGAY Aplaya Bagong pook Bukal Bulilan norte (pob.) Bulilan sur (pob.) Conce…" at bounding box center [219, 120] width 31 height 13
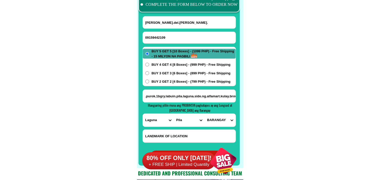
select select "63_9044432752"
click at [204, 114] on select "BARANGAY Aplaya Bagong pook Bukal Bulilan norte (pob.) Bulilan sur (pob.) Conce…" at bounding box center [219, 120] width 31 height 13
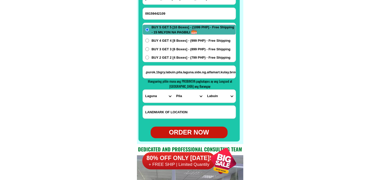
scroll to position [4061, 0]
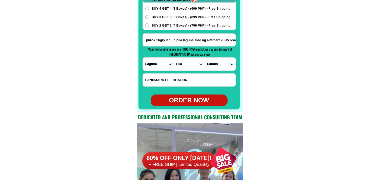
click at [191, 95] on div "ORDER NOW" at bounding box center [188, 101] width 77 height 12
radio input "true"
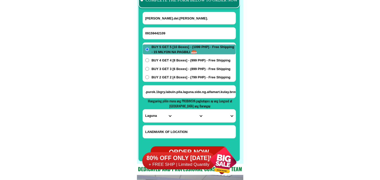
scroll to position [4005, 0]
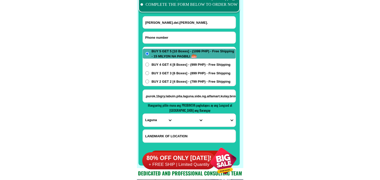
drag, startPoint x: 170, startPoint y: 37, endPoint x: 163, endPoint y: 35, distance: 6.6
click at [170, 37] on input "Input phone_number" at bounding box center [189, 38] width 93 height 12
paste input "09500147073"
type input "09500147073"
click at [163, 20] on input "Input full_name" at bounding box center [189, 22] width 93 height 12
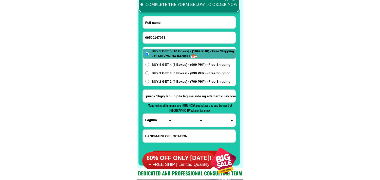
paste input "Evangeline S. Galam"
type input "Evangeline S. Galam"
paste input "Brgy. 13 San Gabriel Bacarra Ilocos Norte"
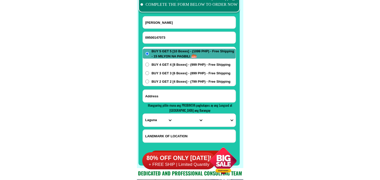
click at [160, 96] on input "Input address" at bounding box center [189, 96] width 93 height 13
type input "Brgy. 13 San Gabriel Bacarra Ilocos Norte"
click at [154, 121] on select "PROVINCE [GEOGRAPHIC_DATA] [GEOGRAPHIC_DATA][PERSON_NAME][GEOGRAPHIC_DATA][GEOG…" at bounding box center [158, 120] width 31 height 13
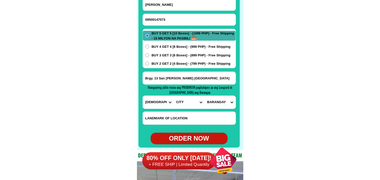
scroll to position [4033, 0]
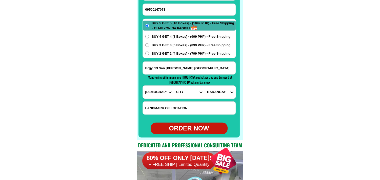
click at [157, 93] on select "PROVINCE [GEOGRAPHIC_DATA] [GEOGRAPHIC_DATA][PERSON_NAME][GEOGRAPHIC_DATA][GEOG…" at bounding box center [158, 92] width 31 height 13
select select "63_473"
click at [143, 86] on select "PROVINCE [GEOGRAPHIC_DATA] [GEOGRAPHIC_DATA][PERSON_NAME][GEOGRAPHIC_DATA][GEOG…" at bounding box center [158, 92] width 31 height 13
click at [185, 93] on select "CITY Adams Bacarra Badoc Bangui Banna Batac-city Carasi Currimao Dingras Dumaln…" at bounding box center [188, 92] width 31 height 13
select select "63_4731749"
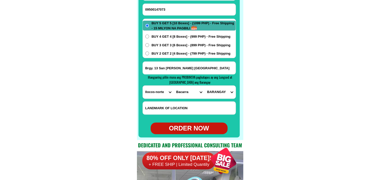
click at [173, 86] on select "CITY Adams Bacarra Badoc Bangui Banna Batac-city Carasi Currimao Dingras Dumaln…" at bounding box center [188, 92] width 31 height 13
click at [222, 96] on select "BARANGAY Bani Buyon Cabaruan Cabulalaan Cabusligan Cadaratan Calioet-libong Cas…" at bounding box center [219, 92] width 31 height 13
select select "63_47317491790"
click at [204, 86] on select "BARANGAY Bani Buyon Cabaruan Cabulalaan Cabusligan Cadaratan Calioet-libong Cas…" at bounding box center [219, 92] width 31 height 13
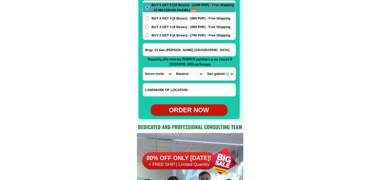
scroll to position [4061, 0]
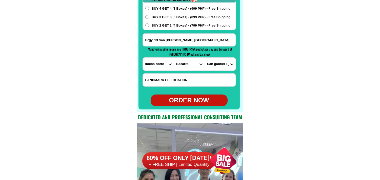
click at [194, 108] on div at bounding box center [188, 18] width 101 height 181
click at [175, 94] on form "Evangeline S. Galam 09500147073 ORDER NOW Brgy. 13 San Gabriel Bacarra Ilocos N…" at bounding box center [188, 33] width 93 height 146
click at [190, 96] on div "ORDER NOW" at bounding box center [188, 101] width 77 height 12
type input "Evangeline S. Galam"
type input "09500147073"
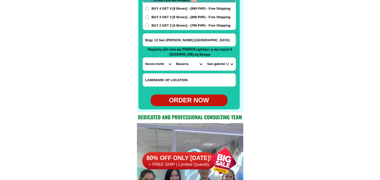
type input "Brgy. 13 San Gabriel Bacarra Ilocos Norte"
radio input "true"
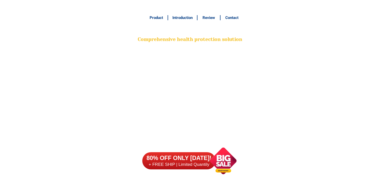
scroll to position [4033, 0]
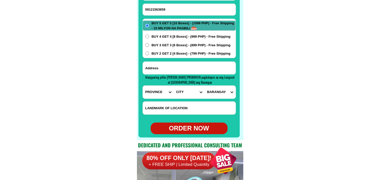
type input "09121563659"
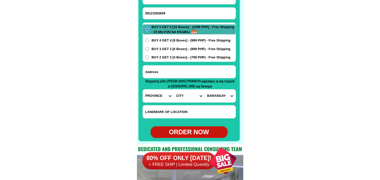
scroll to position [4005, 0]
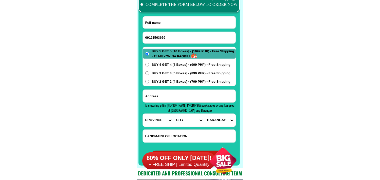
paste input "Lolita Aldiano"
click at [161, 24] on input "Input full_name" at bounding box center [189, 22] width 93 height 12
type input "Lolita Aldiano"
click at [171, 95] on input "Input address" at bounding box center [189, 96] width 93 height 13
paste input "Ako po c lolita aldiano nakatira sa naghalin Kananga Leyte malapit crosing kanl…"
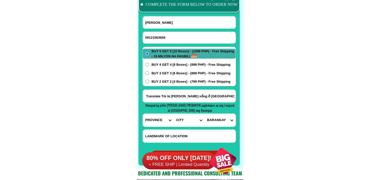
scroll to position [0, 0]
click at [170, 92] on input "Ako po c lolita aldiano nakatira sa naghalin Kananga Leyte malapit crosing kanl…" at bounding box center [189, 96] width 93 height 13
paste input "Input address"
type input "Ako po c lolita aldiano nakatira sa naghalin Kananga Leyte malapit crosing kanl…"
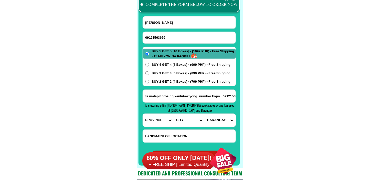
click at [168, 72] on span "BUY 3 GET 3 [6 Boxes] - (899 PHP) - Free Shipping" at bounding box center [190, 73] width 79 height 5
click at [149, 72] on input "BUY 3 GET 3 [6 Boxes] - (899 PHP) - Free Shipping" at bounding box center [147, 73] width 4 height 4
radio input "true"
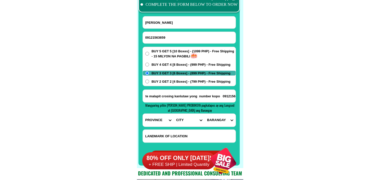
scroll to position [0, 0]
drag, startPoint x: 275, startPoint y: 92, endPoint x: 239, endPoint y: 94, distance: 36.5
click at [222, 94] on input "Ako po c lolita aldiano nakatira sa naghalin Kananga Leyte malapit crosing kanl…" at bounding box center [189, 96] width 93 height 13
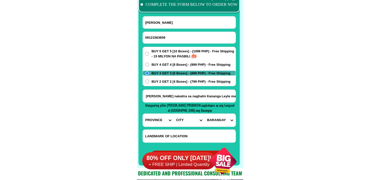
click at [153, 118] on select "PROVINCE [GEOGRAPHIC_DATA] [GEOGRAPHIC_DATA][PERSON_NAME][GEOGRAPHIC_DATA][GEOG…" at bounding box center [158, 120] width 31 height 13
select select "63_199"
click at [143, 114] on select "PROVINCE [GEOGRAPHIC_DATA] [GEOGRAPHIC_DATA][PERSON_NAME][GEOGRAPHIC_DATA][GEOG…" at bounding box center [158, 120] width 31 height 13
click at [181, 116] on select "CITY [GEOGRAPHIC_DATA][PERSON_NAME][GEOGRAPHIC_DATA] [GEOGRAPHIC_DATA] [GEOGRAP…" at bounding box center [188, 120] width 31 height 13
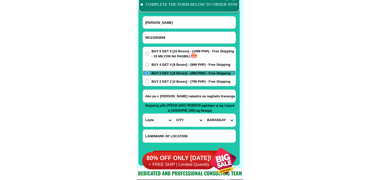
select select "63_199727"
click at [173, 114] on select "CITY [GEOGRAPHIC_DATA][PERSON_NAME][GEOGRAPHIC_DATA] [GEOGRAPHIC_DATA] [GEOGRAP…" at bounding box center [188, 120] width 31 height 13
click at [224, 116] on select "BARANGAY Aguiting Cacao Hiluctogan Kawayan Libertad Libongao Lim-ao Lonoy Mahaw…" at bounding box center [219, 120] width 31 height 13
select select "63_1997277697"
click at [204, 114] on select "BARANGAY Aguiting Cacao Hiluctogan Kawayan Libertad Libongao Lim-ao Lonoy Mahaw…" at bounding box center [219, 120] width 31 height 13
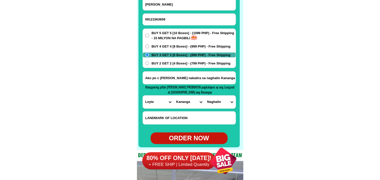
scroll to position [4033, 0]
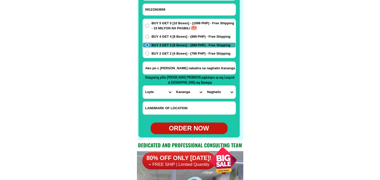
click at [197, 125] on div "ORDER NOW" at bounding box center [188, 129] width 77 height 10
radio input "true"
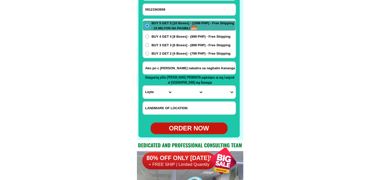
scroll to position [4005, 0]
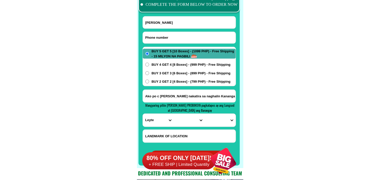
drag, startPoint x: 170, startPoint y: 36, endPoint x: 166, endPoint y: 36, distance: 4.3
click at [170, 36] on input "Input phone_number" at bounding box center [189, 38] width 93 height 12
paste input "09977793675"
type input "09977793675"
click at [178, 25] on input "Input full_name" at bounding box center [189, 22] width 93 height 12
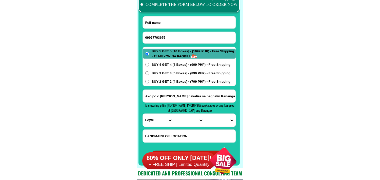
paste input "Divina P. Elbat"
type input "Divina P. Elbat"
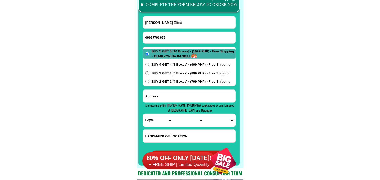
click at [167, 95] on input "Input address" at bounding box center [189, 96] width 93 height 13
paste input "Block 2 Lot 1 Gulf View Bago Aplaya Davao City"
type input "Block 2 Lot 1 Gulf View Bago Aplaya Davao City"
click at [166, 82] on span "BUY 2 GET 2 [4 Boxes] - (799 PHP) - Free Shipping" at bounding box center [190, 81] width 79 height 5
click at [149, 82] on input "BUY 2 GET 2 [4 Boxes] - (799 PHP) - Free Shipping" at bounding box center [147, 82] width 4 height 4
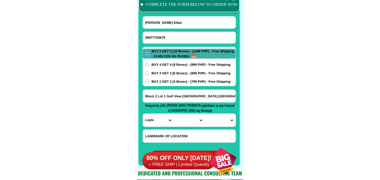
radio input "true"
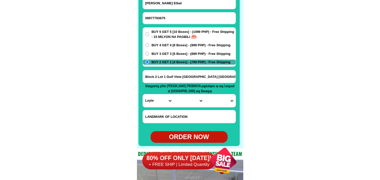
scroll to position [4033, 0]
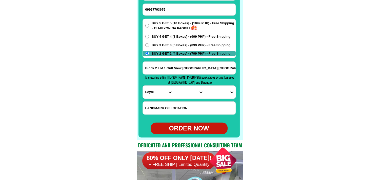
click at [152, 93] on select "PROVINCE [GEOGRAPHIC_DATA] [GEOGRAPHIC_DATA][PERSON_NAME][GEOGRAPHIC_DATA][GEOG…" at bounding box center [158, 92] width 31 height 13
select select "63_738"
click at [143, 86] on select "PROVINCE [GEOGRAPHIC_DATA] [GEOGRAPHIC_DATA][PERSON_NAME][GEOGRAPHIC_DATA][GEOG…" at bounding box center [158, 92] width 31 height 13
click at [179, 91] on select "CITY Bansalan Davao-city Davao-del-sur-hagonoy Davao-del-sur-magsaysay Davao-de…" at bounding box center [188, 92] width 31 height 13
select select "63_7387159"
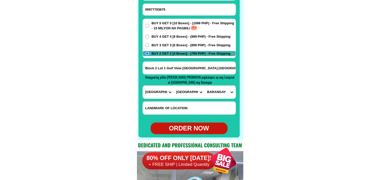
click at [173, 86] on select "CITY Bansalan Davao-city Davao-del-sur-hagonoy Davao-del-sur-magsaysay Davao-de…" at bounding box center [188, 92] width 31 height 13
click at [221, 89] on select "BARANGAY Acacia Agdao Alambre Alejandra navarro (lasang) Alfonso angliongto sr.…" at bounding box center [219, 92] width 31 height 13
select select "63_73871597320"
click at [204, 86] on select "BARANGAY Acacia Agdao Alambre Alejandra navarro (lasang) Alfonso angliongto sr.…" at bounding box center [219, 92] width 31 height 13
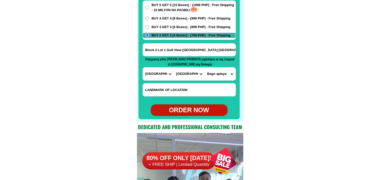
scroll to position [4061, 0]
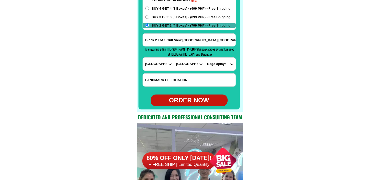
click at [188, 103] on div "ORDER NOW" at bounding box center [188, 101] width 77 height 10
type input "Divina P. Elbat"
radio input "true"
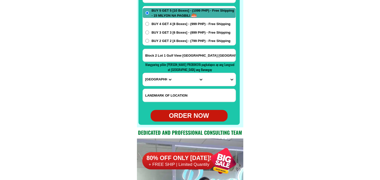
scroll to position [4033, 0]
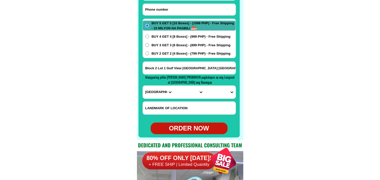
paste input "09816066844"
click at [173, 11] on input "Input phone_number" at bounding box center [189, 10] width 93 height 12
type input "09816066844"
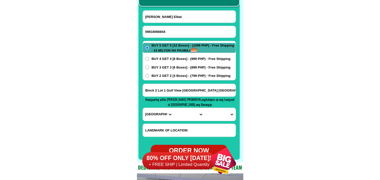
scroll to position [4005, 0]
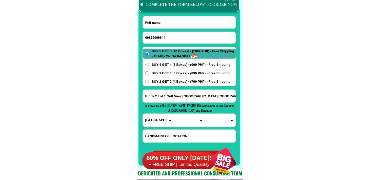
paste input "Alberto Gultiano"
click at [176, 19] on input "Input full_name" at bounding box center [189, 22] width 93 height 12
type input "Alberto Gultiano"
click at [161, 82] on span "BUY 2 GET 2 [4 Boxes] - (799 PHP) - Free Shipping" at bounding box center [190, 81] width 79 height 5
click at [149, 82] on input "BUY 2 GET 2 [4 Boxes] - (799 PHP) - Free Shipping" at bounding box center [147, 82] width 4 height 4
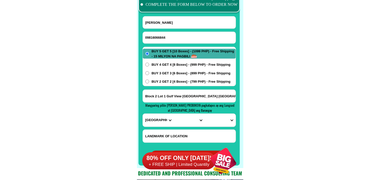
radio input "true"
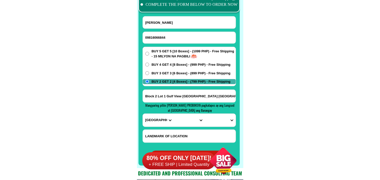
click at [162, 102] on input "Block 2 Lot 1 Gulf View Bago Aplaya Davao City" at bounding box center [189, 96] width 93 height 13
paste input "Purok 4 Brangay ILpapa Longsod Laak prubens Of Nabuntoran Davao De oro mao na a…"
type input "Purok 4 Brangay ILpapa Longsod Laak prubens Of Nabuntoran Davao De oro mao na a…"
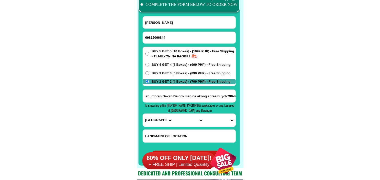
scroll to position [0, 0]
click at [157, 118] on select "PROVINCE [GEOGRAPHIC_DATA] [GEOGRAPHIC_DATA][PERSON_NAME][GEOGRAPHIC_DATA][GEOG…" at bounding box center [158, 120] width 31 height 13
select select "63_882"
click at [143, 114] on select "PROVINCE [GEOGRAPHIC_DATA] [GEOGRAPHIC_DATA][PERSON_NAME][GEOGRAPHIC_DATA][GEOG…" at bounding box center [158, 120] width 31 height 13
click at [205, 93] on input "Purok 4 Brangay ILpapa Longsod Laak prubens Of Nabuntoran Davao De oro mao na a…" at bounding box center [189, 96] width 93 height 13
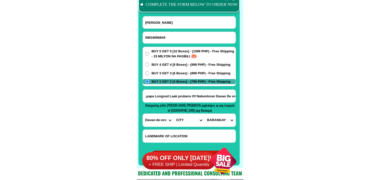
scroll to position [0, 35]
click at [181, 118] on select "CITY DAVAO-DE-ORO-COMPOSTELA DAVAO-DE-ORO-MABINI Laak Maco Maragusan Mawab Monk…" at bounding box center [188, 120] width 31 height 13
select select "63_8825277"
click at [173, 114] on select "CITY DAVAO-DE-ORO-COMPOSTELA DAVAO-DE-ORO-MABINI Laak Maco Maragusan Mawab Monk…" at bounding box center [188, 120] width 31 height 13
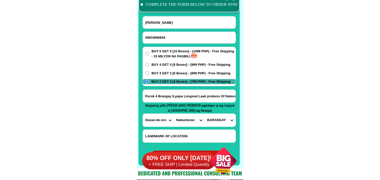
click at [220, 120] on select "BARANGAY Anislagan Antiquera Basak Bayabas Bukal Cabacungan Cabidianan Katipuna…" at bounding box center [219, 120] width 31 height 13
drag, startPoint x: 282, startPoint y: 78, endPoint x: 277, endPoint y: 80, distance: 4.9
click at [227, 120] on select "BARANGAY Anislagan Antiquera Basak Bayabas Bukal Cabacungan Cabidianan Katipuna…" at bounding box center [219, 120] width 31 height 13
select select "63_88252777071"
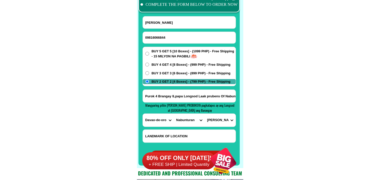
click at [191, 122] on select "CITY DAVAO-DE-ORO-COMPOSTELA DAVAO-DE-ORO-MABINI Laak Maco Maragusan Mawab Monk…" at bounding box center [188, 120] width 31 height 13
select select "63_8826917"
click at [173, 114] on select "CITY DAVAO-DE-ORO-COMPOSTELA DAVAO-DE-ORO-MABINI Laak Maco Maragusan Mawab Monk…" at bounding box center [188, 120] width 31 height 13
click at [225, 119] on select "BARANGAY Aguinaldo Amor cruz Ampawid Andap Anitap Bagong silang Banbanon Belmon…" at bounding box center [219, 120] width 31 height 13
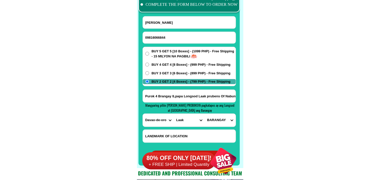
select select "63_8826917549"
click at [204, 114] on select "BARANGAY Aguinaldo Amor cruz Ampawid Andap Anitap Bagong silang Banbanon Belmon…" at bounding box center [219, 120] width 31 height 13
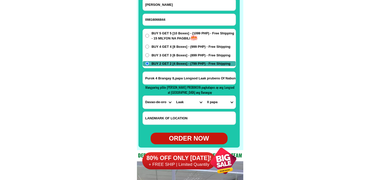
scroll to position [4033, 0]
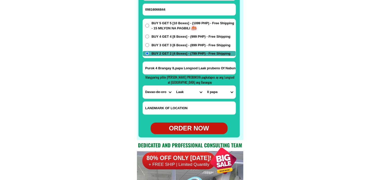
click at [197, 133] on div "ORDER NOW" at bounding box center [188, 129] width 77 height 12
radio input "true"
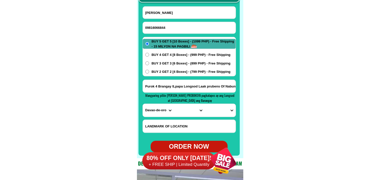
scroll to position [4005, 0]
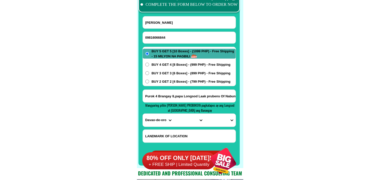
drag, startPoint x: 156, startPoint y: 36, endPoint x: 119, endPoint y: 18, distance: 40.7
click at [156, 36] on input "09816066844" at bounding box center [189, 38] width 93 height 12
paste input "09525619123"
type input "09525619123"
drag, startPoint x: 172, startPoint y: 24, endPoint x: 128, endPoint y: 11, distance: 46.3
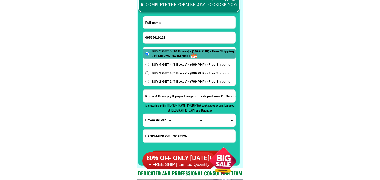
click at [172, 24] on input "Input full_name" at bounding box center [189, 22] width 93 height 12
paste input "09525619123"
paste input "Teresita Francisco"
type input "Teresita Francisco"
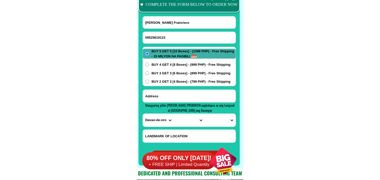
click at [161, 93] on input "Input address" at bounding box center [189, 96] width 93 height 13
paste input "brgy. Barrera purok Amihan Cabanatuan city n . e"
type input "brgy. Barrera purok Amihan Cabanatuan city n . e"
click at [151, 125] on select "PROVINCE [GEOGRAPHIC_DATA] [GEOGRAPHIC_DATA][PERSON_NAME][GEOGRAPHIC_DATA][GEOG…" at bounding box center [158, 120] width 31 height 13
select select "63_198"
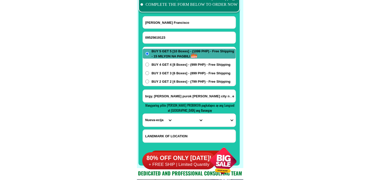
click at [143, 114] on select "PROVINCE [GEOGRAPHIC_DATA] [GEOGRAPHIC_DATA][PERSON_NAME][GEOGRAPHIC_DATA][GEOG…" at bounding box center [158, 120] width 31 height 13
click at [189, 121] on select "CITY Aliaga Bongabon Cabanatuan-city Cabiao Carranglan Cuyapo Gabaldon Gapan-ci…" at bounding box center [188, 120] width 31 height 13
select select "63_1988988"
click at [173, 114] on select "CITY Aliaga Bongabon Cabanatuan-city Cabiao Carranglan Cuyapo Gabaldon Gapan-ci…" at bounding box center [188, 120] width 31 height 13
click at [222, 117] on select "BARANGAY Aduas centro (aduas) Aduas norte Aduas sur Bagong buhay Bagong sikat B…" at bounding box center [219, 120] width 31 height 13
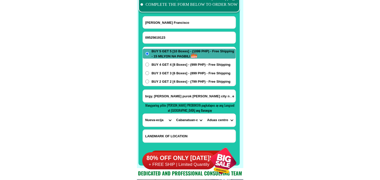
click at [225, 123] on select "BARANGAY Aduas centro (aduas) Aduas norte Aduas sur Bagong buhay Bagong sikat B…" at bounding box center [219, 120] width 31 height 13
select select "63_19889887040"
click at [204, 114] on select "BARANGAY Aduas centro (aduas) Aduas norte Aduas sur Bagong buhay Bagong sikat B…" at bounding box center [219, 120] width 31 height 13
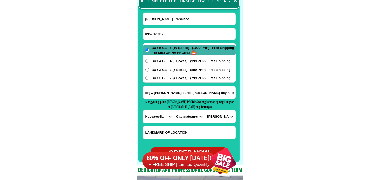
scroll to position [4033, 0]
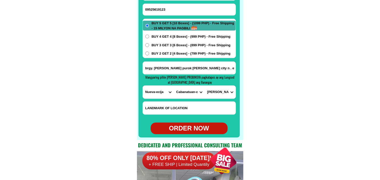
click at [199, 127] on div "ORDER NOW" at bounding box center [188, 129] width 77 height 10
type input "09525619123"
radio input "true"
click at [160, 10] on input "Input phone_number" at bounding box center [189, 10] width 93 height 12
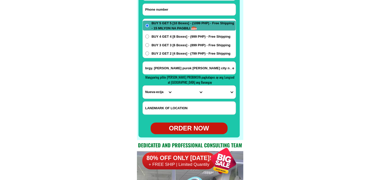
paste input "09997388010"
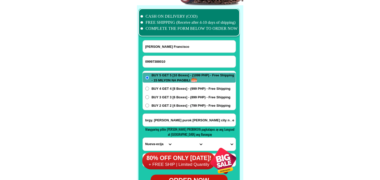
scroll to position [3977, 0]
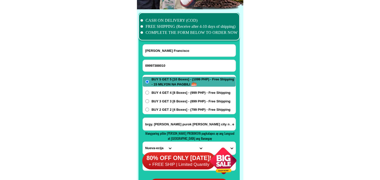
type input "09997388010"
drag, startPoint x: 159, startPoint y: 48, endPoint x: 128, endPoint y: 26, distance: 37.3
click at [159, 48] on input "Input full_name" at bounding box center [189, 50] width 93 height 12
paste input "Anita Yumul Cudia"
type input "Anita Yumul Cudia"
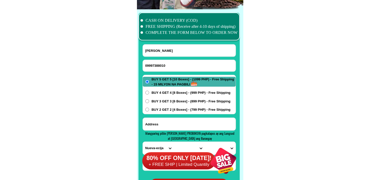
paste input ",ZONE 1,PUROK 4,IBA,ZAMBALES 10 BOXES PO ORDER KO"
click at [172, 122] on input "Input address" at bounding box center [189, 124] width 93 height 13
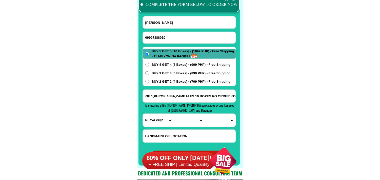
type input ",ZONE 1,PUROK 4,IBA,ZAMBALES 10 BOXES PO ORDER KO"
click at [156, 120] on select "PROVINCE [GEOGRAPHIC_DATA] [GEOGRAPHIC_DATA][PERSON_NAME][GEOGRAPHIC_DATA][GEOG…" at bounding box center [158, 120] width 31 height 13
select select "63_803"
click at [143, 114] on select "PROVINCE [GEOGRAPHIC_DATA] [GEOGRAPHIC_DATA][PERSON_NAME][GEOGRAPHIC_DATA][GEOG…" at bounding box center [158, 120] width 31 height 13
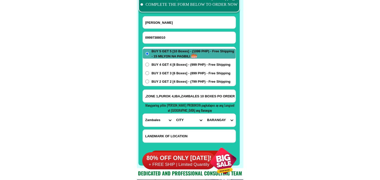
click at [181, 124] on select "CITY Botolan Cabangan Castillejos Iba Masinloc Olongapo-city Palauig San-felipe…" at bounding box center [188, 120] width 31 height 13
select select "63_8034794"
click at [173, 114] on select "CITY Botolan Cabangan Castillejos Iba Masinloc Olongapo-city Palauig San-felipe…" at bounding box center [188, 120] width 31 height 13
click at [216, 122] on select "BARANGAY Amungan Bangantalinga Dirita-baloguen Lipay-dingin-panibuatan Palangin…" at bounding box center [219, 120] width 31 height 13
select select "63_80347945259"
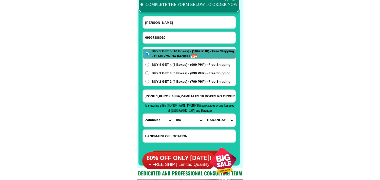
click at [204, 114] on select "BARANGAY Amungan Bangantalinga Dirita-baloguen Lipay-dingin-panibuatan Palangin…" at bounding box center [219, 120] width 31 height 13
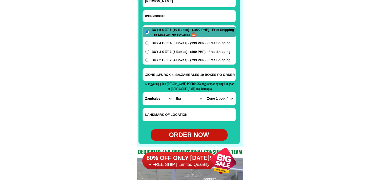
scroll to position [4033, 0]
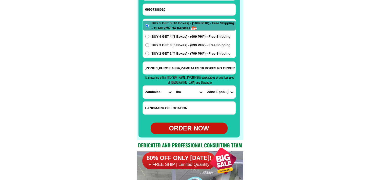
click at [185, 127] on div "ORDER NOW" at bounding box center [188, 129] width 77 height 10
radio input "true"
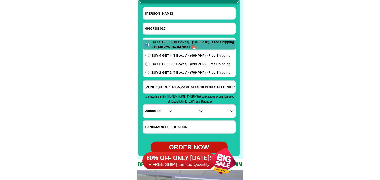
scroll to position [4005, 0]
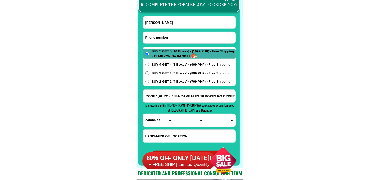
paste input "09750462787"
drag, startPoint x: 161, startPoint y: 36, endPoint x: 151, endPoint y: 29, distance: 12.3
click at [161, 35] on input "Input phone_number" at bounding box center [189, 38] width 93 height 12
type input "09750462787"
click at [173, 25] on input "Input full_name" at bounding box center [189, 22] width 93 height 12
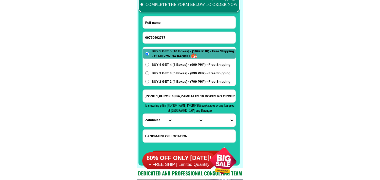
paste input "Alcomenador s Balili"
type input "Alcomenador s Balili"
click at [165, 95] on input "Input address" at bounding box center [189, 96] width 93 height 13
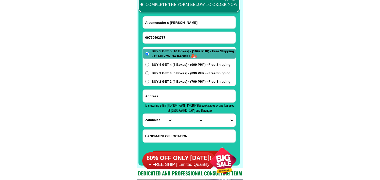
paste input "Poruk Orchids poblacion, Tampilisan Zamboanga del Norte"
type input "Poruk Orchids poblacion, Tampilisan Zamboanga del Norte"
click at [155, 120] on select "PROVINCE [GEOGRAPHIC_DATA] [GEOGRAPHIC_DATA][PERSON_NAME][GEOGRAPHIC_DATA][GEOG…" at bounding box center [158, 120] width 31 height 13
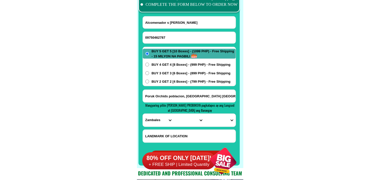
select select "63_800"
click at [143, 114] on select "PROVINCE [GEOGRAPHIC_DATA] [GEOGRAPHIC_DATA][PERSON_NAME][GEOGRAPHIC_DATA][GEOG…" at bounding box center [158, 120] width 31 height 13
click at [179, 120] on select "CITY Bacungan Baliguian Dapitan-city Dipolog-city Godod Gutalac Jose-dalman Kal…" at bounding box center [188, 120] width 31 height 13
select select "63_8004332"
click at [173, 114] on select "CITY Bacungan Baliguian Dapitan-city Dipolog-city Godod Gutalac Jose-dalman Kal…" at bounding box center [188, 120] width 31 height 13
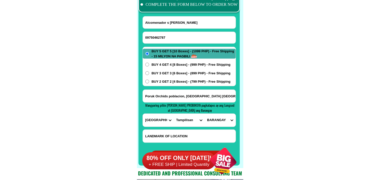
click at [219, 118] on select "BARANGAY Balacbaan Banbanan Barili Cabong Camul Farmington Galingon Lawaan Lumb…" at bounding box center [219, 120] width 31 height 13
select select "63_80043328230"
click at [204, 114] on select "BARANGAY Balacbaan Banbanan Barili Cabong Camul Farmington Galingon Lawaan Lumb…" at bounding box center [219, 120] width 31 height 13
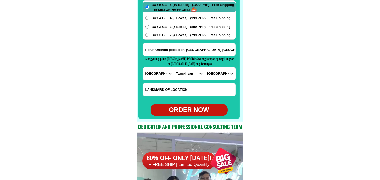
scroll to position [4061, 0]
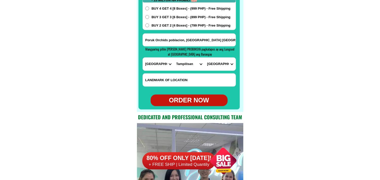
click at [188, 103] on div "ORDER NOW" at bounding box center [188, 101] width 77 height 10
type input "Alcomenador s Balili"
radio input "true"
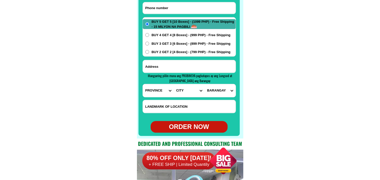
scroll to position [4005, 0]
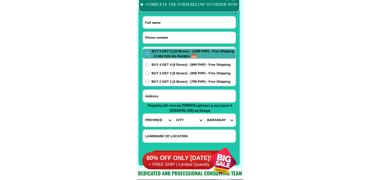
click at [166, 33] on input "Input phone_number" at bounding box center [189, 38] width 93 height 12
paste input "09454701261"
type input "09454701261"
click at [183, 25] on input "Input full_name" at bounding box center [189, 22] width 93 height 12
paste input "[PERSON_NAME]"
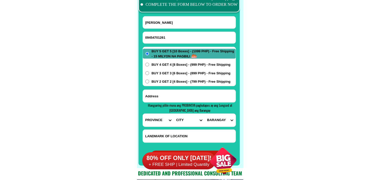
type input "[PERSON_NAME]"
click at [158, 65] on span "BUY 4 GET 4 [8 Boxes] - (999 PHP) - Free Shipping" at bounding box center [190, 64] width 79 height 5
click at [149, 65] on input "BUY 4 GET 4 [8 Boxes] - (999 PHP) - Free Shipping" at bounding box center [147, 65] width 4 height 4
radio input "true"
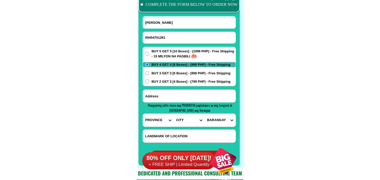
click at [180, 96] on input "Input address" at bounding box center [189, 96] width 93 height 13
paste input "0061 [PERSON_NAME] St. [GEOGRAPHIC_DATA], [GEOGRAPHIC_DATA] , pagadian City [DE…"
type input "0061 [PERSON_NAME] St. [GEOGRAPHIC_DATA], [GEOGRAPHIC_DATA] , pagadian City [DE…"
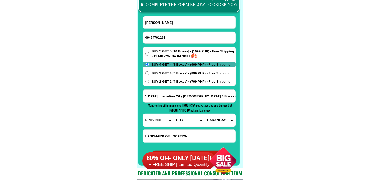
click at [220, 99] on input "0061 [PERSON_NAME] St. [GEOGRAPHIC_DATA], [GEOGRAPHIC_DATA] , pagadian City [DE…" at bounding box center [189, 96] width 93 height 13
click at [154, 118] on select "PROVINCE [GEOGRAPHIC_DATA] [GEOGRAPHIC_DATA][PERSON_NAME][GEOGRAPHIC_DATA][GEOG…" at bounding box center [158, 120] width 31 height 13
select select "63_427"
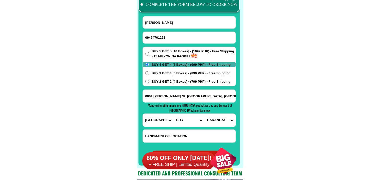
click at [143, 114] on select "PROVINCE [GEOGRAPHIC_DATA] [GEOGRAPHIC_DATA][PERSON_NAME][GEOGRAPHIC_DATA][GEOG…" at bounding box center [158, 120] width 31 height 13
click at [180, 120] on select "CITY Bayog [GEOGRAPHIC_DATA] Dinas [PERSON_NAME][GEOGRAPHIC_DATA][GEOGRAPHIC_DA…" at bounding box center [188, 120] width 31 height 13
click at [158, 124] on select "PROVINCE [GEOGRAPHIC_DATA] [GEOGRAPHIC_DATA][PERSON_NAME][GEOGRAPHIC_DATA][GEOG…" at bounding box center [158, 120] width 31 height 13
click at [186, 119] on select "CITY Bayog [GEOGRAPHIC_DATA] Dinas [PERSON_NAME][GEOGRAPHIC_DATA][GEOGRAPHIC_DA…" at bounding box center [188, 120] width 31 height 13
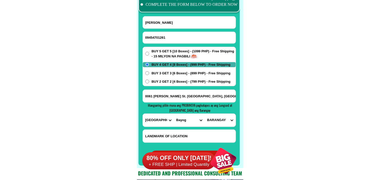
select select "63_4271825"
click at [173, 114] on select "CITY Bayog [GEOGRAPHIC_DATA] Dinas [PERSON_NAME][GEOGRAPHIC_DATA][GEOGRAPHIC_DA…" at bounding box center [188, 120] width 31 height 13
click at [219, 123] on select "BARANGAY Alegria [GEOGRAPHIC_DATA] (pob.) Balintawak Baloyboan [PERSON_NAME] Bu…" at bounding box center [219, 120] width 31 height 13
select select "63_42718255766"
click at [204, 114] on select "BARANGAY Alegria [GEOGRAPHIC_DATA] (pob.) Balintawak Baloyboan [PERSON_NAME] Bu…" at bounding box center [219, 120] width 31 height 13
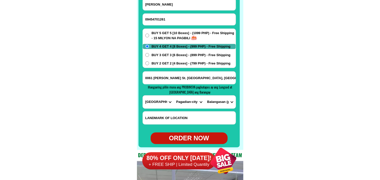
scroll to position [4033, 0]
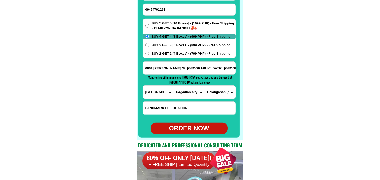
click at [198, 127] on div "ORDER NOW" at bounding box center [188, 129] width 77 height 10
radio input "true"
